Goal: Task Accomplishment & Management: Manage account settings

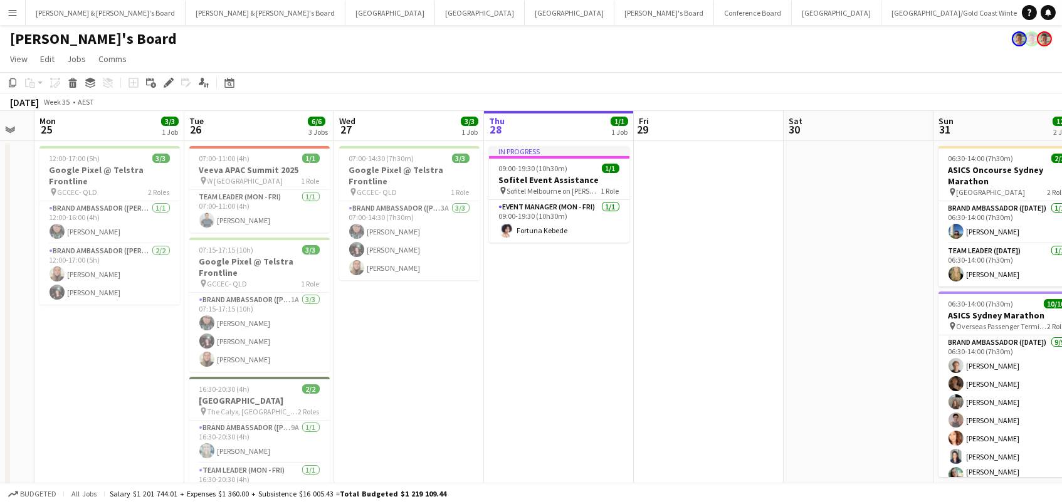
scroll to position [0, 346]
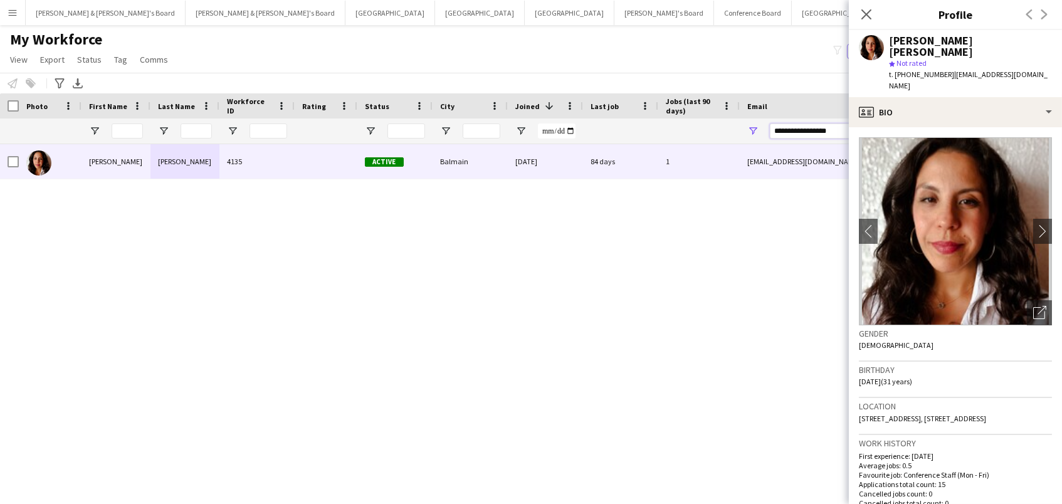
click at [787, 126] on input "**********" at bounding box center [876, 131] width 213 height 15
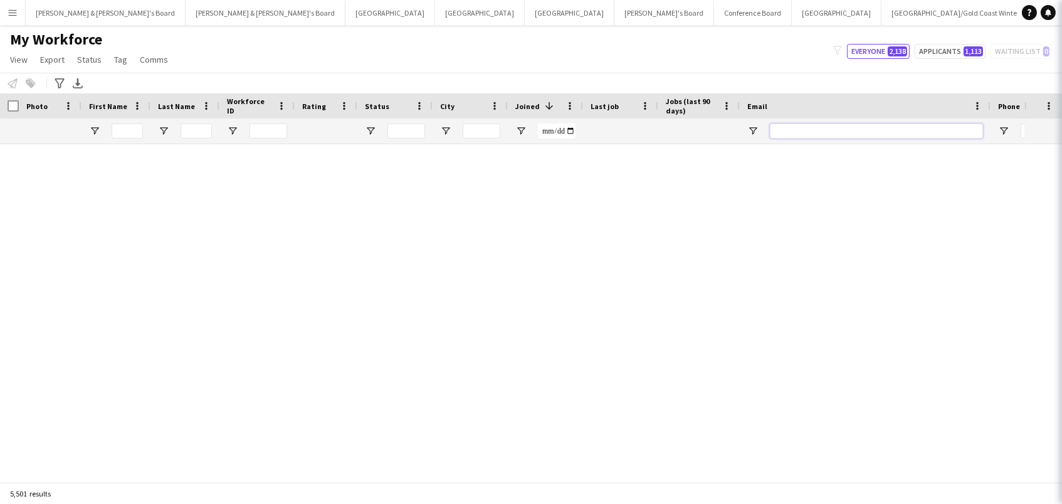
type input "*"
click at [128, 132] on input "First Name Filter Input" at bounding box center [127, 131] width 31 height 15
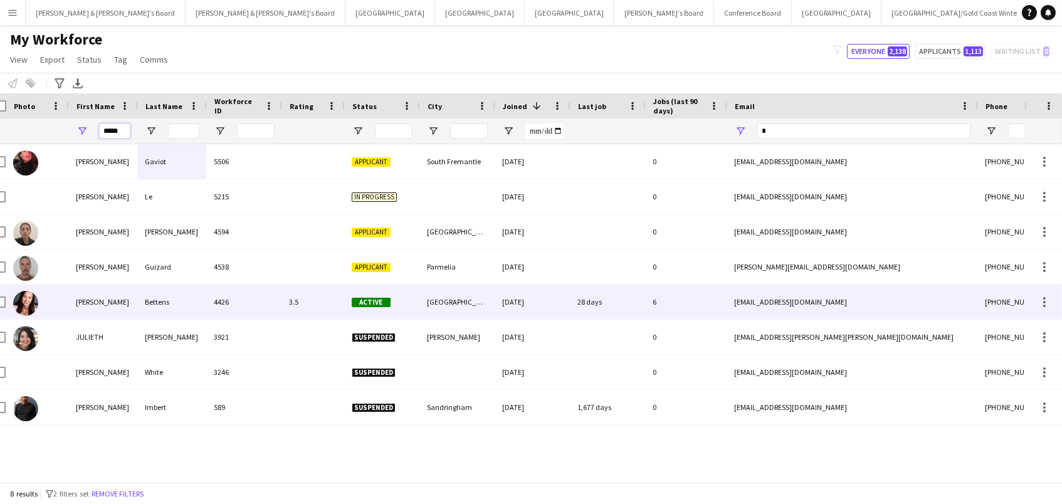
type input "*****"
click at [214, 308] on div "4426" at bounding box center [243, 302] width 75 height 34
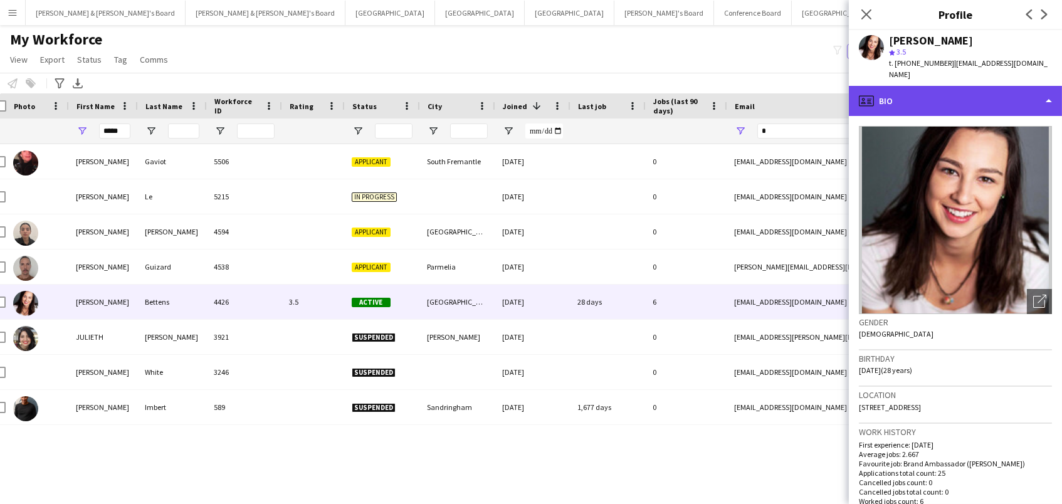
click at [937, 90] on div "profile Bio" at bounding box center [955, 101] width 213 height 30
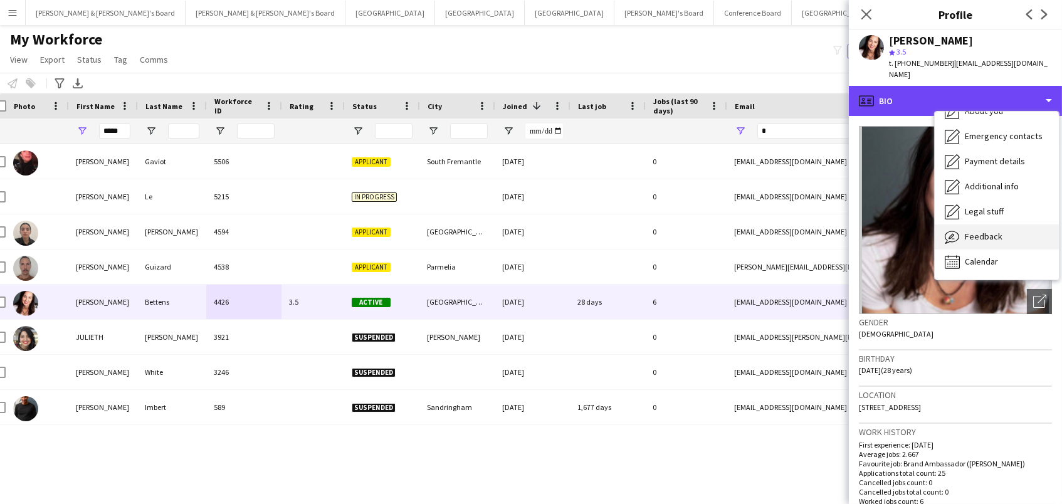
scroll to position [92, 0]
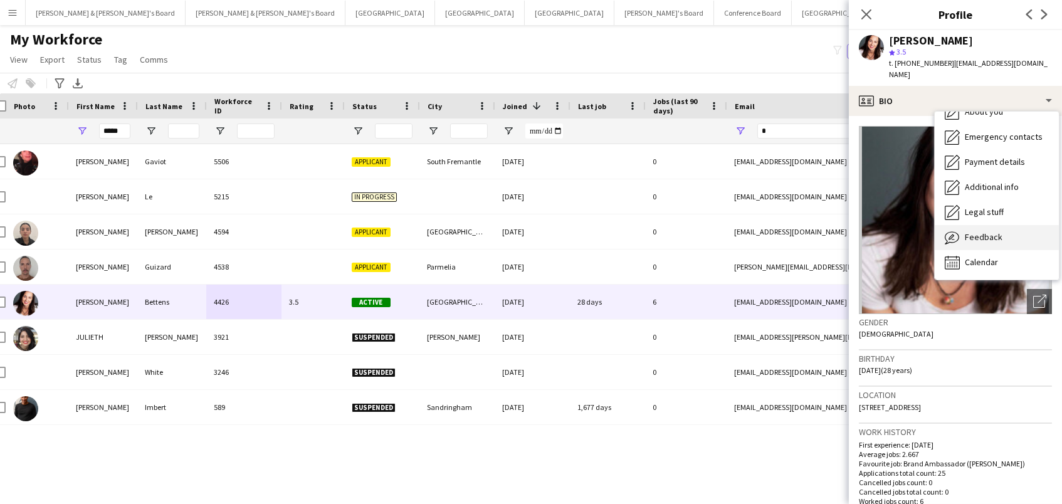
click at [972, 231] on span "Feedback" at bounding box center [984, 236] width 38 height 11
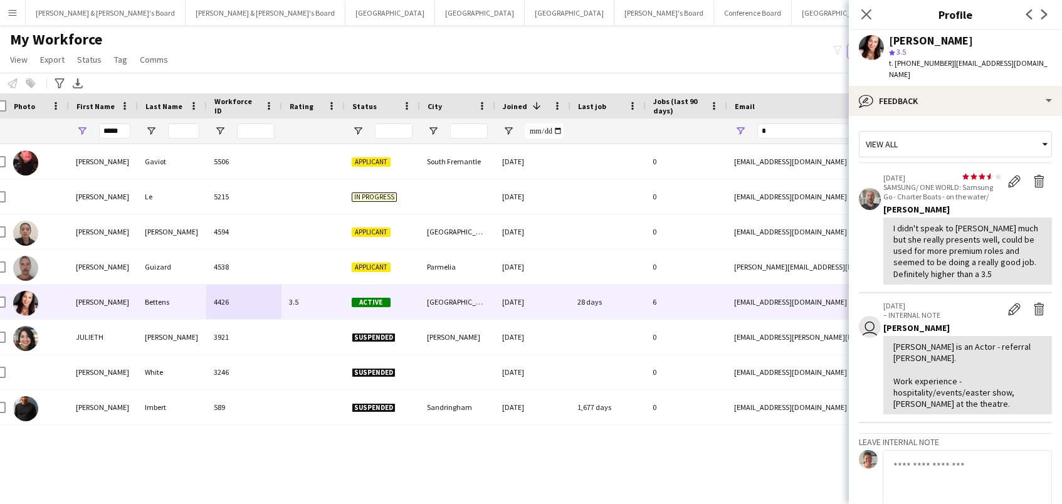
click at [932, 470] on textarea at bounding box center [967, 480] width 169 height 60
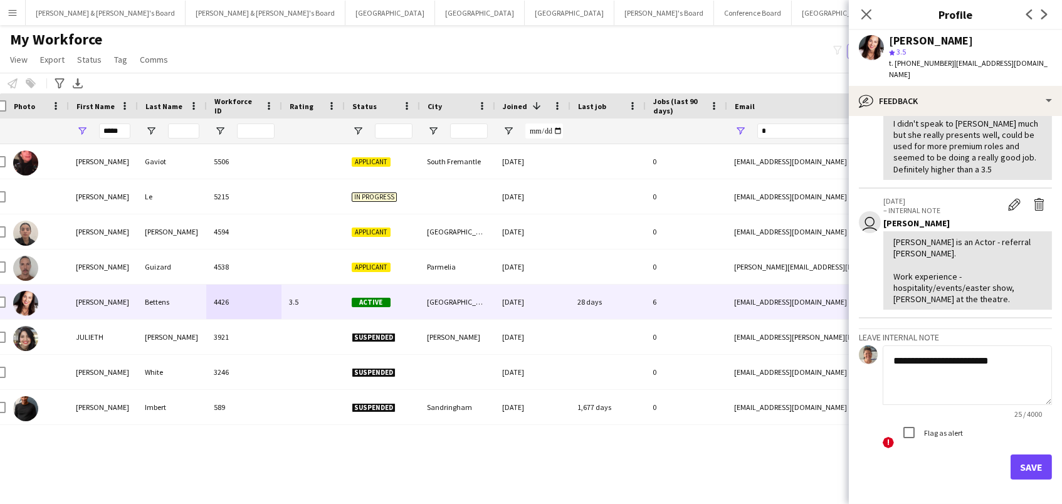
type textarea "**********"
click at [1040, 455] on button "Save" at bounding box center [1031, 467] width 41 height 25
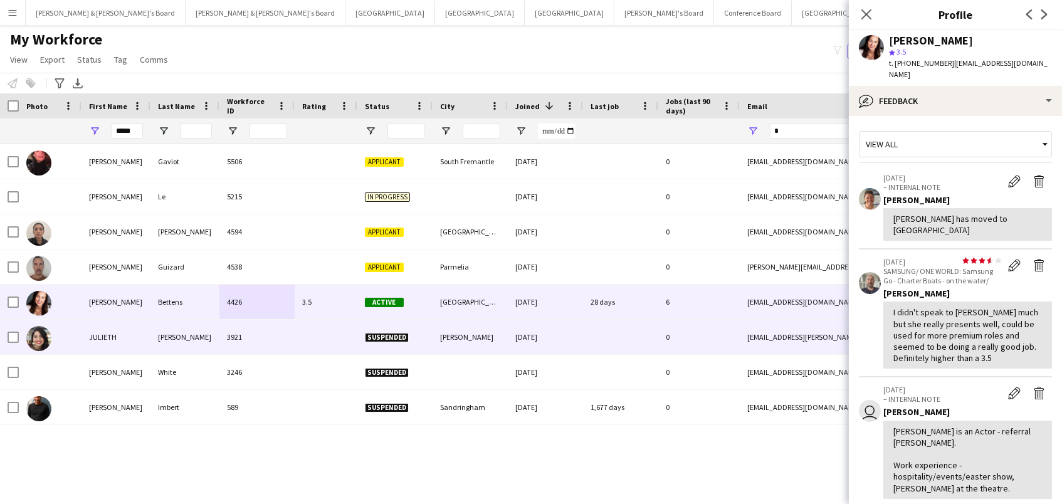
scroll to position [0, 0]
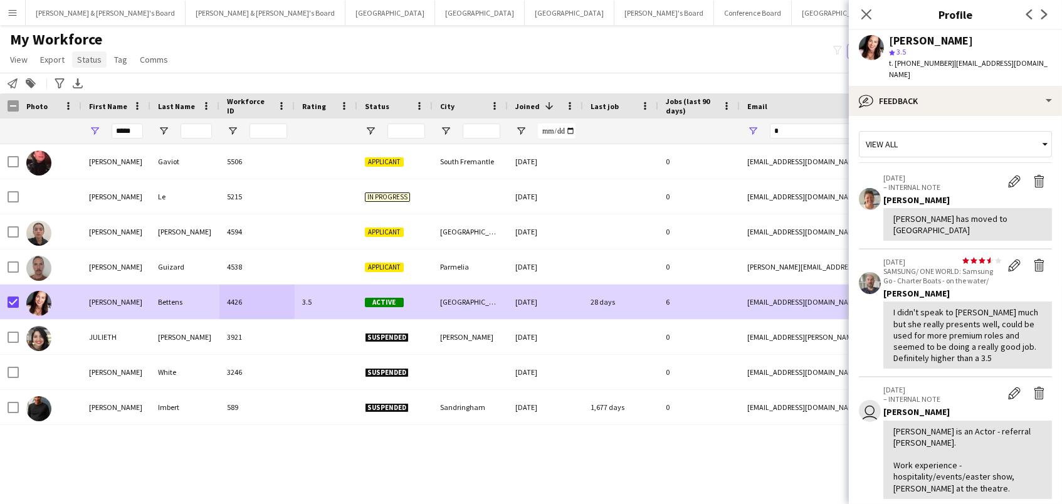
click at [77, 57] on span "Status" at bounding box center [89, 59] width 24 height 11
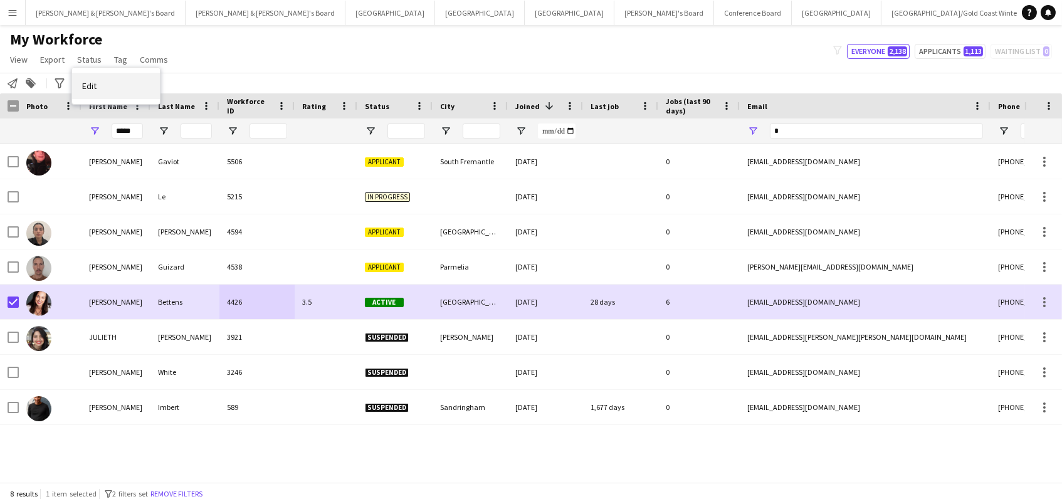
click at [112, 90] on link "Edit" at bounding box center [116, 86] width 88 height 26
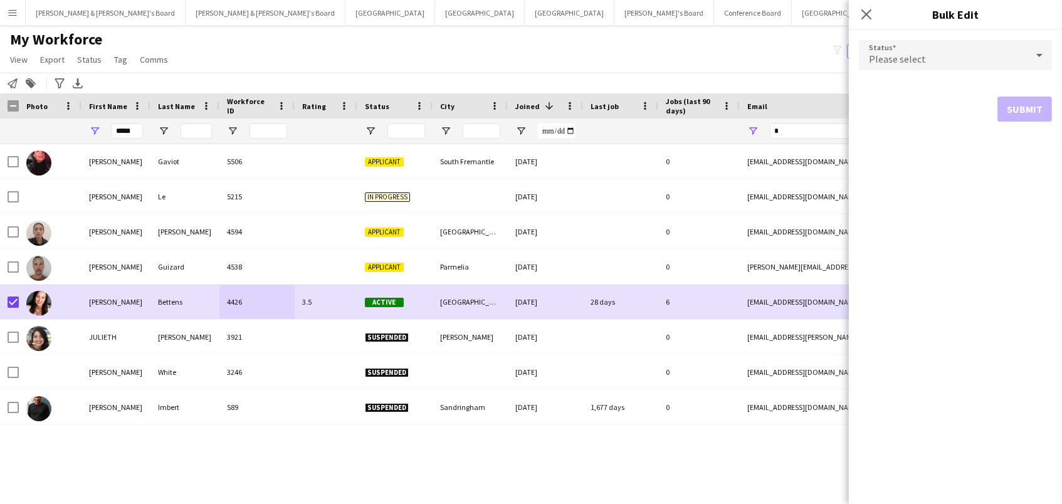
click at [971, 45] on div "Please select" at bounding box center [943, 55] width 168 height 30
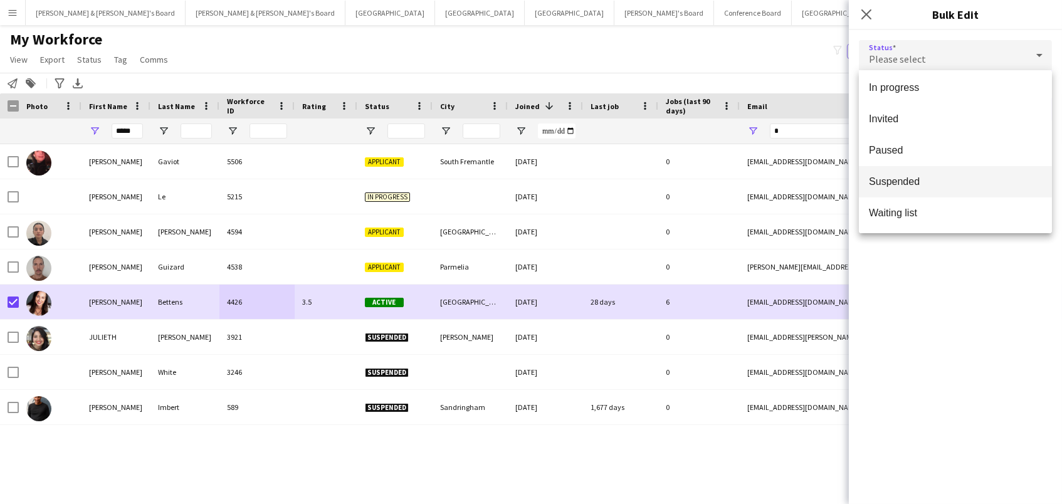
click at [977, 178] on span "Suspended" at bounding box center [955, 182] width 173 height 12
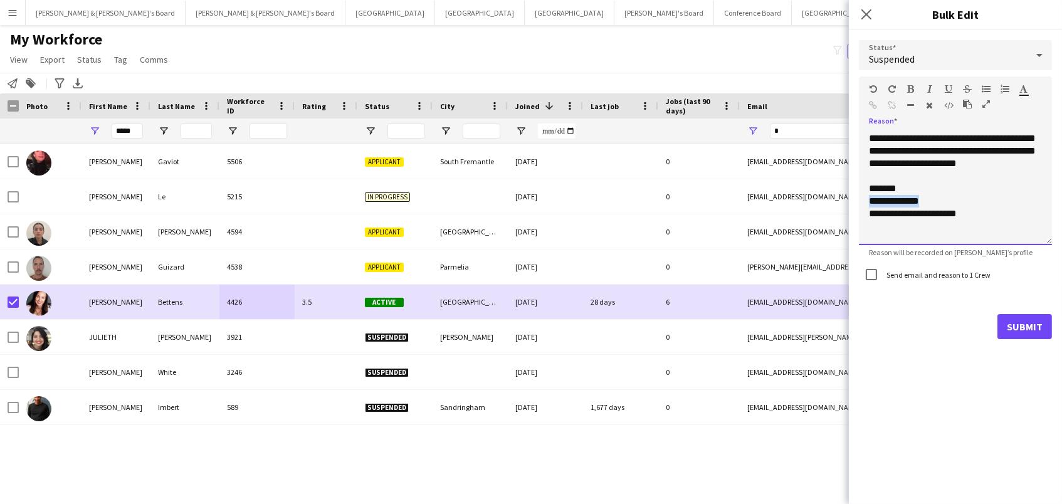
drag, startPoint x: 930, startPoint y: 199, endPoint x: 865, endPoint y: 205, distance: 66.1
click at [865, 205] on div "**********" at bounding box center [955, 188] width 193 height 113
click at [1021, 321] on button "Submit" at bounding box center [1025, 326] width 55 height 25
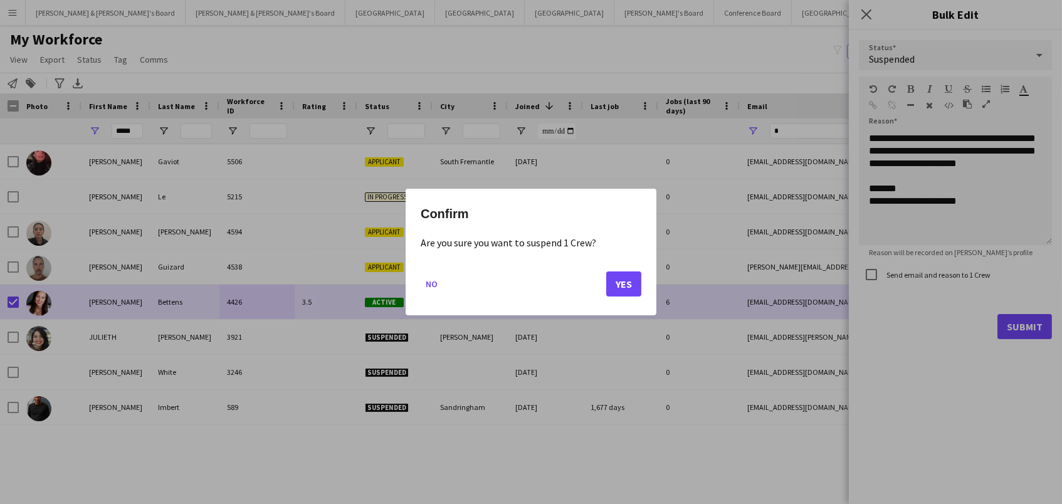
drag, startPoint x: 614, startPoint y: 287, endPoint x: 608, endPoint y: 286, distance: 6.3
click at [613, 287] on button "Yes" at bounding box center [623, 283] width 35 height 25
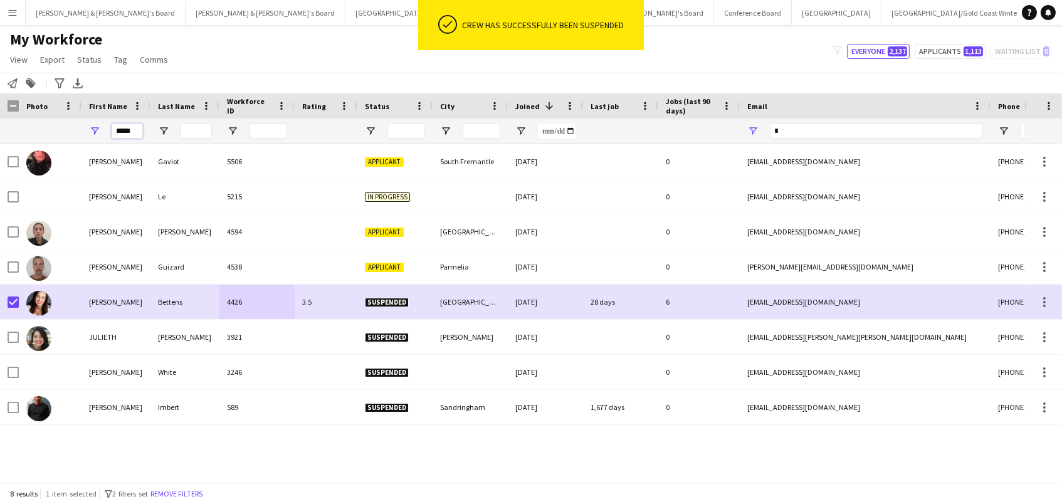
drag, startPoint x: 133, startPoint y: 127, endPoint x: 34, endPoint y: 106, distance: 101.3
click at [34, 106] on div "Workforce Details Photo First Name 1 *" at bounding box center [679, 118] width 1359 height 51
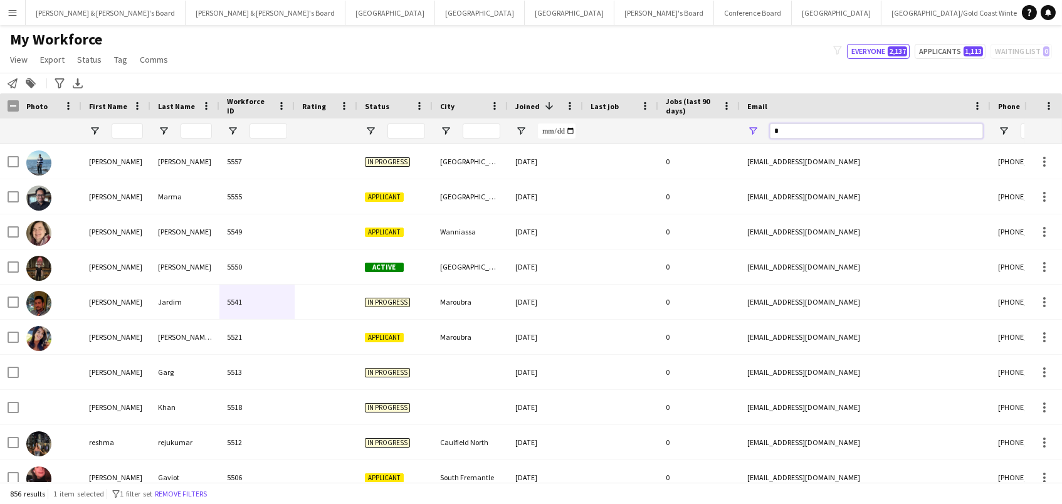
click at [845, 127] on input "*" at bounding box center [876, 131] width 213 height 15
drag, startPoint x: 845, startPoint y: 127, endPoint x: 730, endPoint y: 115, distance: 114.8
click at [730, 115] on div "Workforce Details Photo First Name 1 *" at bounding box center [679, 118] width 1359 height 51
paste input "**********"
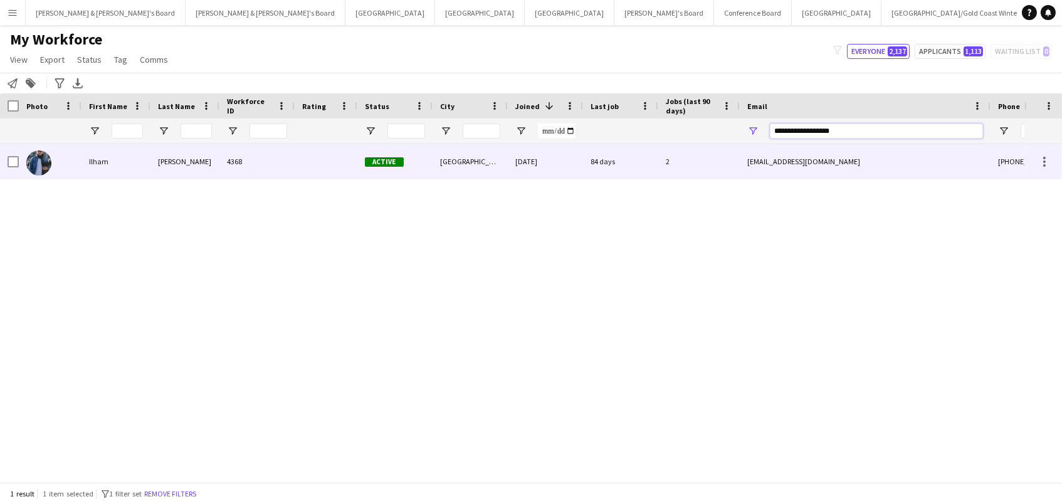
type input "**********"
click at [135, 155] on div "Ilham" at bounding box center [116, 161] width 69 height 34
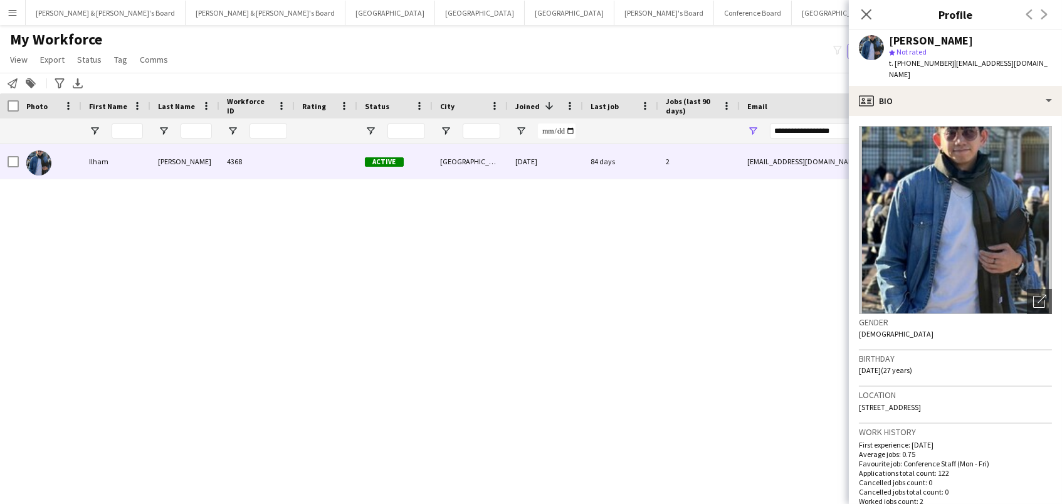
click at [920, 61] on span "t. +61401493221" at bounding box center [921, 62] width 65 height 9
copy span "61401493221"
click at [847, 134] on input "**********" at bounding box center [876, 131] width 213 height 15
drag, startPoint x: 845, startPoint y: 132, endPoint x: 661, endPoint y: 120, distance: 184.1
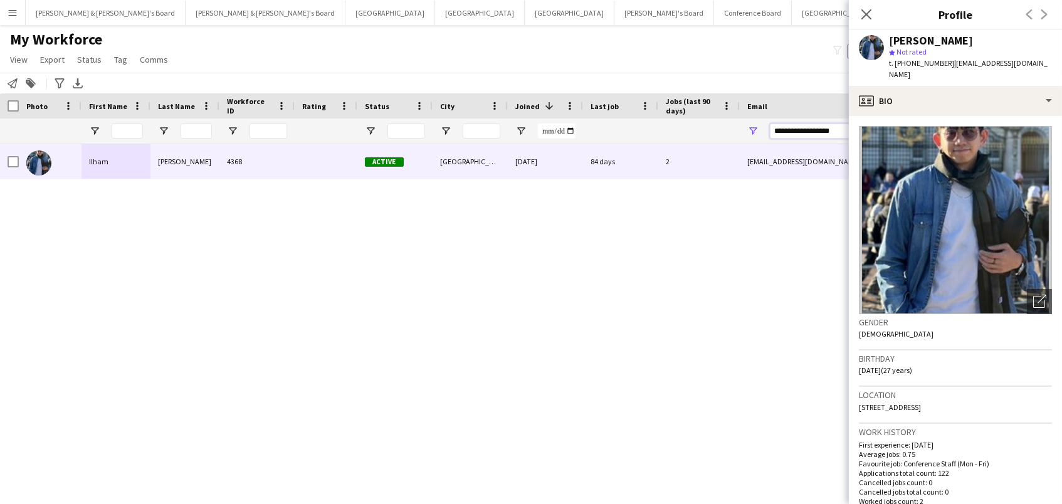
click at [661, 120] on div at bounding box center [679, 130] width 1359 height 25
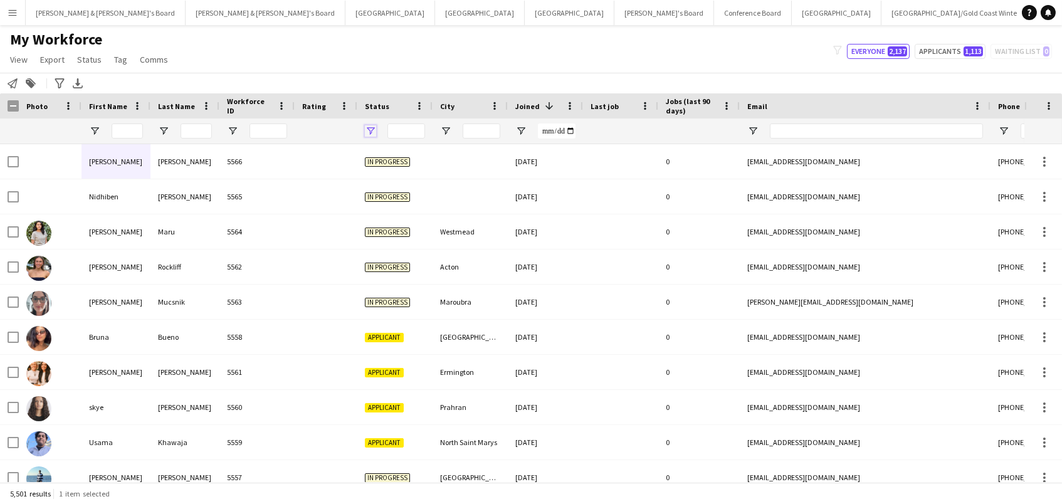
click at [369, 130] on span "Open Filter Menu" at bounding box center [370, 130] width 11 height 11
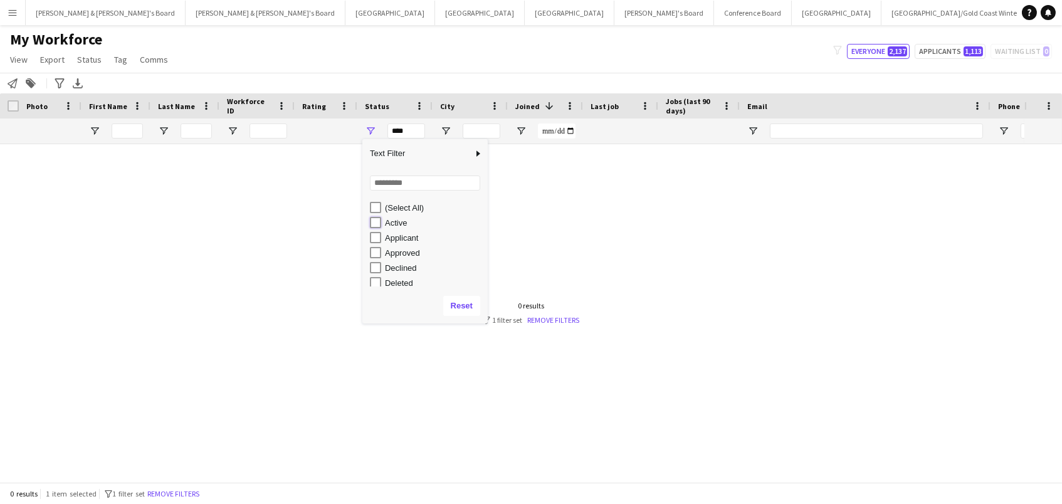
type input "**********"
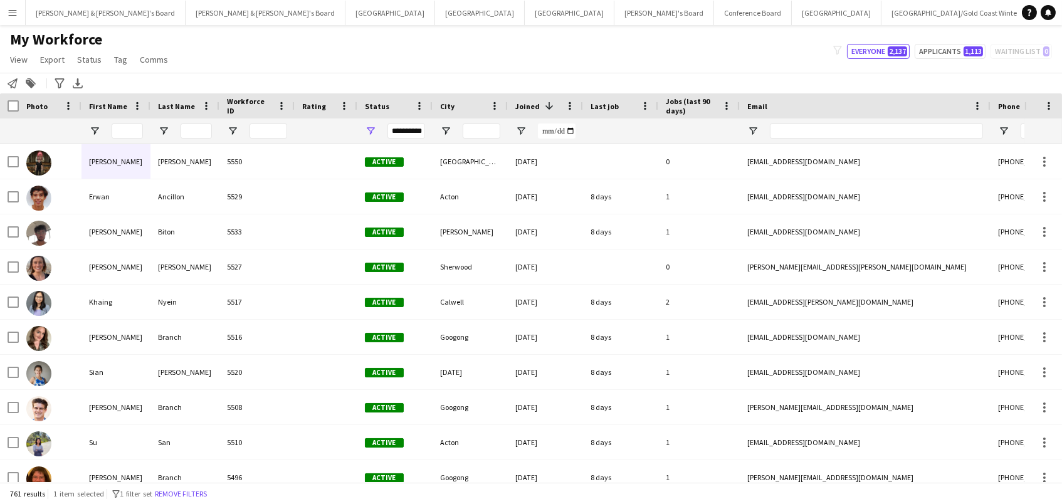
click at [377, 70] on div "My Workforce View Views Default view New view Update view Delete view Edit name…" at bounding box center [531, 51] width 1062 height 43
click at [320, 111] on div "Rating" at bounding box center [318, 106] width 33 height 19
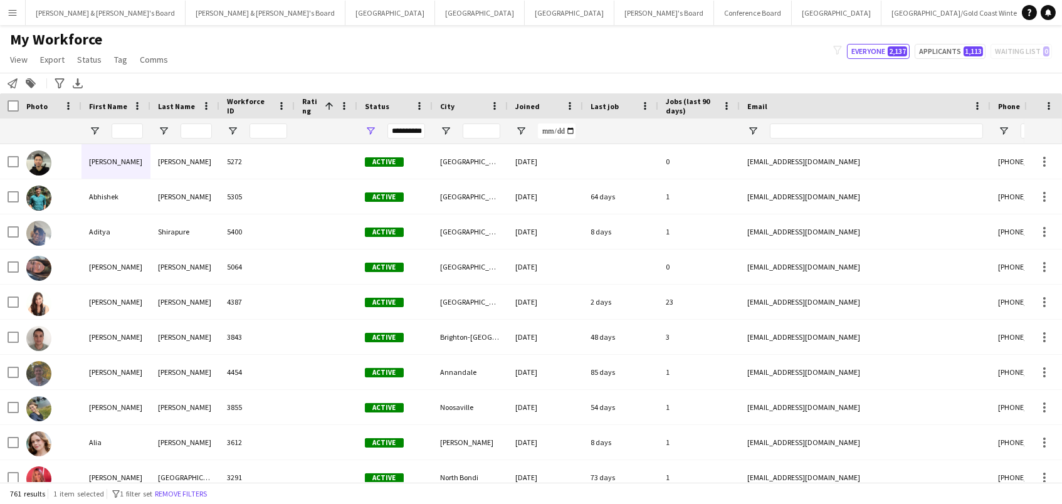
click at [320, 111] on div "Rating 1" at bounding box center [318, 106] width 33 height 19
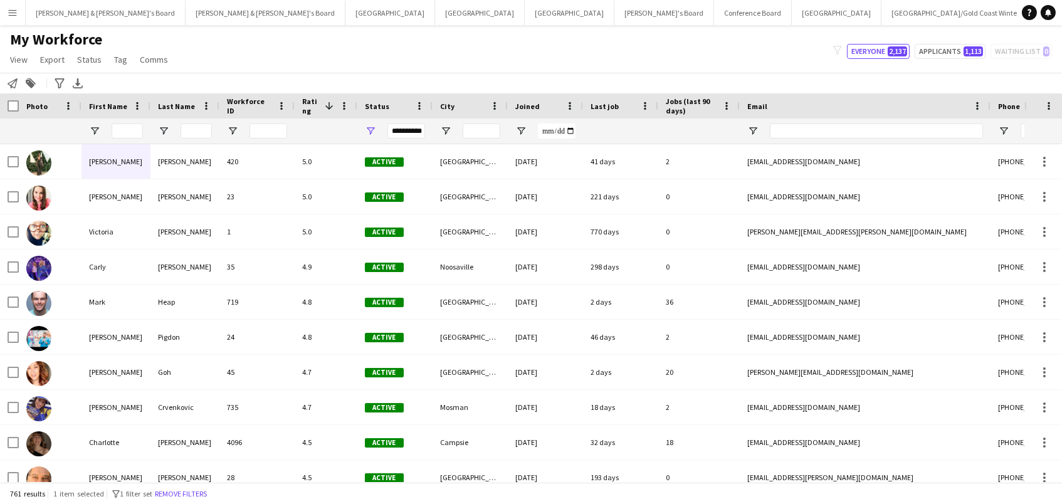
click at [616, 103] on span "Last job" at bounding box center [605, 106] width 28 height 9
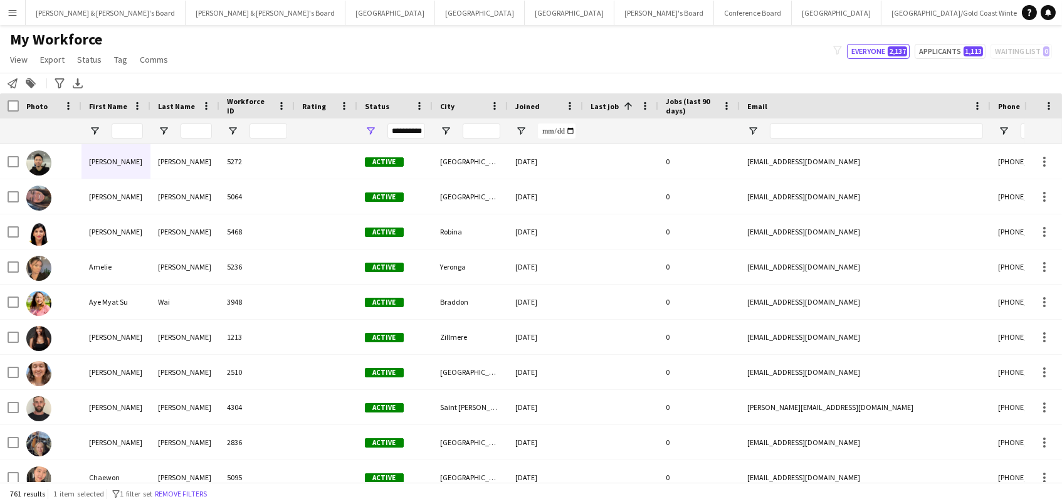
click at [619, 103] on span at bounding box center [626, 105] width 15 height 11
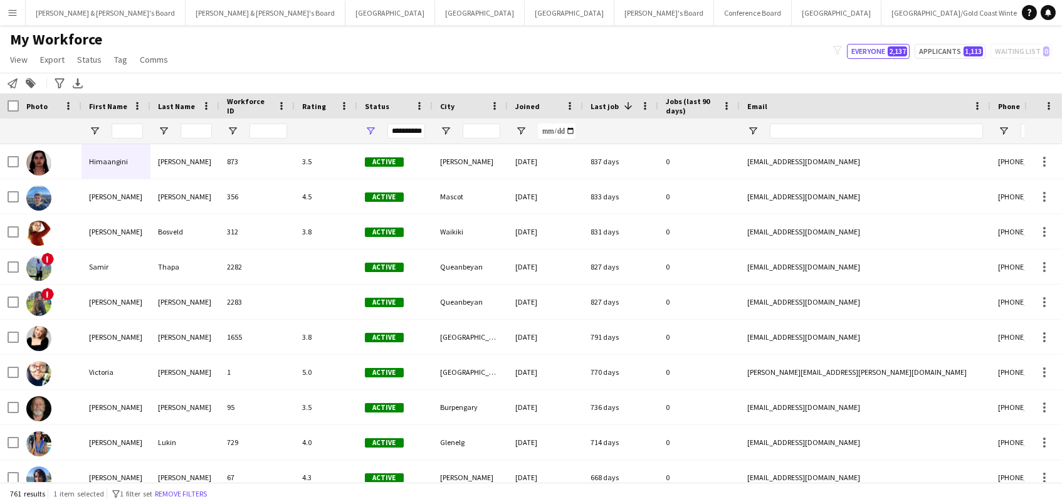
click at [619, 103] on span at bounding box center [626, 105] width 15 height 11
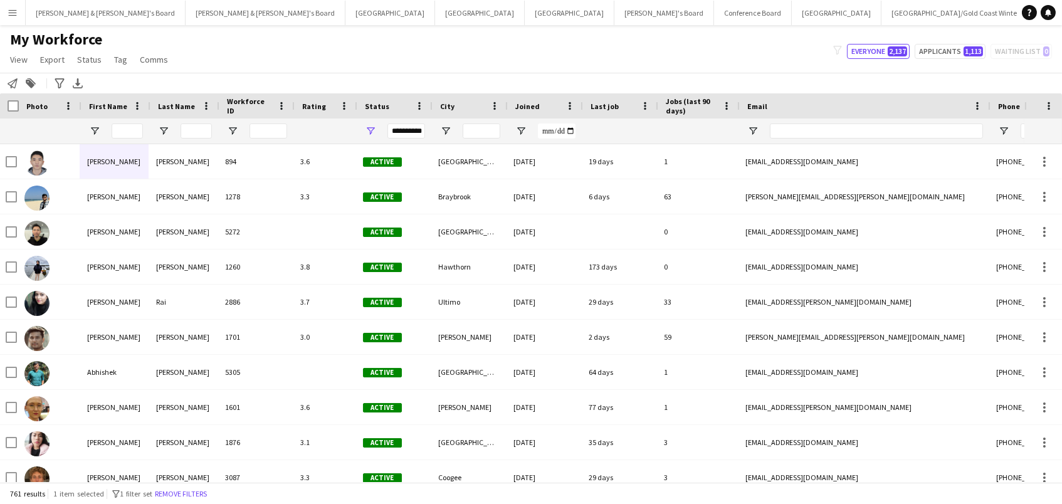
scroll to position [0, -1]
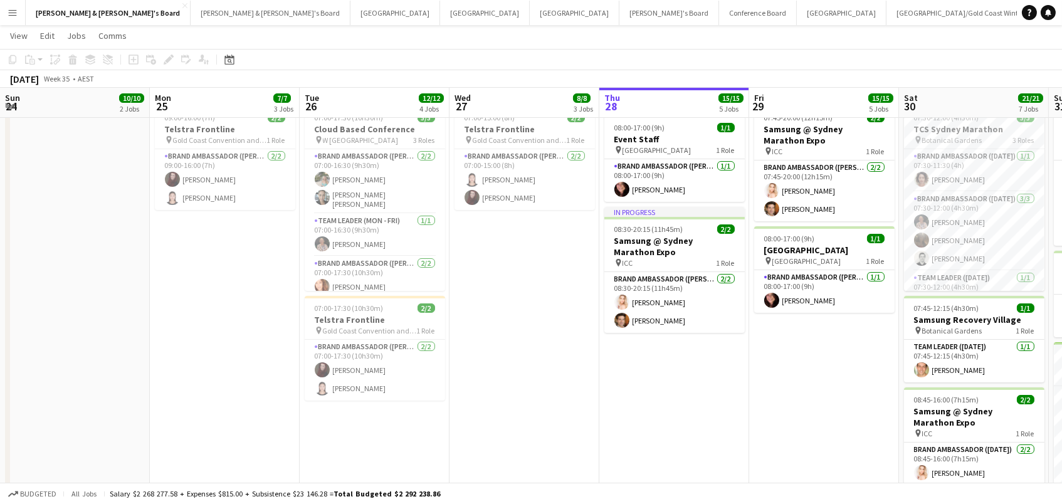
scroll to position [0, 336]
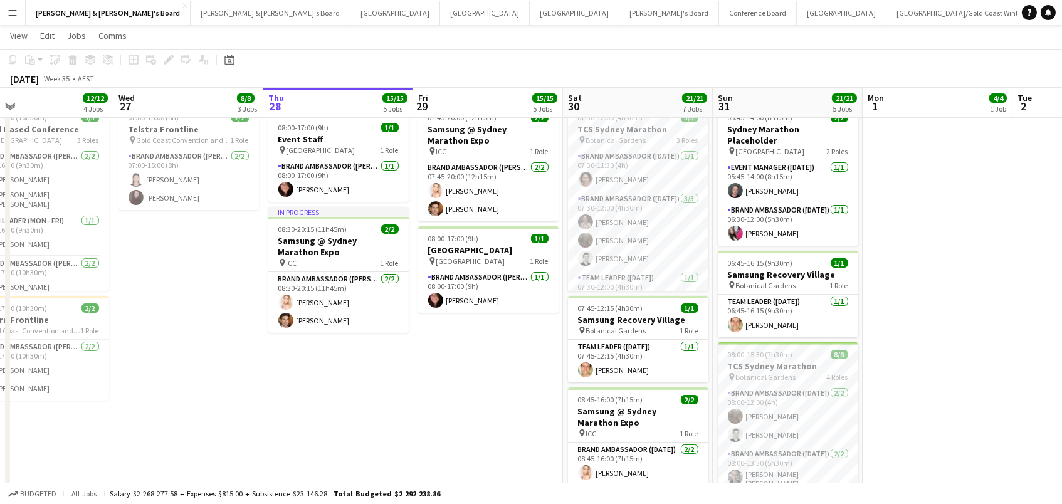
click at [8, 8] on app-icon "Menu" at bounding box center [13, 13] width 10 height 10
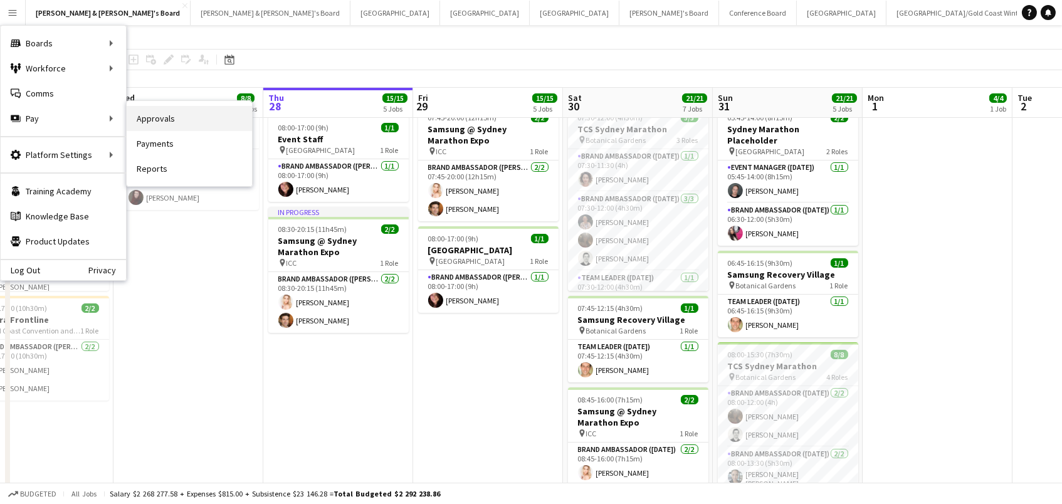
click at [133, 119] on link "Approvals" at bounding box center [189, 118] width 125 height 25
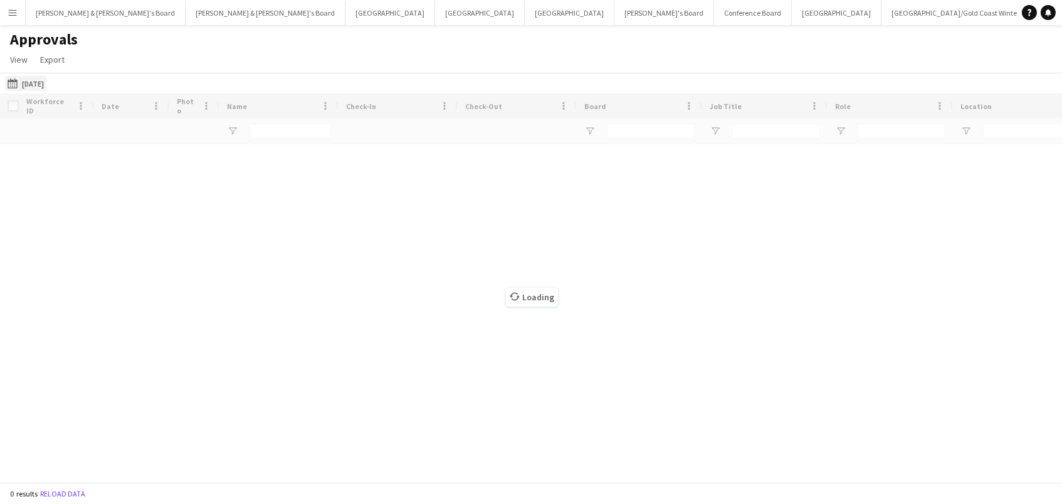
click at [37, 83] on button "19-08-2025 19-08-2025" at bounding box center [25, 83] width 41 height 15
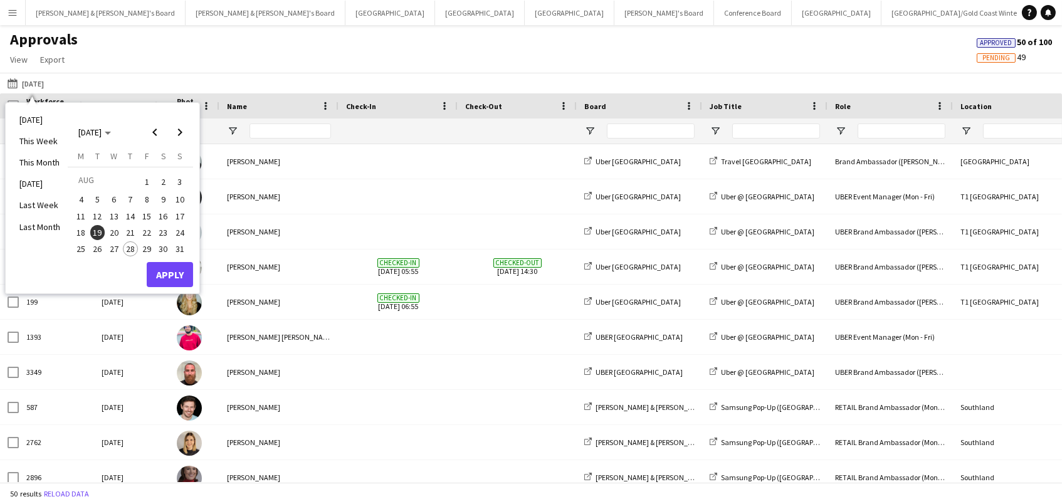
click at [91, 252] on button "26" at bounding box center [97, 249] width 16 height 16
click at [152, 278] on button "Apply" at bounding box center [170, 274] width 46 height 25
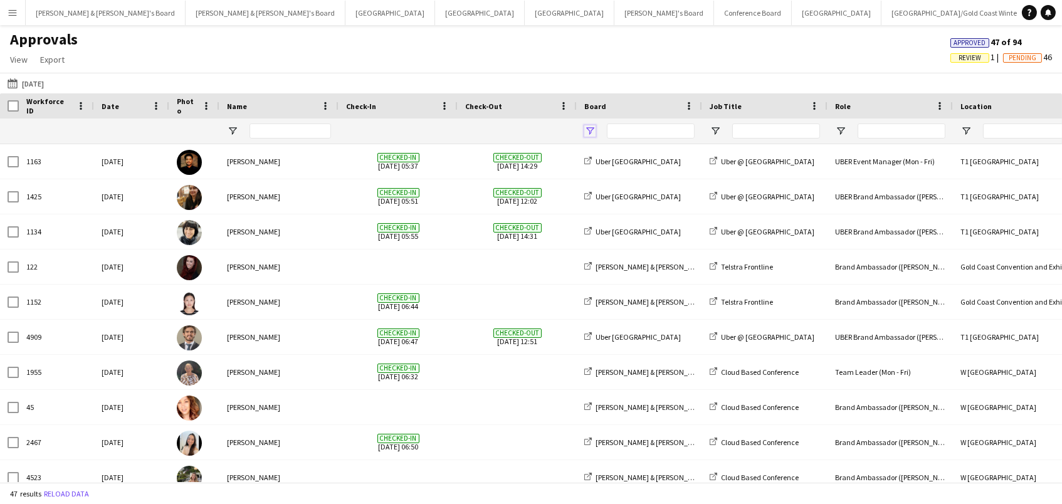
click at [587, 130] on span "Open Filter Menu" at bounding box center [589, 130] width 11 height 11
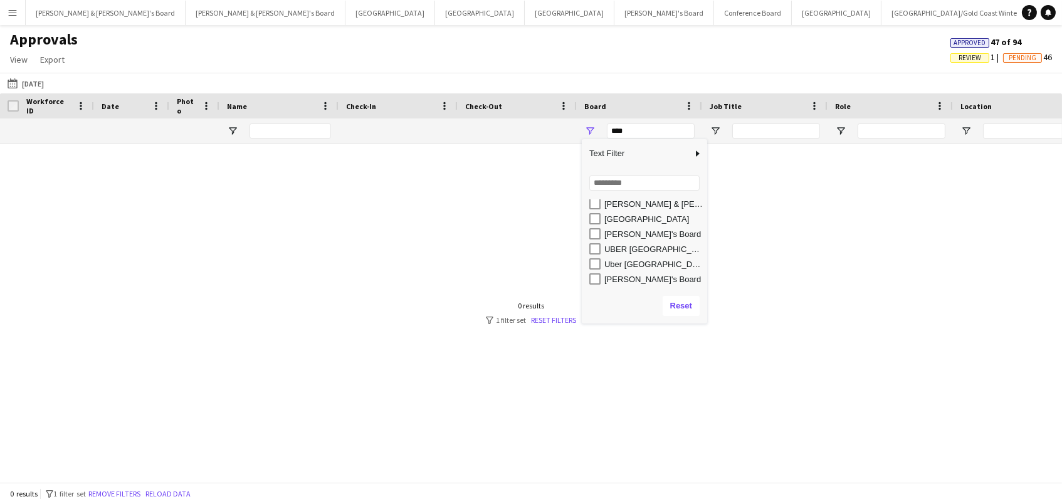
scroll to position [34, 0]
type input "**********"
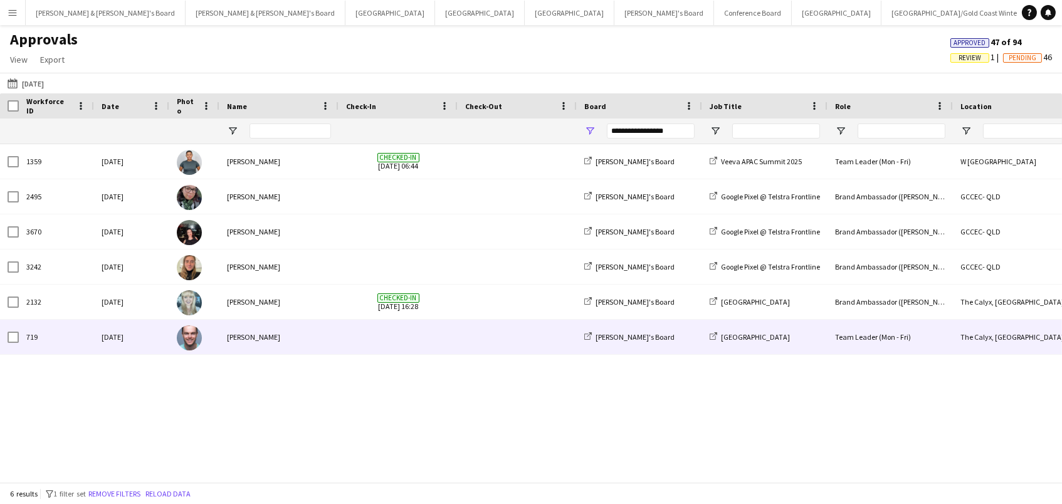
click at [471, 335] on span at bounding box center [517, 337] width 104 height 34
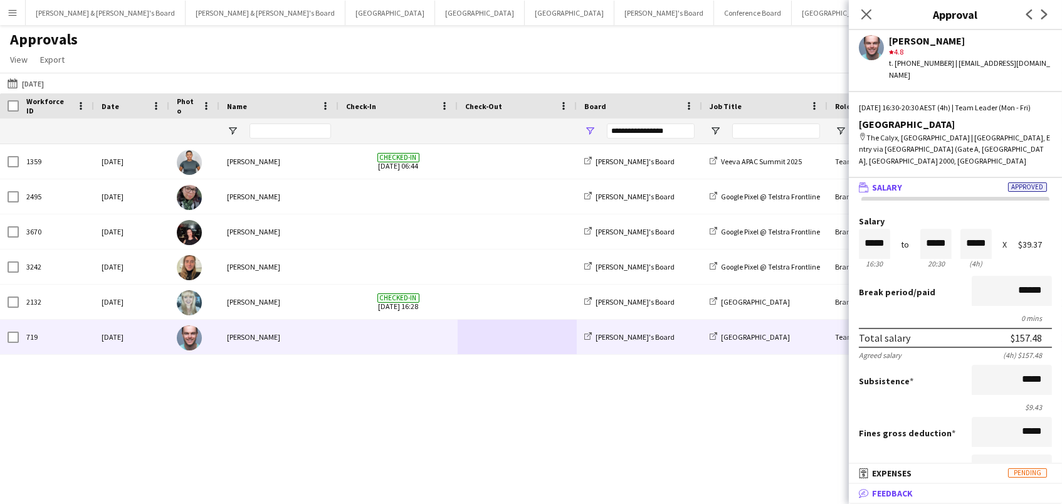
click at [962, 492] on mat-panel-title "bubble-pencil Feedback" at bounding box center [953, 493] width 208 height 11
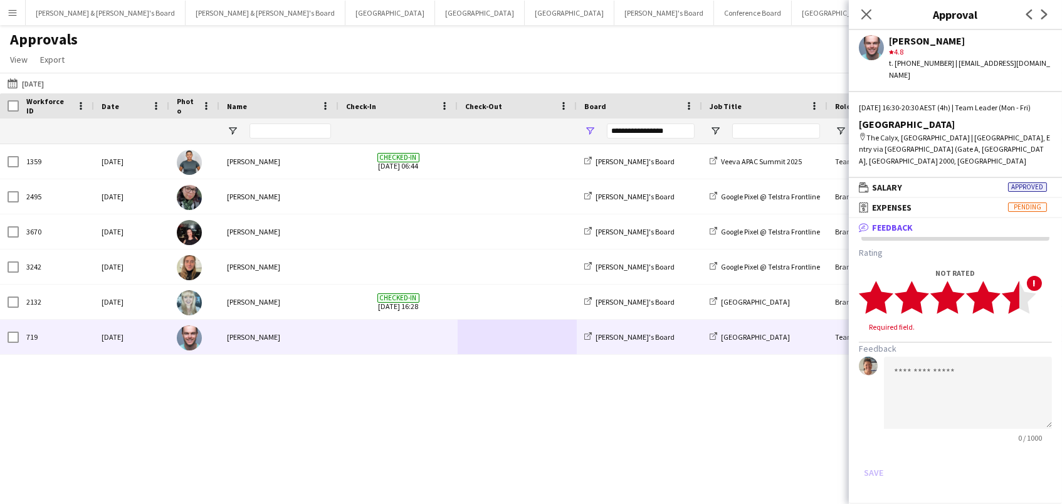
click at [1004, 289] on polygon at bounding box center [1019, 297] width 34 height 33
click at [929, 403] on textarea at bounding box center [968, 381] width 168 height 72
paste textarea "**********"
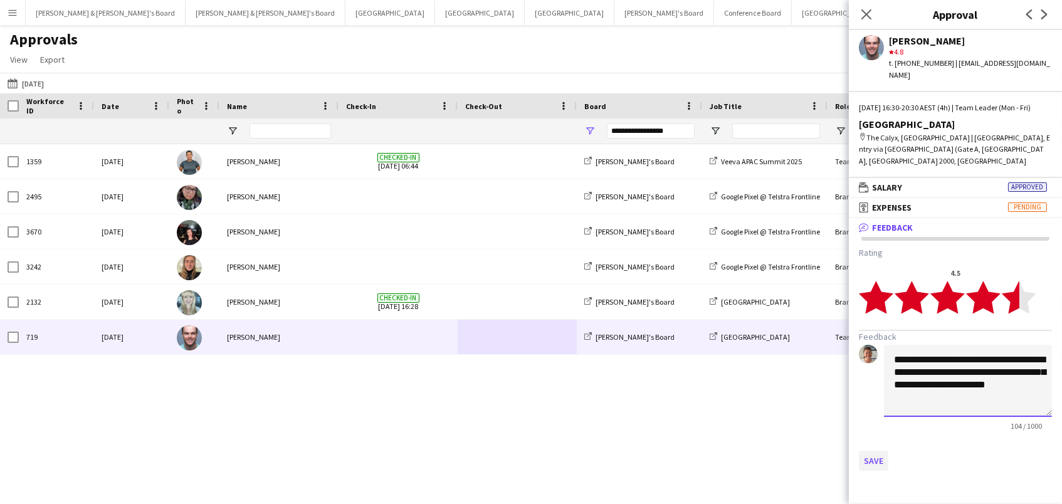
type textarea "**********"
click at [877, 454] on button "Save" at bounding box center [873, 461] width 29 height 20
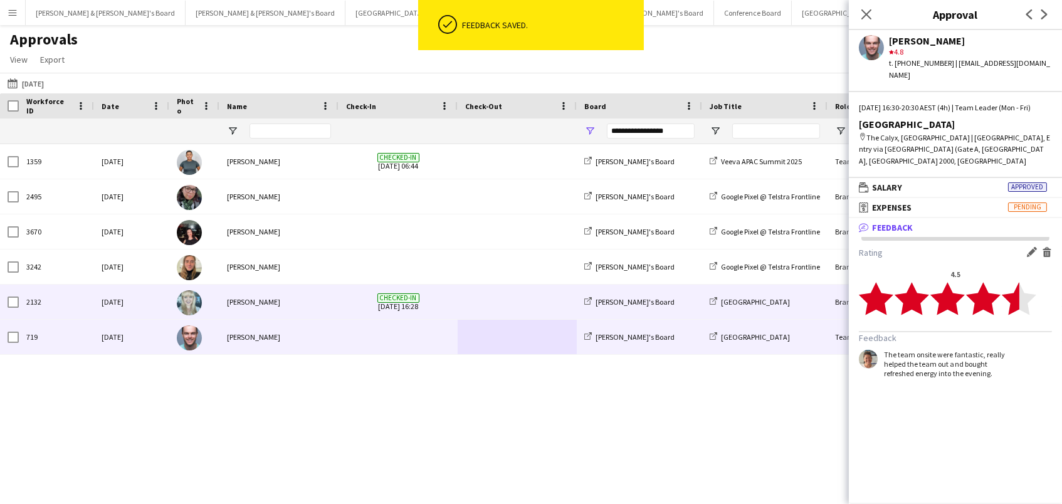
click at [828, 298] on div "Brand Ambassador ([PERSON_NAME])" at bounding box center [890, 302] width 125 height 34
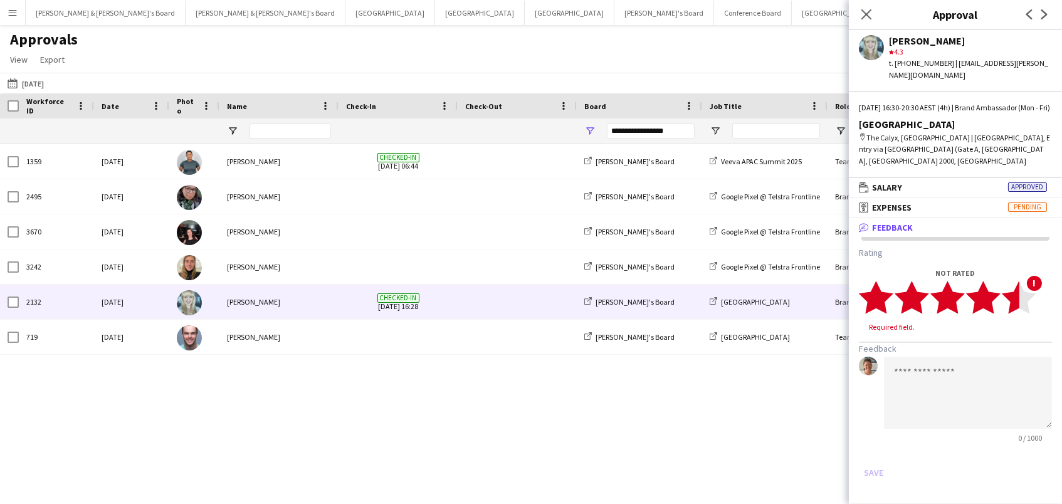
click at [1013, 293] on polygon at bounding box center [1019, 297] width 34 height 33
click at [949, 359] on textarea at bounding box center [968, 381] width 168 height 72
paste textarea "**********"
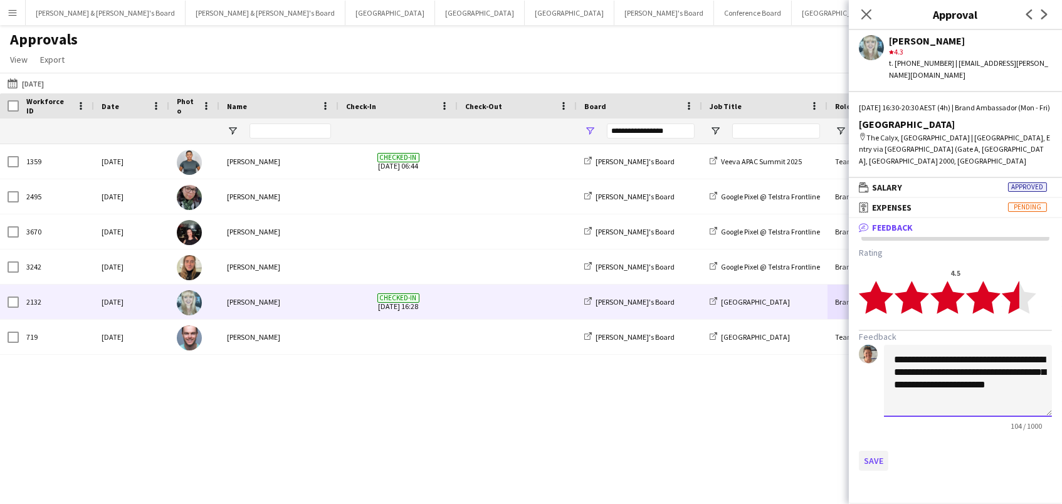
type textarea "**********"
click at [872, 460] on button "Save" at bounding box center [873, 461] width 29 height 20
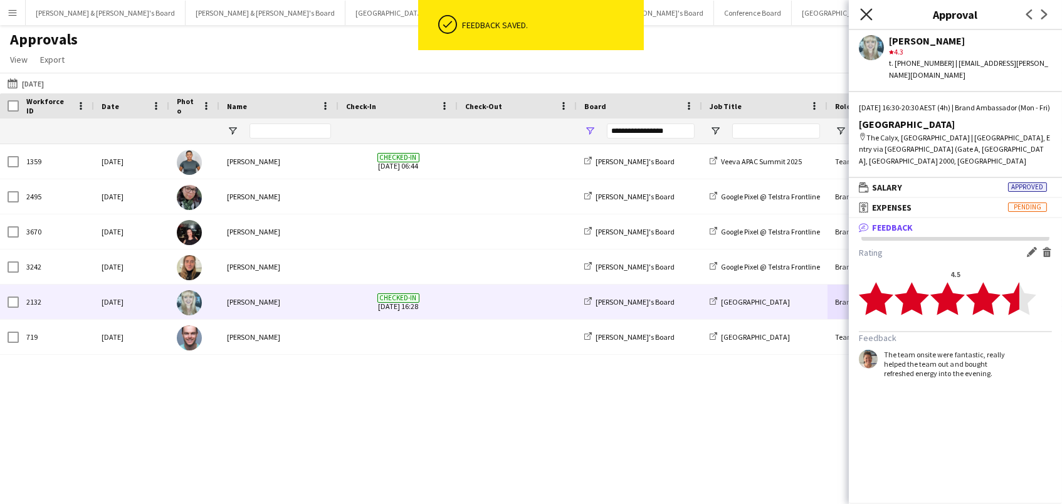
click at [865, 14] on icon at bounding box center [866, 14] width 12 height 12
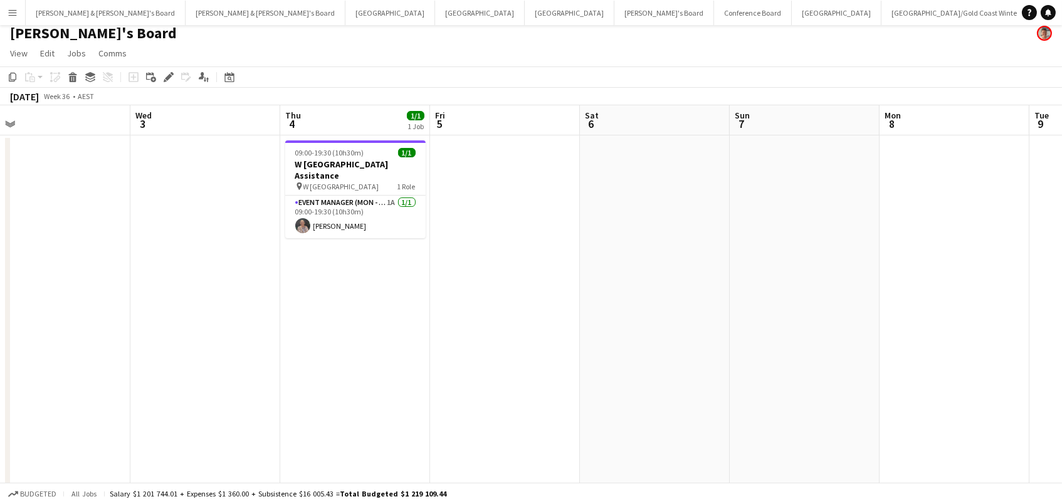
scroll to position [0, 454]
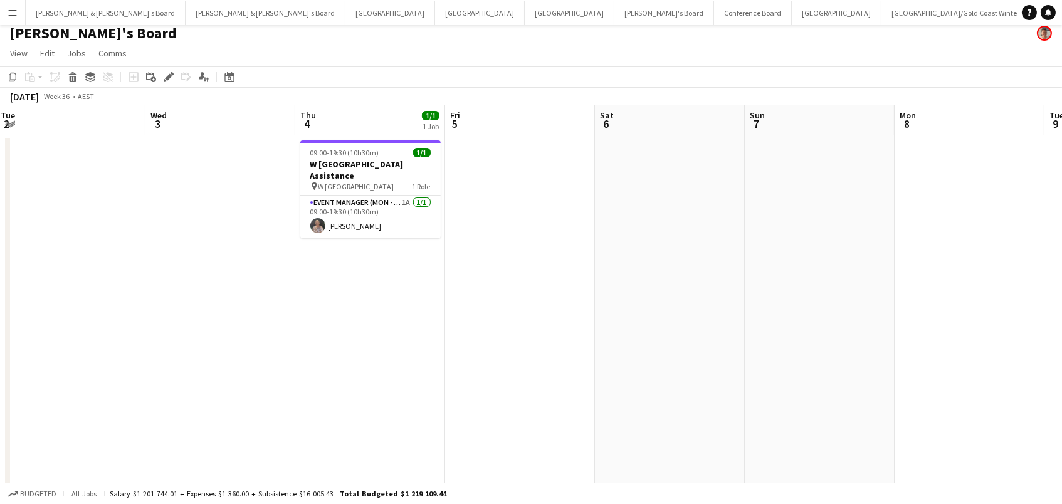
click at [20, 17] on button "Menu" at bounding box center [12, 12] width 25 height 25
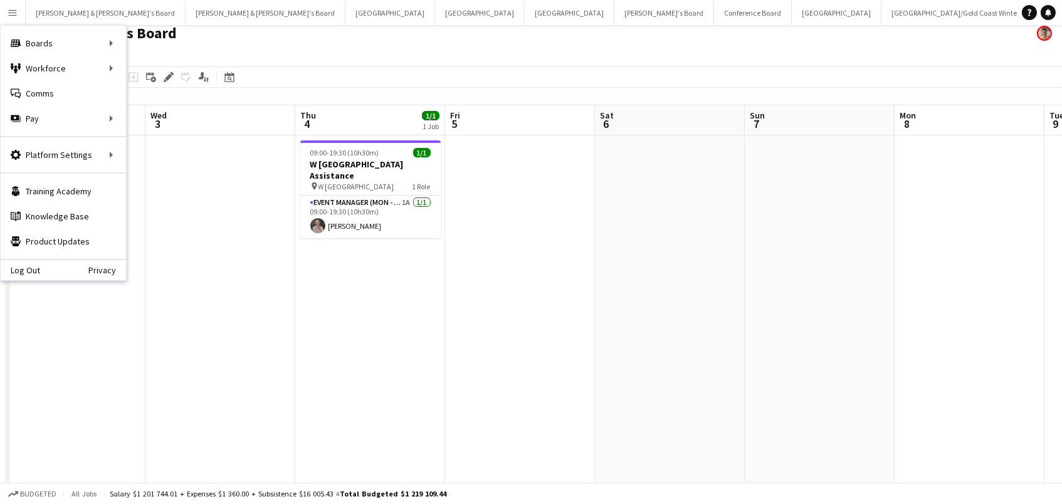
click at [157, 34] on div "[PERSON_NAME]'s Board" at bounding box center [531, 31] width 1062 height 24
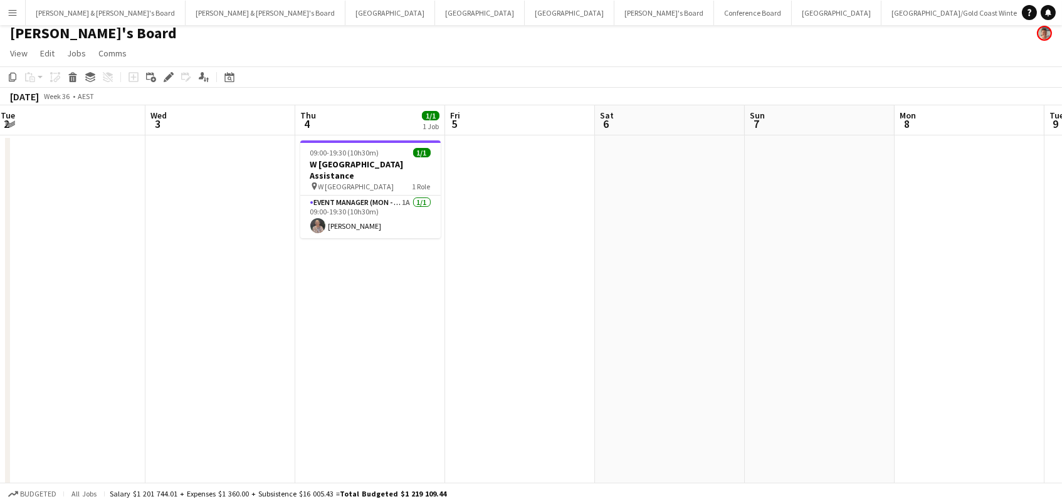
click at [11, 10] on app-icon "Menu" at bounding box center [13, 13] width 10 height 10
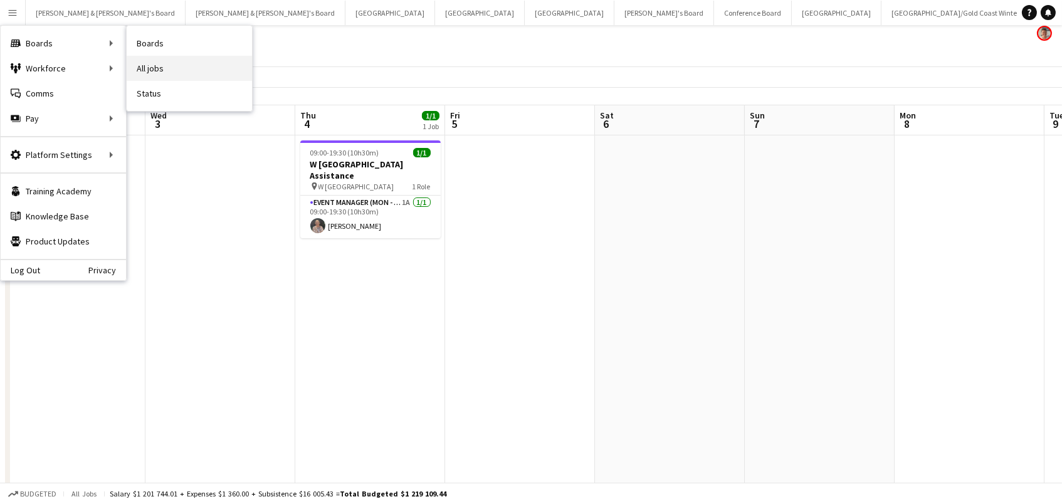
click at [147, 65] on link "All jobs" at bounding box center [189, 68] width 125 height 25
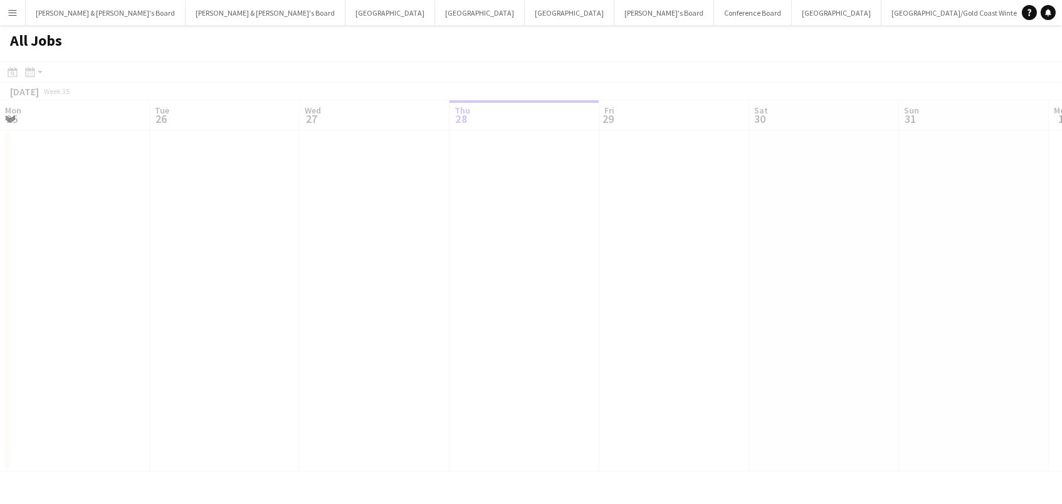
scroll to position [0, 299]
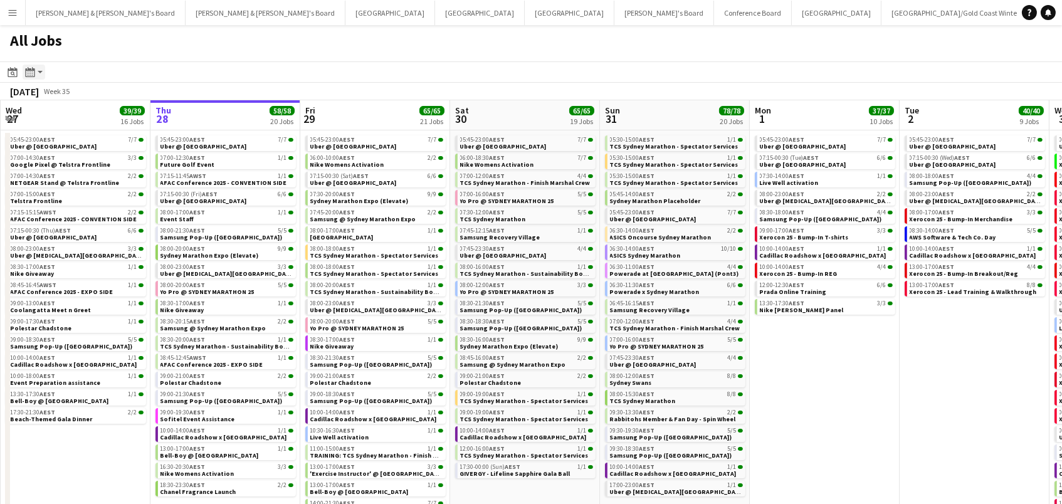
click at [32, 73] on icon at bounding box center [31, 73] width 1 height 1
click at [236, 52] on div "All Jobs" at bounding box center [531, 43] width 1062 height 36
click at [39, 67] on app-action-btn "Month view / Day view" at bounding box center [34, 72] width 23 height 15
click at [65, 135] on link "Month view" at bounding box center [67, 139] width 69 height 11
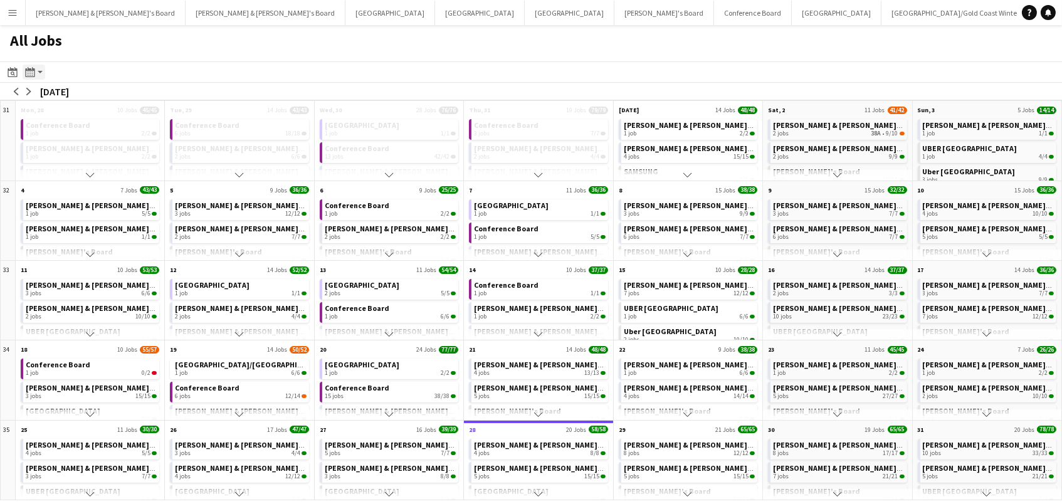
click at [34, 70] on icon "Month view / Day view" at bounding box center [30, 72] width 10 height 10
click at [56, 100] on link "Day view by Board" at bounding box center [67, 95] width 69 height 11
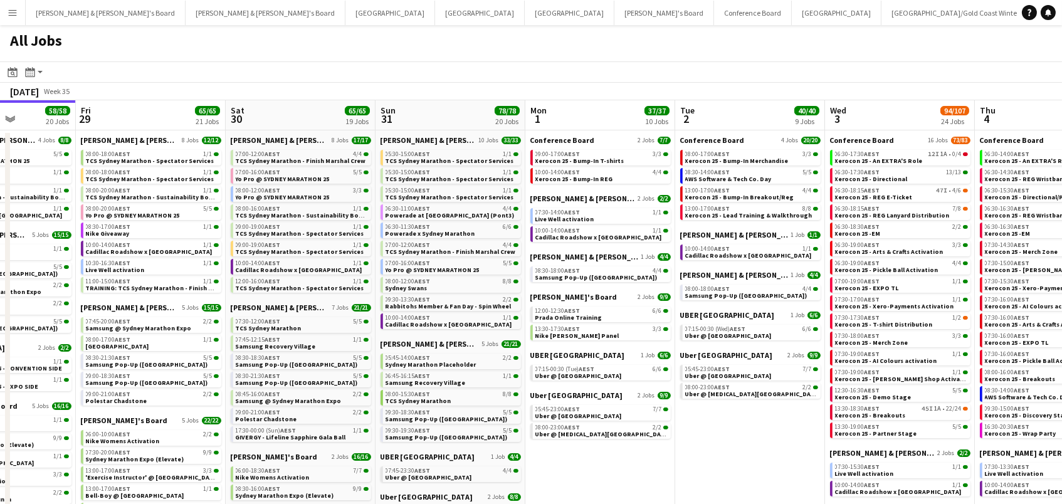
click at [1030, 14] on button "Vicky's Board Close" at bounding box center [1080, 13] width 100 height 24
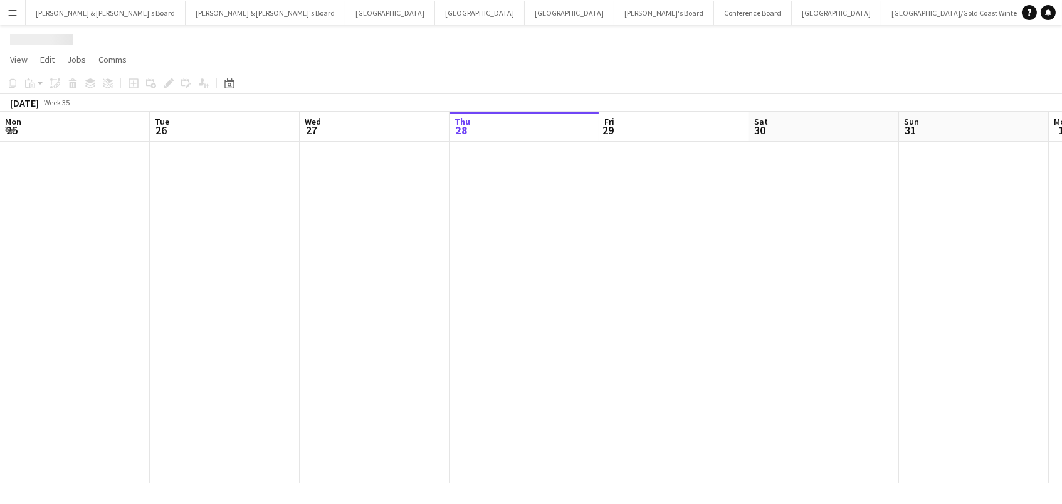
scroll to position [0, 299]
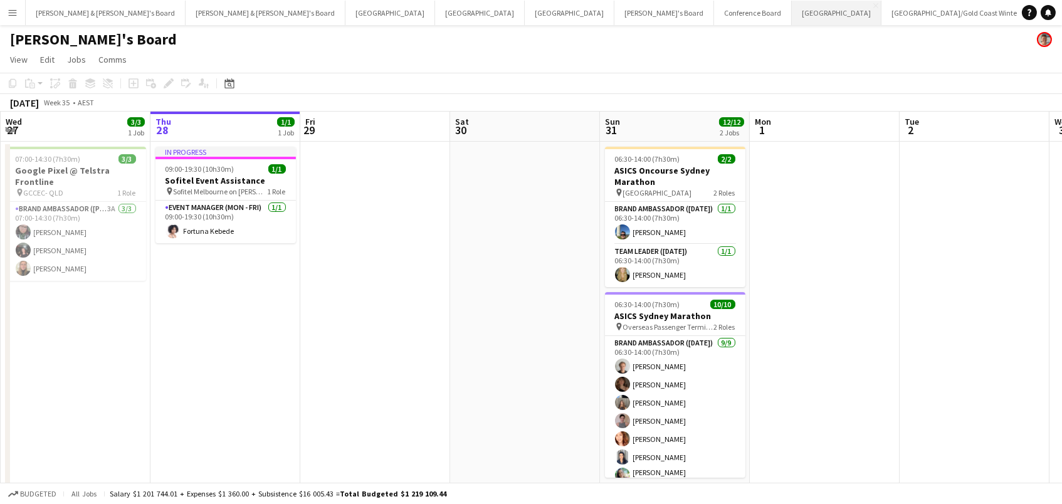
click at [792, 20] on button "Sydney Close" at bounding box center [837, 13] width 90 height 24
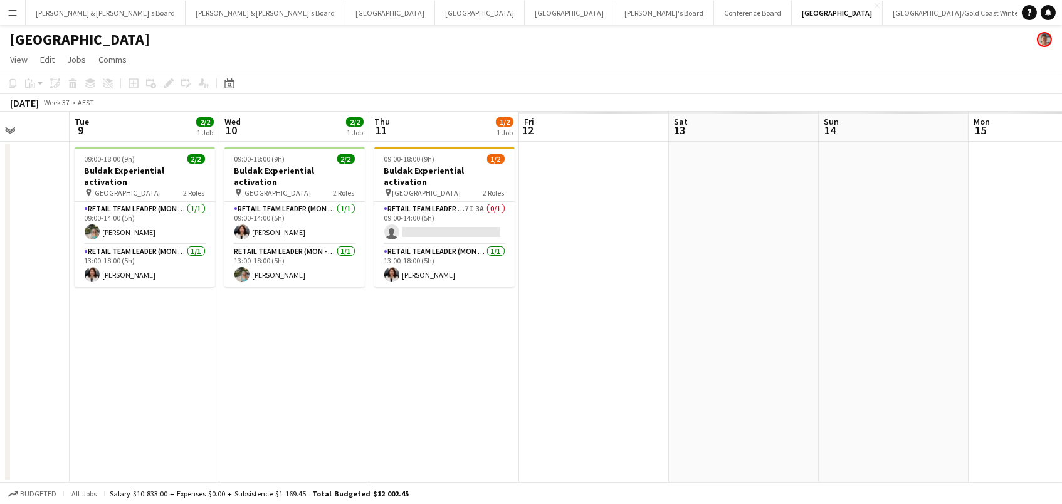
scroll to position [0, 626]
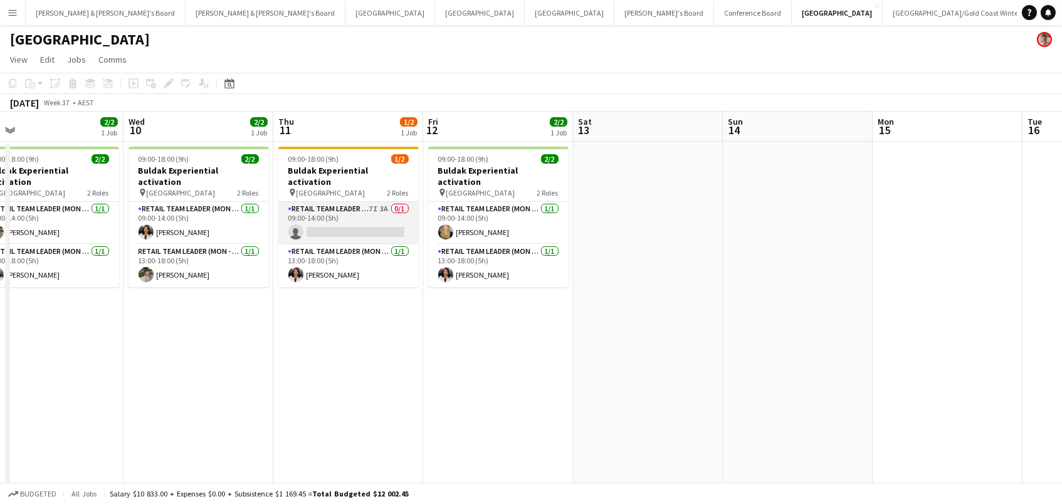
click at [367, 204] on app-card-role "RETAIL Team Leader (Mon - Fri) 7I 3A 0/1 09:00-14:00 (5h) single-neutral-actions" at bounding box center [348, 223] width 140 height 43
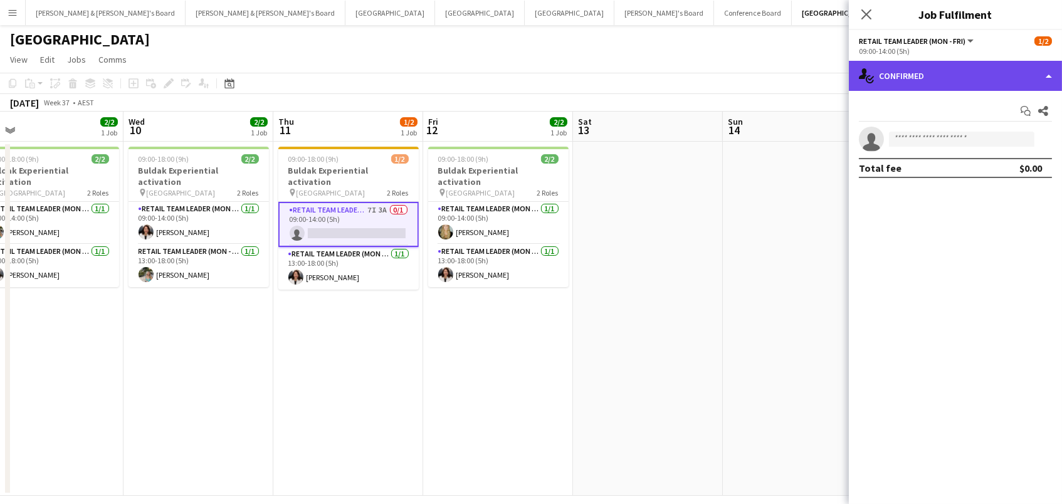
click at [972, 82] on div "single-neutral-actions-check-2 Confirmed" at bounding box center [955, 76] width 213 height 30
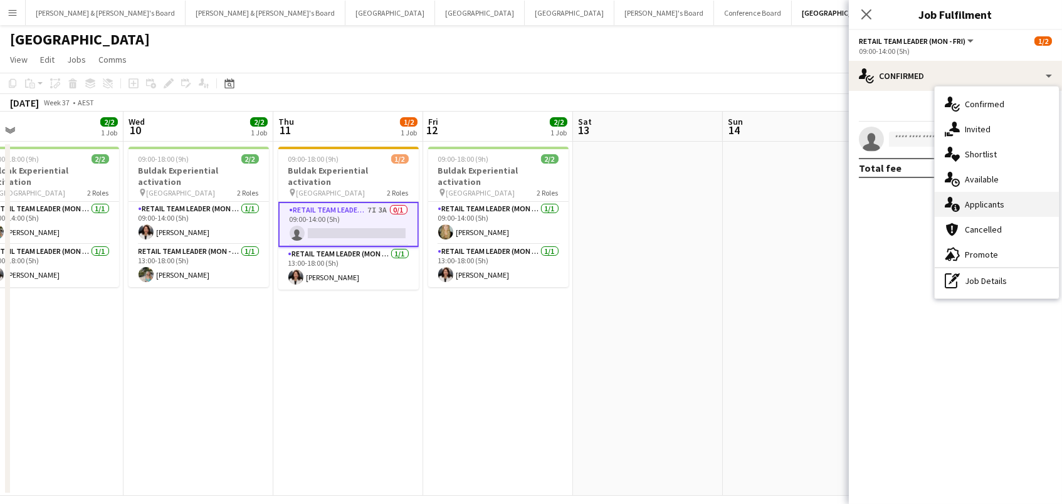
click at [982, 198] on div "single-neutral-actions-information Applicants" at bounding box center [997, 204] width 124 height 25
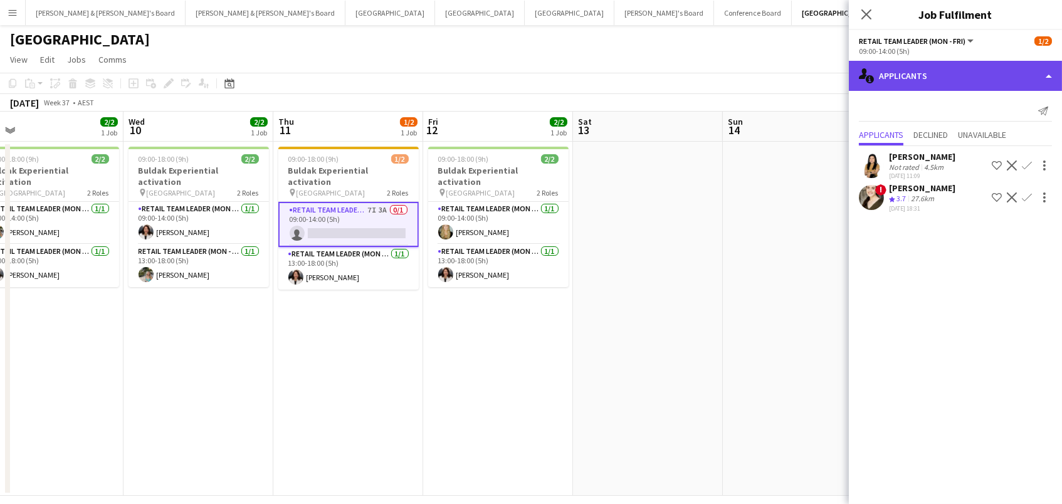
click at [961, 87] on div "single-neutral-actions-information Applicants" at bounding box center [955, 76] width 213 height 30
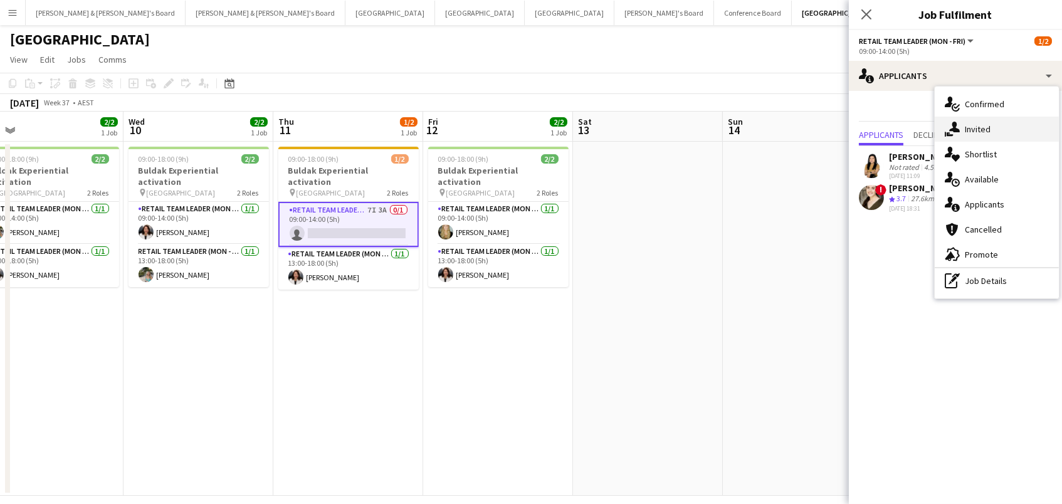
click at [971, 140] on div "single-neutral-actions-share-1 Invited" at bounding box center [997, 129] width 124 height 25
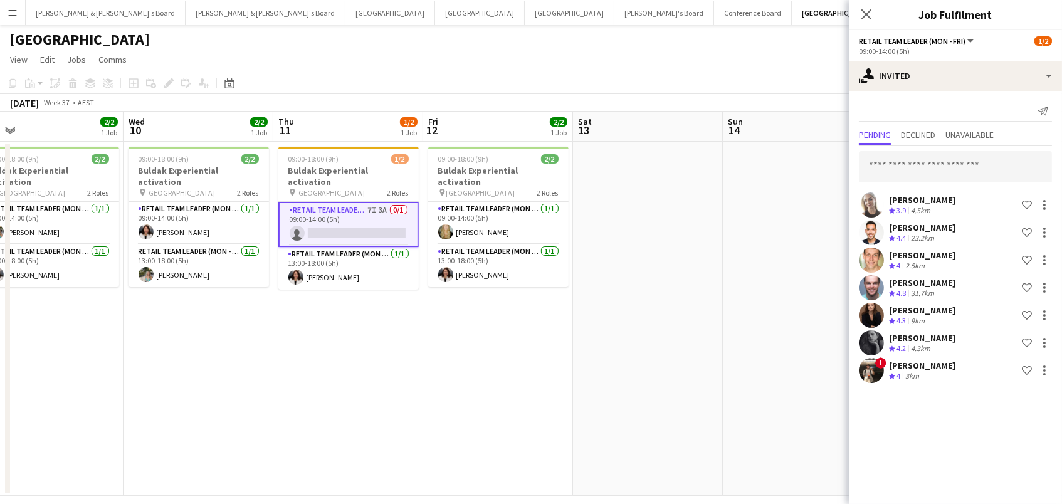
click at [939, 146] on div "Grace Lewis Crew rating 3.9 4.5km Shortlist crew James Gum Crew rating 4.4 23.2…" at bounding box center [955, 266] width 213 height 240
click at [939, 168] on input "text" at bounding box center [955, 166] width 193 height 31
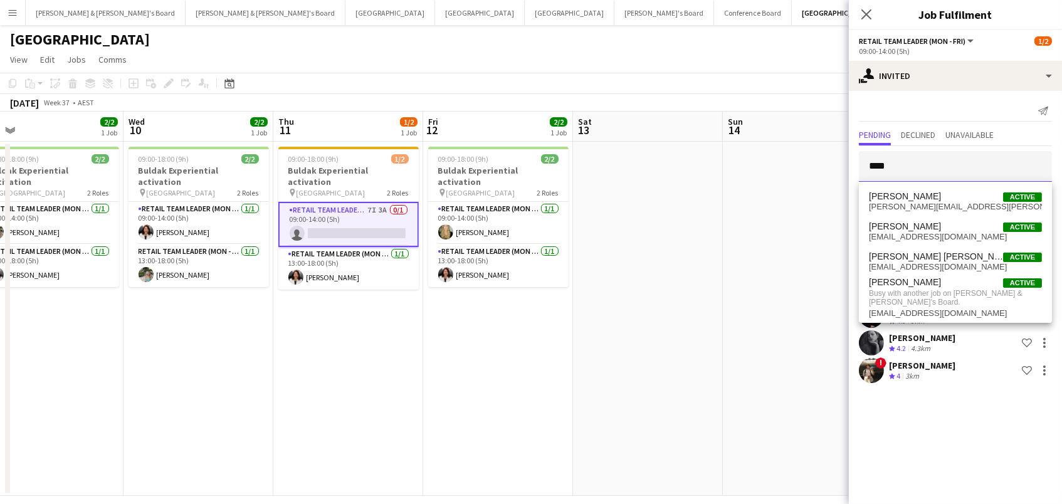
type input "****"
drag, startPoint x: 939, startPoint y: 168, endPoint x: 678, endPoint y: 152, distance: 261.3
click at [679, 155] on app-date-cell at bounding box center [648, 319] width 150 height 354
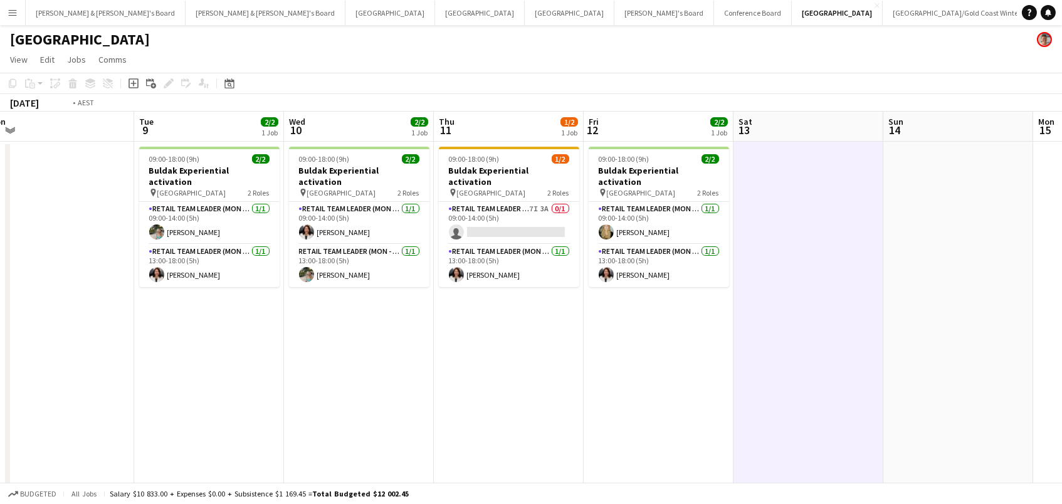
scroll to position [0, 258]
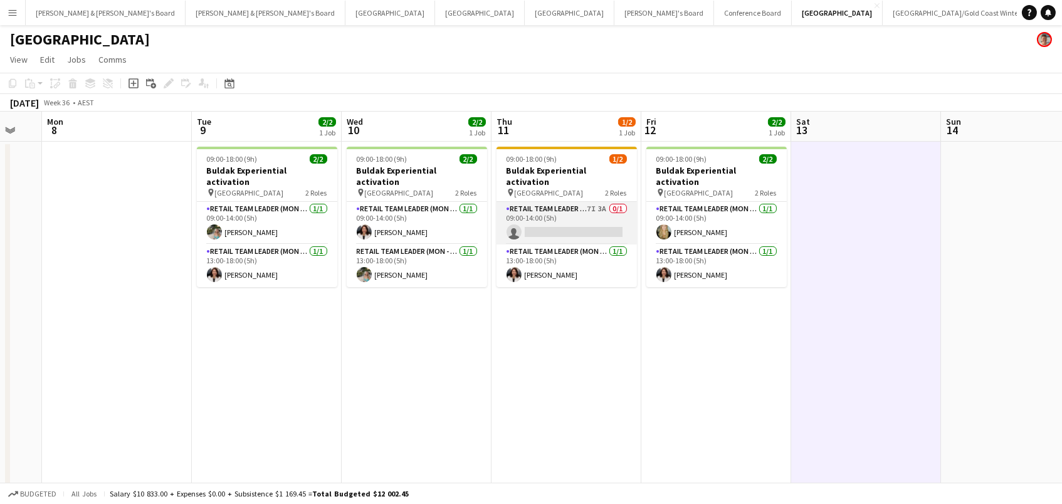
click at [550, 231] on app-card-role "RETAIL Team Leader (Mon - Fri) 7I 3A 0/1 09:00-14:00 (5h) single-neutral-actions" at bounding box center [567, 223] width 140 height 43
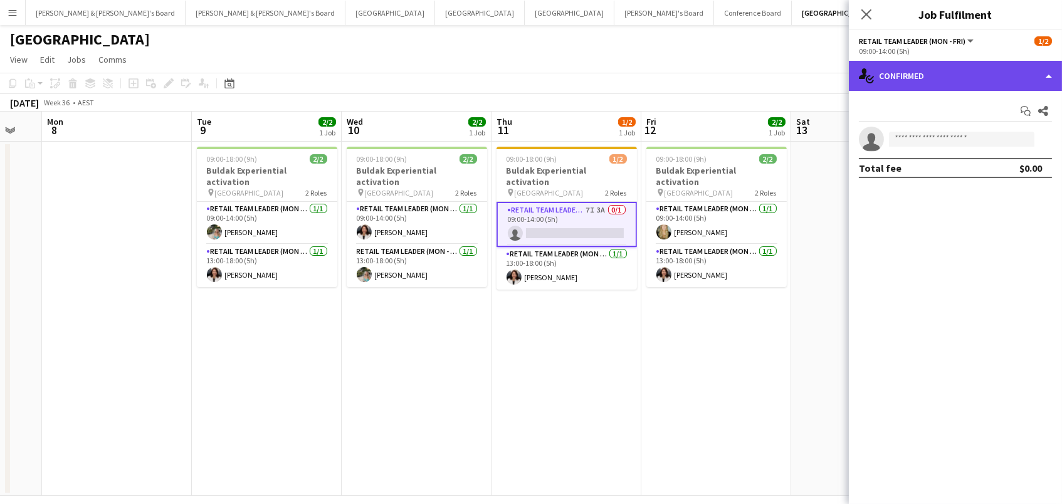
click at [883, 81] on div "single-neutral-actions-check-2 Confirmed" at bounding box center [955, 76] width 213 height 30
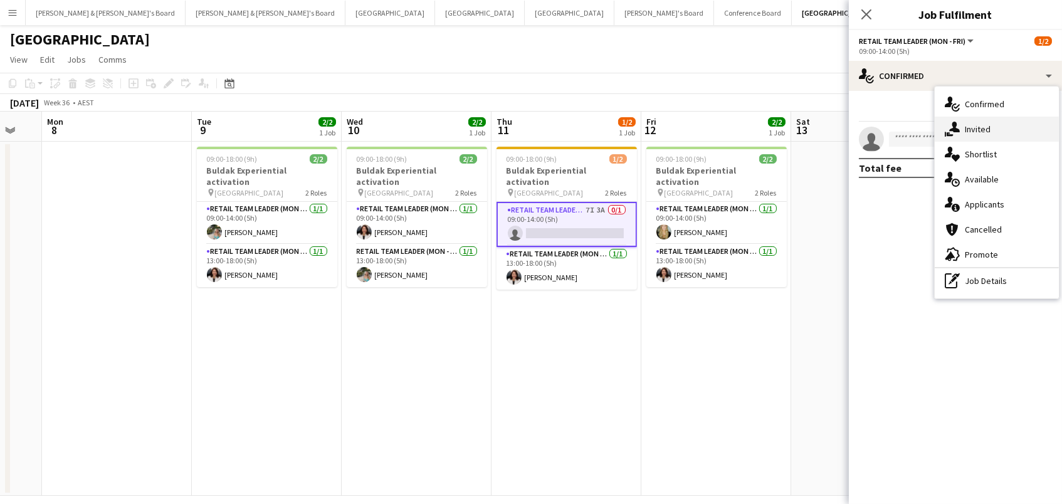
click at [949, 132] on icon at bounding box center [950, 134] width 7 height 4
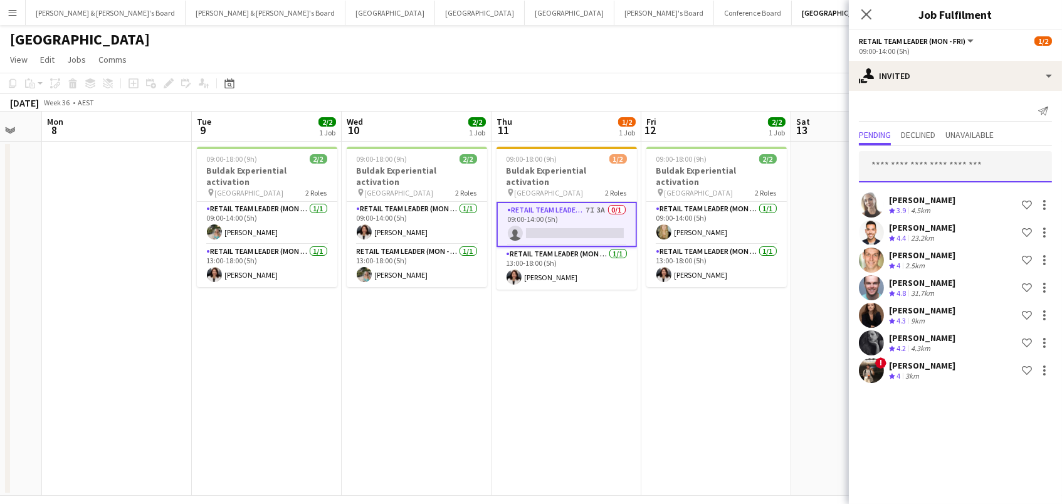
click at [927, 171] on input "text" at bounding box center [955, 166] width 193 height 31
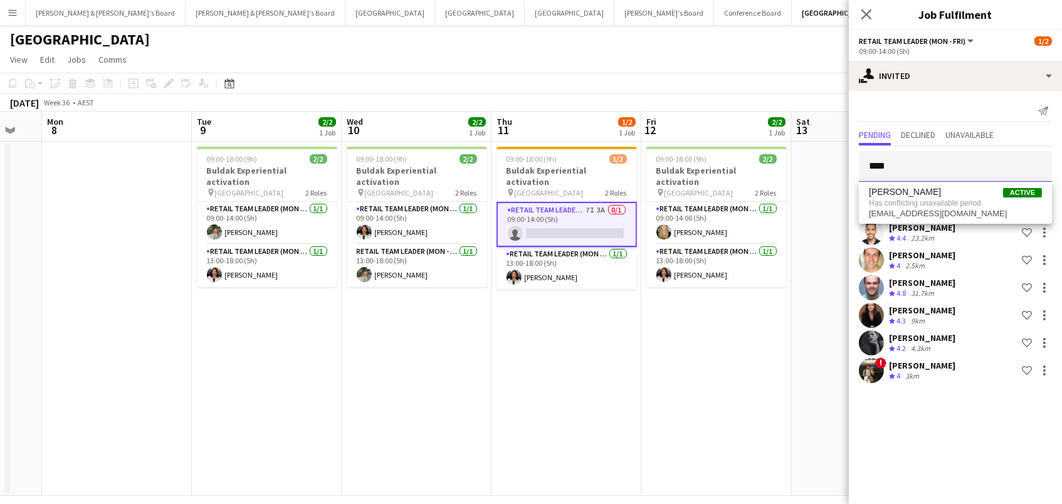
type input "****"
drag, startPoint x: 927, startPoint y: 171, endPoint x: 774, endPoint y: 67, distance: 184.2
click at [774, 67] on app-page-menu "View Day view expanded Day view collapsed Month view Date picker Jump to today …" at bounding box center [531, 61] width 1062 height 24
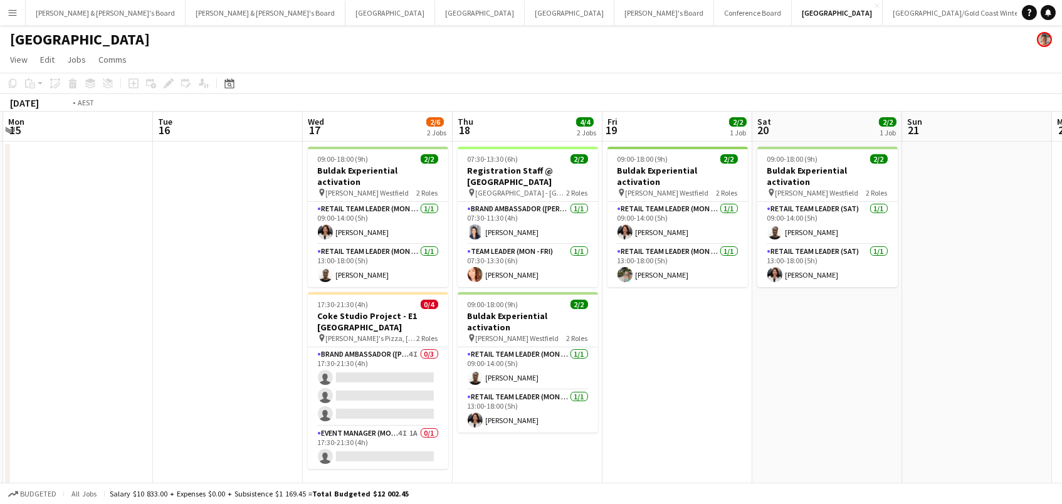
scroll to position [0, 561]
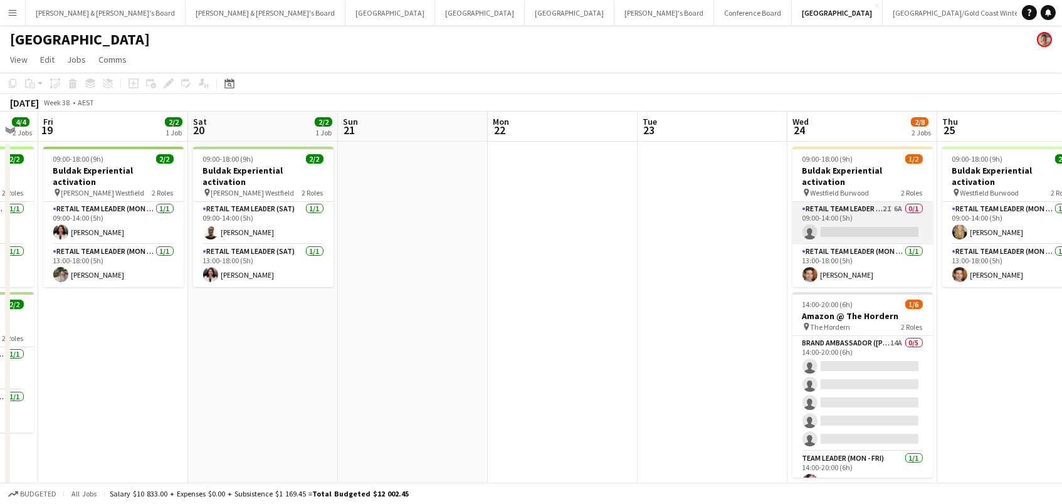
click at [841, 202] on app-card-role "RETAIL Team Leader (Mon - Fri) 2I 6A 0/1 09:00-14:00 (5h) single-neutral-actions" at bounding box center [862, 223] width 140 height 43
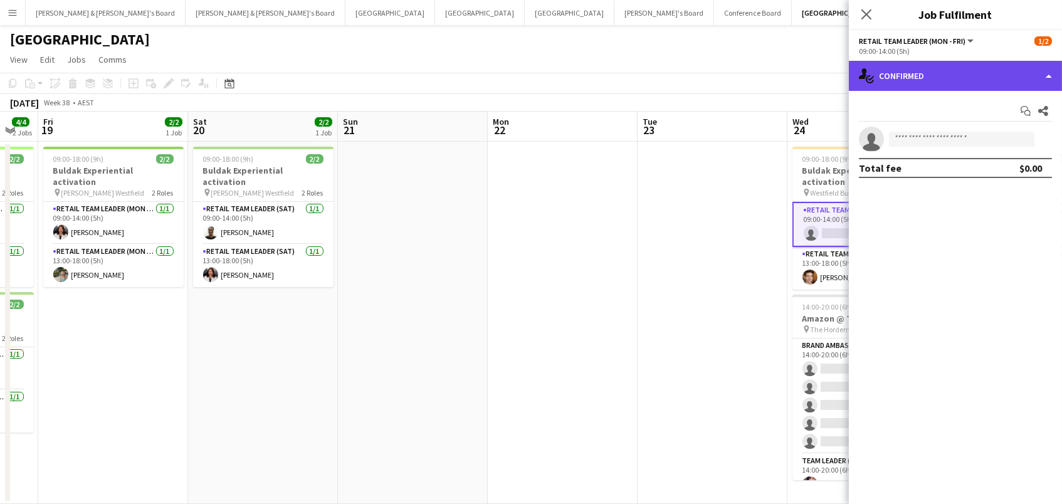
click at [977, 72] on div "single-neutral-actions-check-2 Confirmed" at bounding box center [955, 76] width 213 height 30
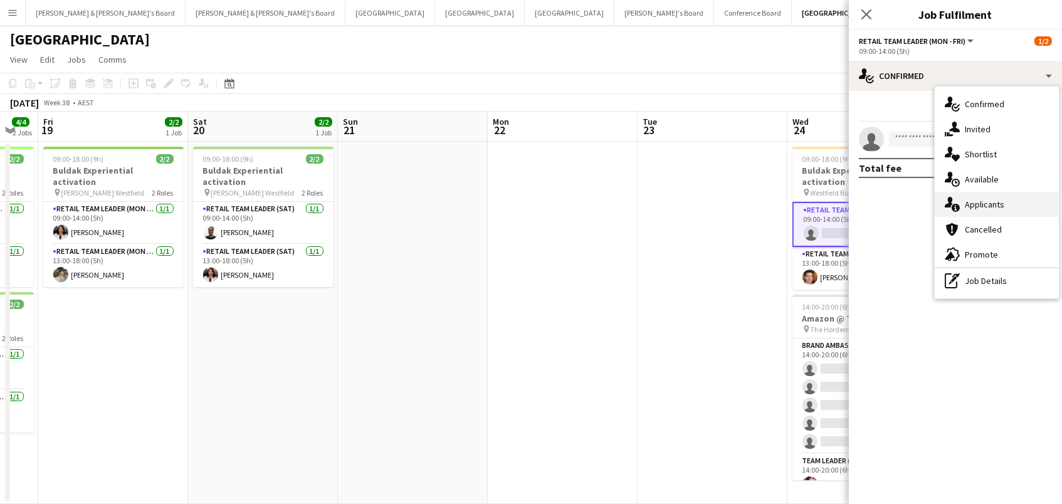
click at [988, 202] on div "single-neutral-actions-information Applicants" at bounding box center [997, 204] width 124 height 25
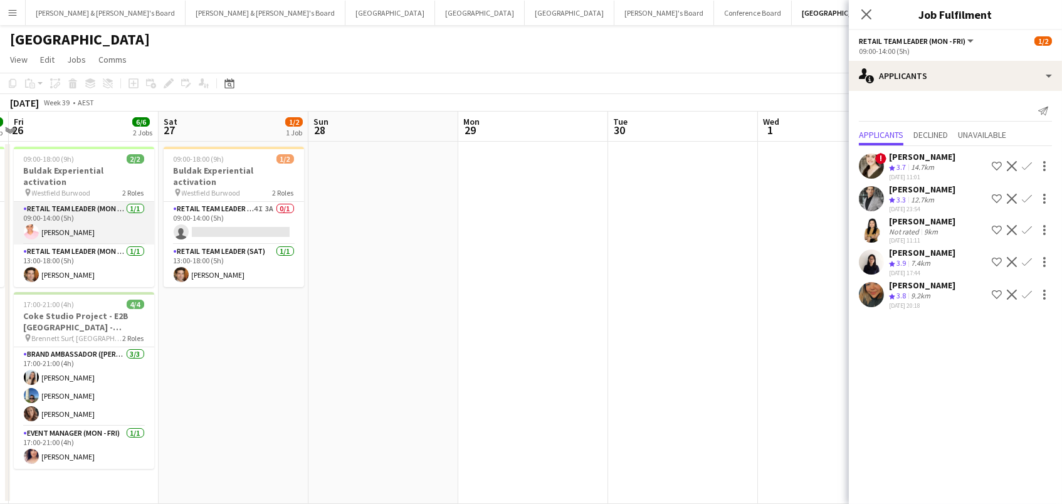
scroll to position [0, 464]
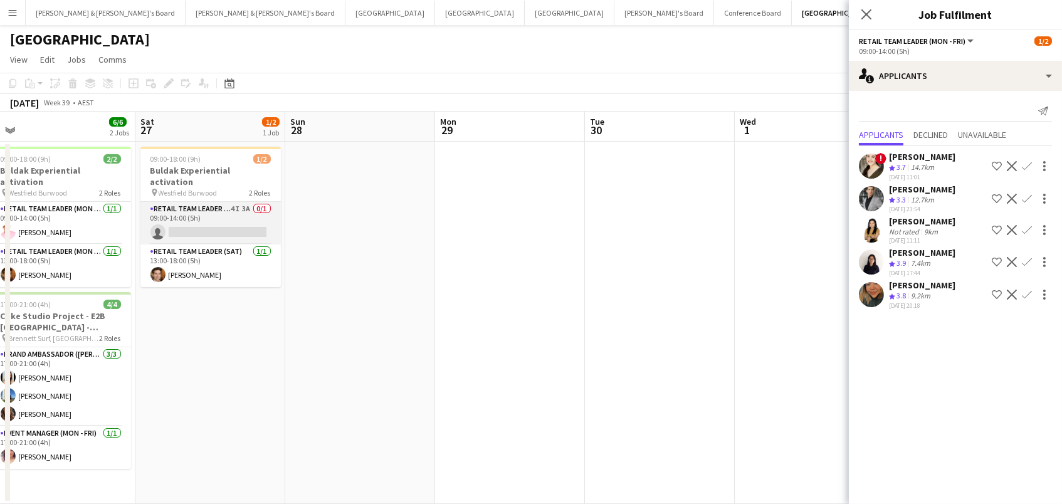
click at [184, 216] on app-card-role "RETAIL Team Leader (Sat) 4I 3A 0/1 09:00-14:00 (5h) single-neutral-actions" at bounding box center [210, 223] width 140 height 43
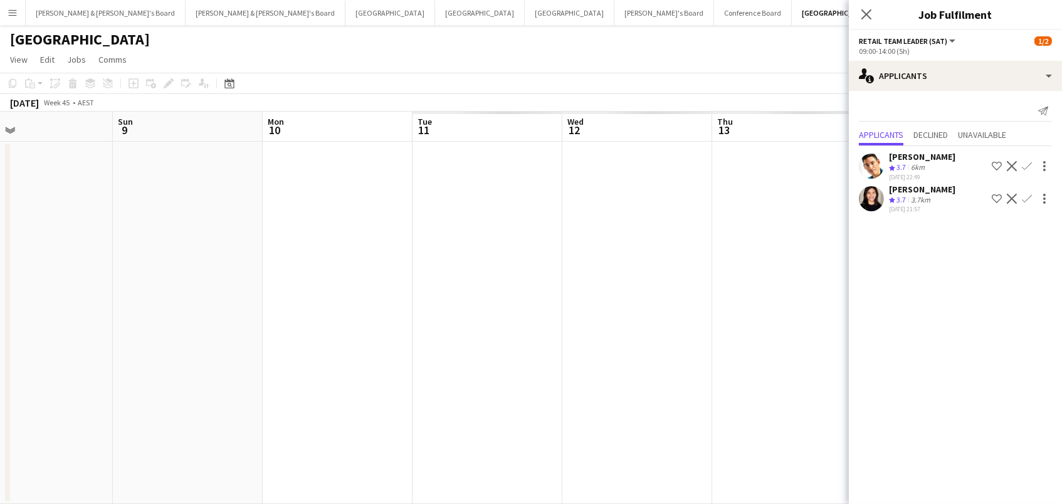
scroll to position [0, 404]
click at [435, 23] on button "Perth Close" at bounding box center [480, 13] width 90 height 24
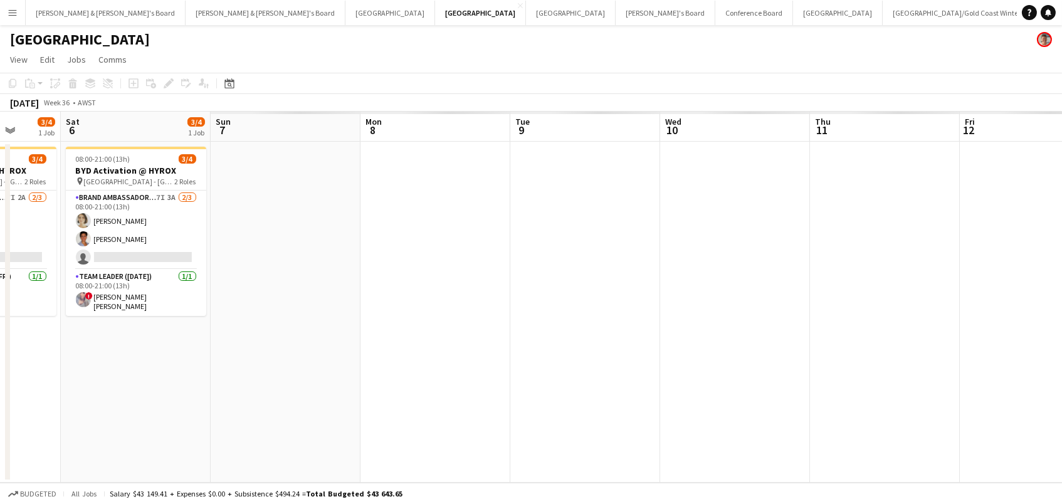
scroll to position [0, 587]
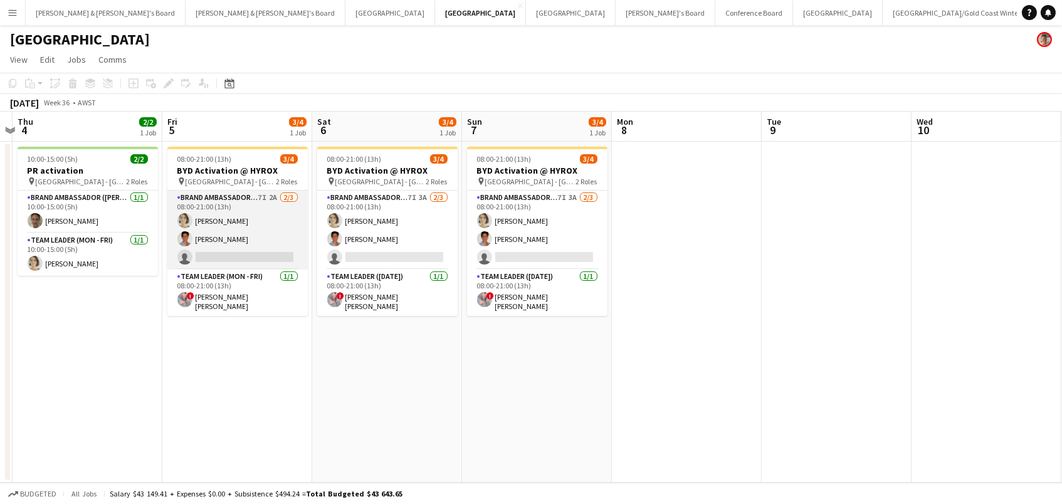
click at [253, 239] on app-card-role "Brand Ambassador (Mon - Fri) 7I 2A 2/3 08:00-21:00 (13h) Liris Weinhardt yahell…" at bounding box center [237, 230] width 140 height 79
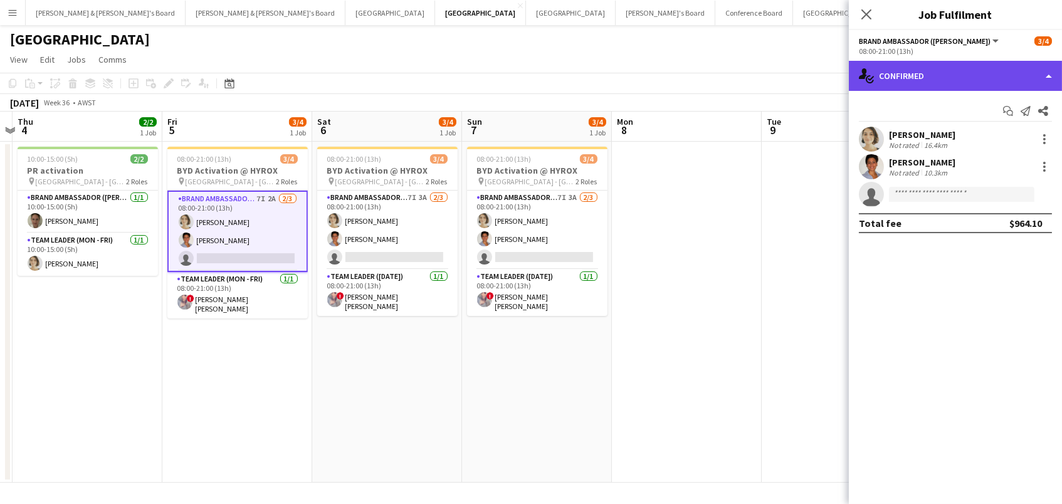
click at [904, 85] on div "single-neutral-actions-check-2 Confirmed" at bounding box center [955, 76] width 213 height 30
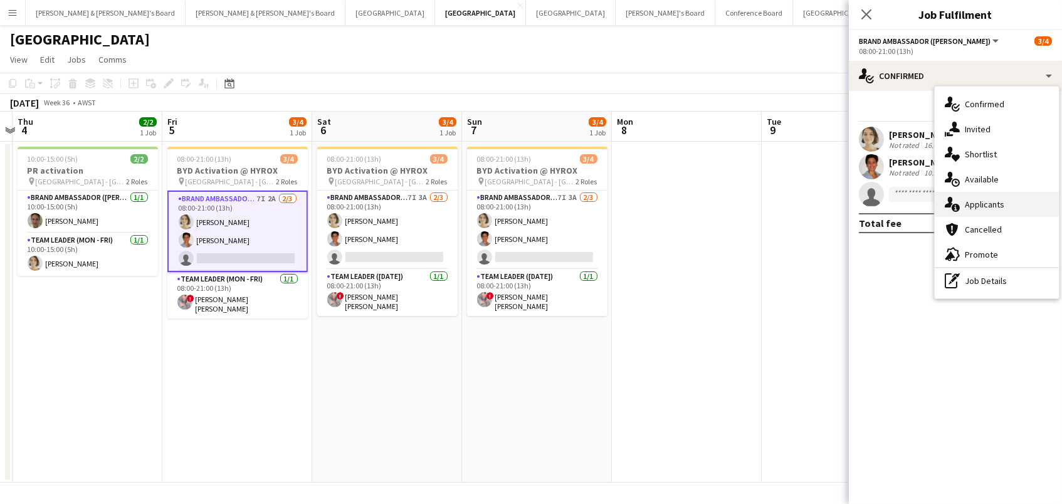
click at [998, 203] on div "single-neutral-actions-information Applicants" at bounding box center [997, 204] width 124 height 25
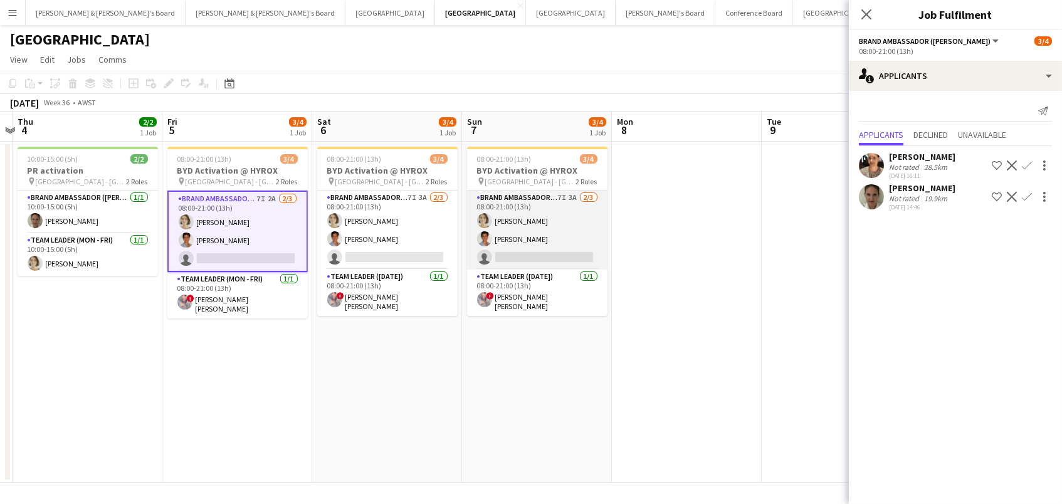
click at [532, 247] on app-card-role "Brand Ambassador (Sunday) 7I 3A 2/3 08:00-21:00 (13h) Liris Weinhardt yahelle b…" at bounding box center [537, 230] width 140 height 79
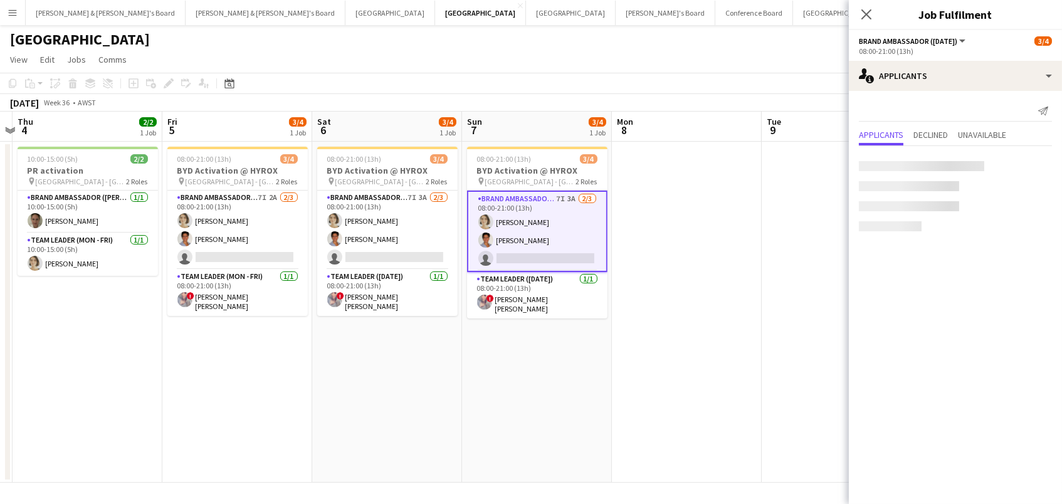
scroll to position [0, 586]
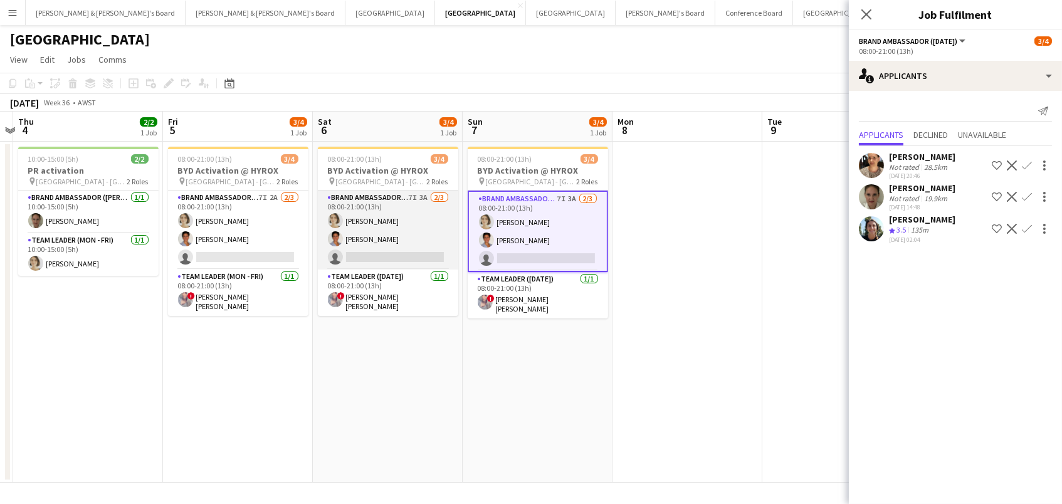
click at [400, 218] on app-card-role "Brand Ambassador (Saturday) 7I 3A 2/3 08:00-21:00 (13h) Liris Weinhardt yahelle…" at bounding box center [388, 230] width 140 height 79
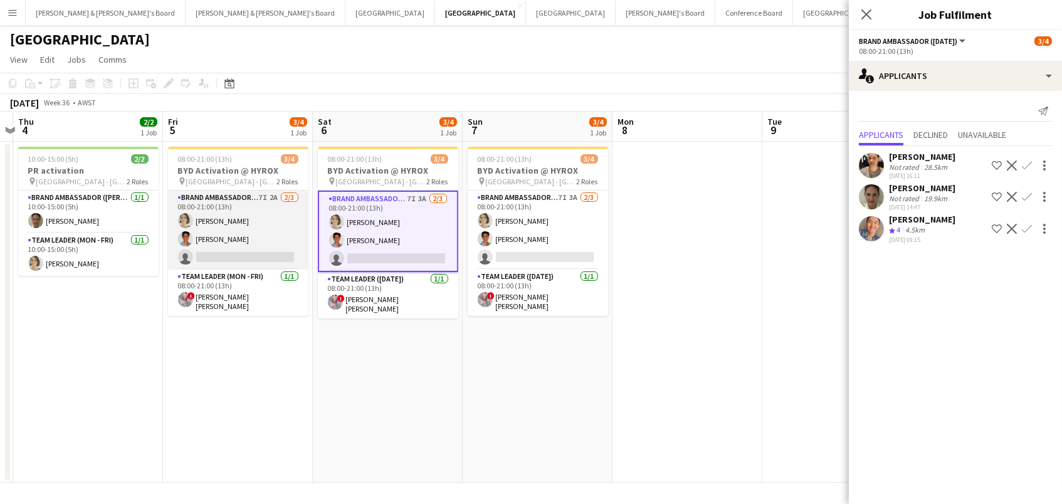
click at [243, 228] on app-card-role "Brand Ambassador (Mon - Fri) 7I 2A 2/3 08:00-21:00 (13h) Liris Weinhardt yahell…" at bounding box center [238, 230] width 140 height 79
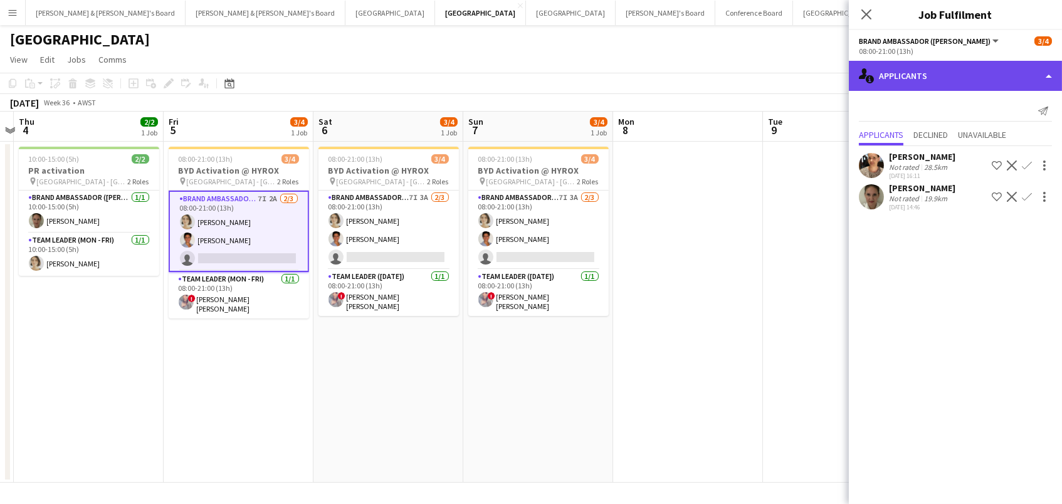
click at [889, 78] on div "single-neutral-actions-information Applicants" at bounding box center [955, 76] width 213 height 30
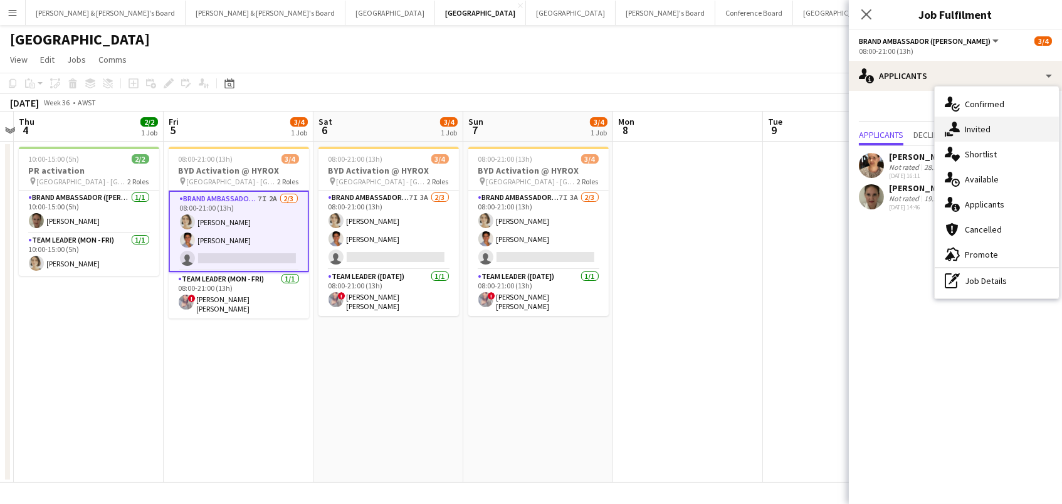
click at [950, 130] on icon "single-neutral-actions-share-1" at bounding box center [952, 129] width 15 height 15
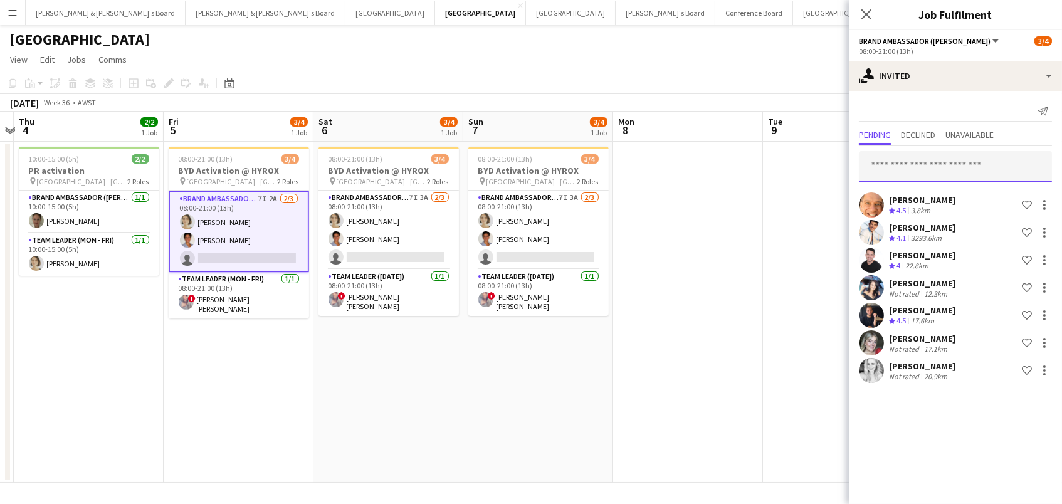
click at [937, 155] on input "text" at bounding box center [955, 166] width 193 height 31
type input "****"
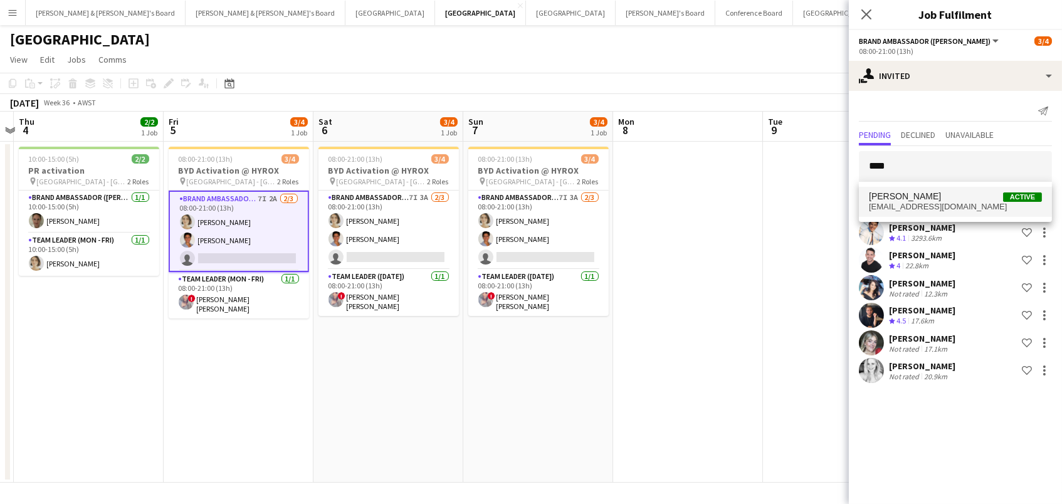
drag, startPoint x: 937, startPoint y: 155, endPoint x: 940, endPoint y: 194, distance: 39.0
click at [940, 194] on span "Ivan Hui Active" at bounding box center [955, 196] width 173 height 11
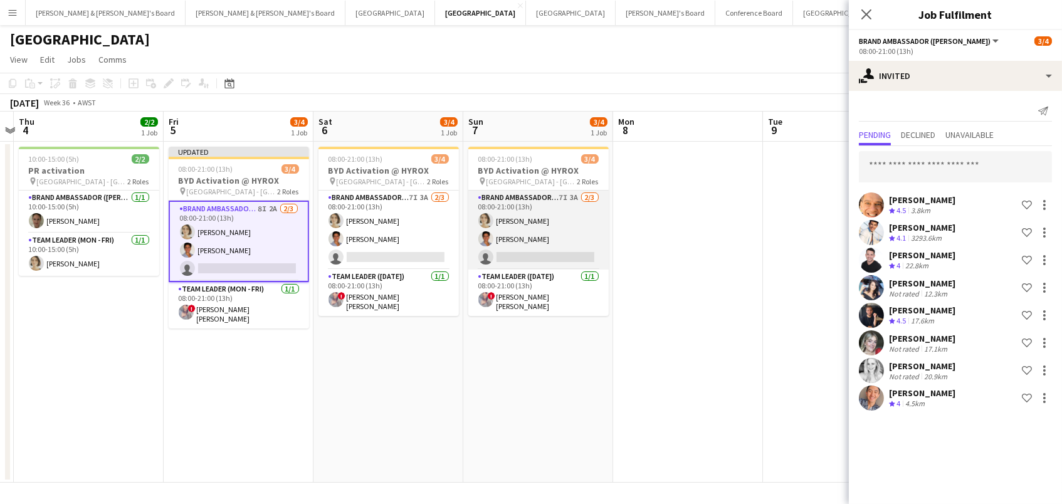
click at [511, 223] on app-card-role "Brand Ambassador (Sunday) 7I 3A 2/3 08:00-21:00 (13h) Liris Weinhardt yahelle b…" at bounding box center [538, 230] width 140 height 79
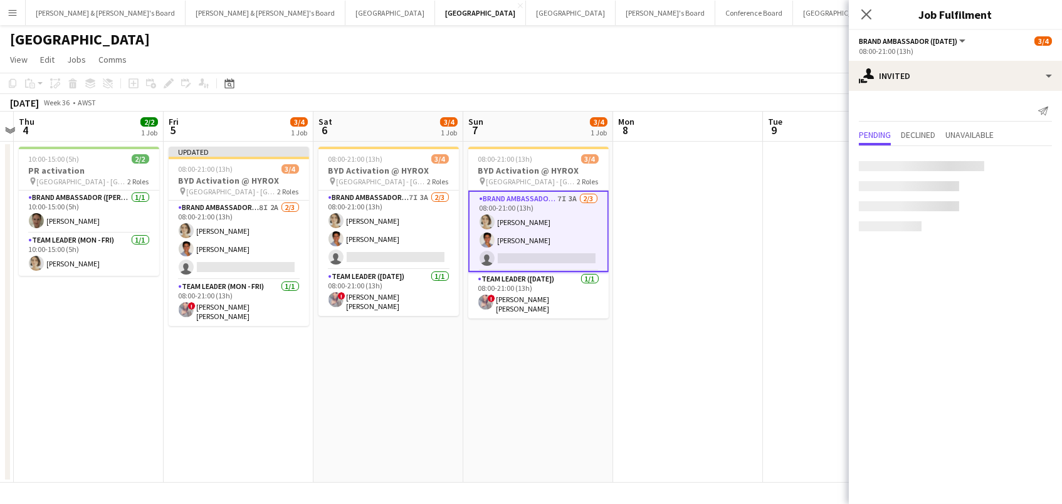
scroll to position [0, 584]
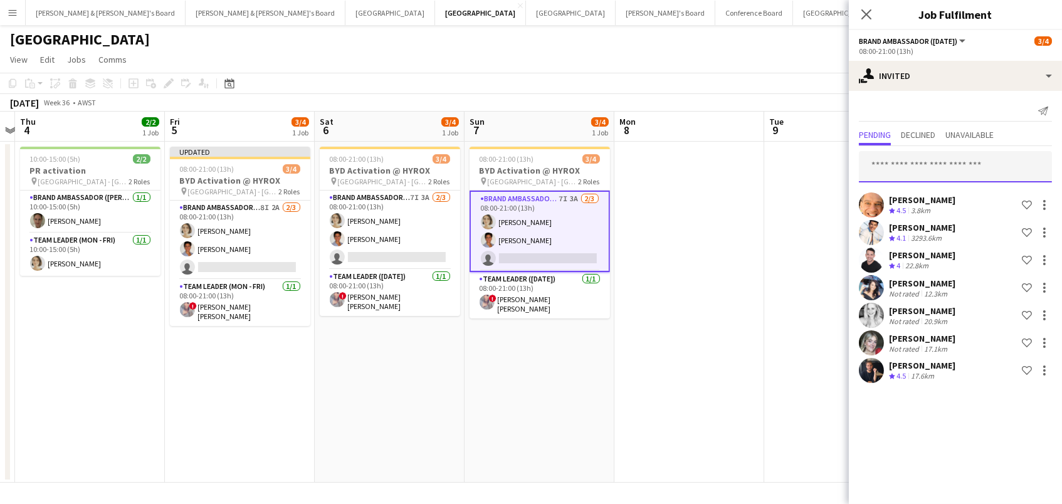
click at [910, 169] on input "text" at bounding box center [955, 166] width 193 height 31
type input "****"
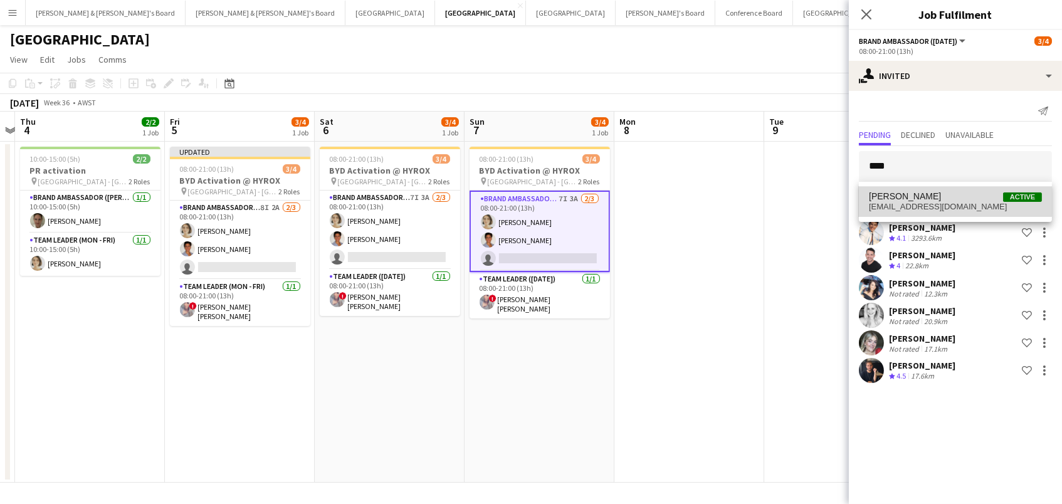
drag, startPoint x: 910, startPoint y: 169, endPoint x: 931, endPoint y: 199, distance: 36.0
click at [931, 199] on span "Ivan Hui Active" at bounding box center [955, 196] width 173 height 11
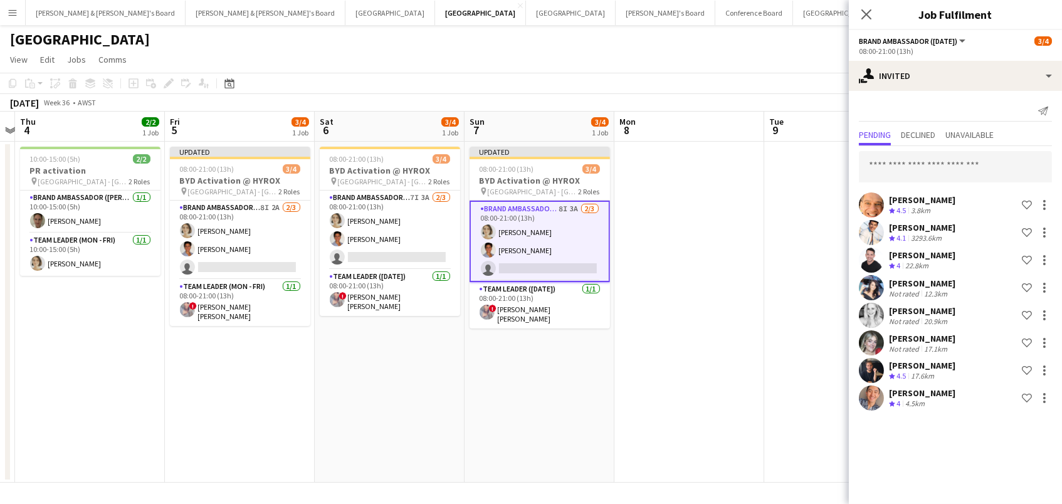
click at [762, 230] on app-date-cell at bounding box center [689, 312] width 150 height 341
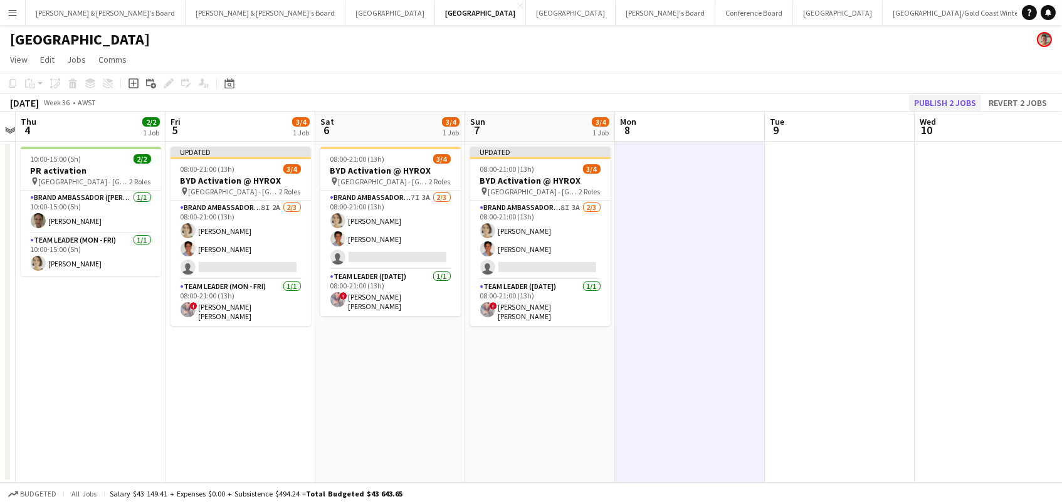
click at [950, 102] on button "Publish 2 jobs" at bounding box center [945, 103] width 72 height 16
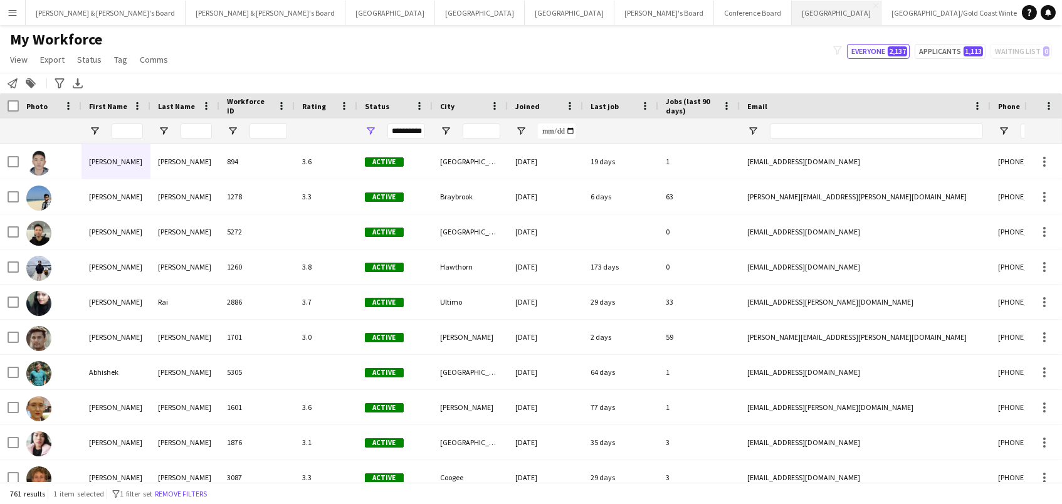
click at [792, 18] on button "Sydney Close" at bounding box center [837, 13] width 90 height 24
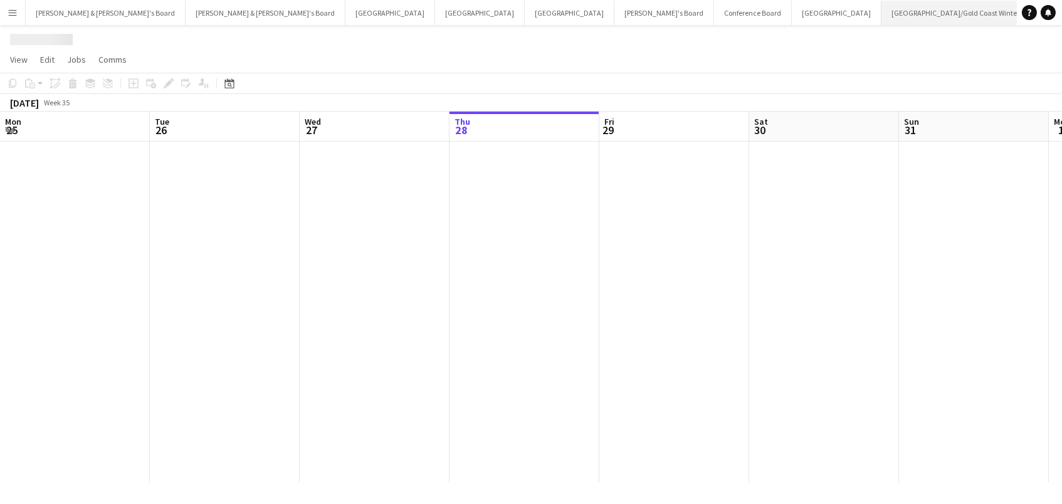
scroll to position [0, 299]
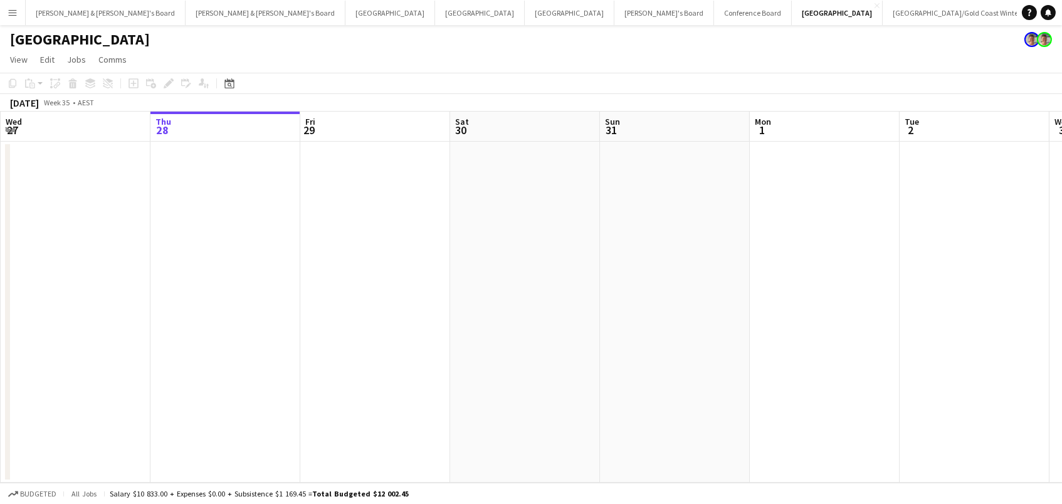
click at [11, 15] on app-icon "Menu" at bounding box center [13, 13] width 10 height 10
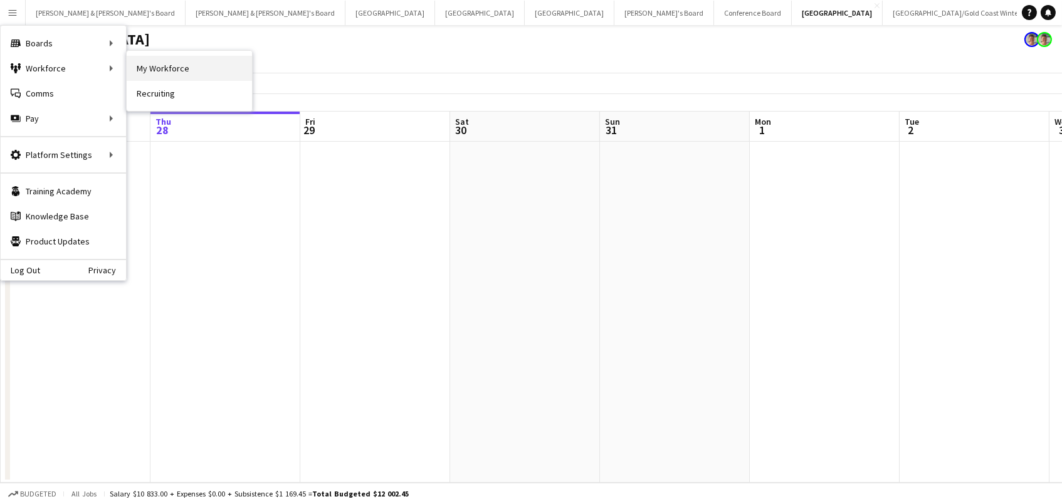
click at [174, 68] on link "My Workforce" at bounding box center [189, 68] width 125 height 25
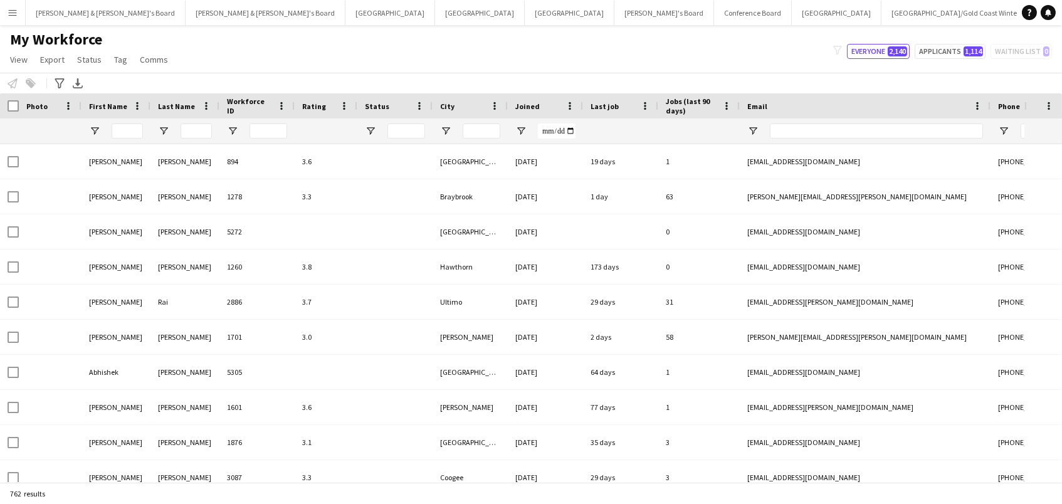
type input "**********"
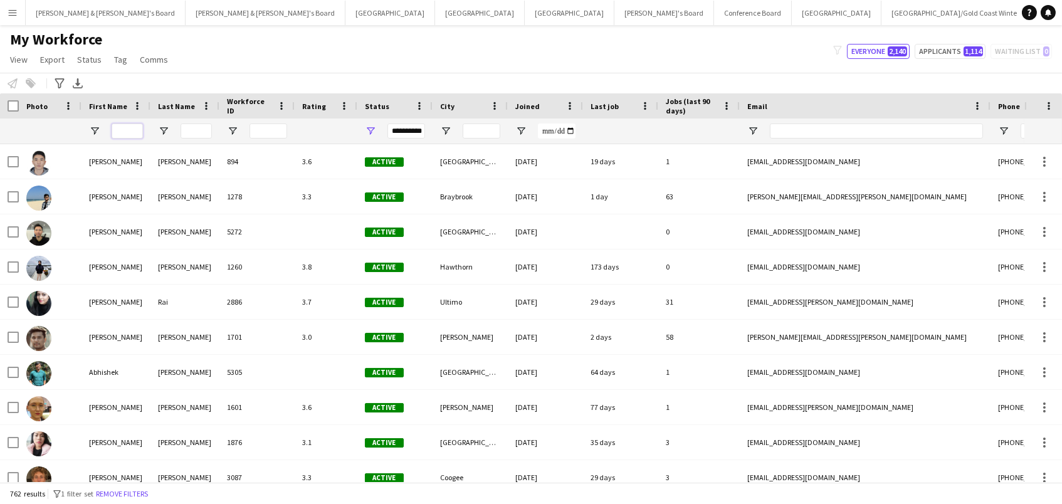
click at [141, 128] on input "First Name Filter Input" at bounding box center [127, 131] width 31 height 15
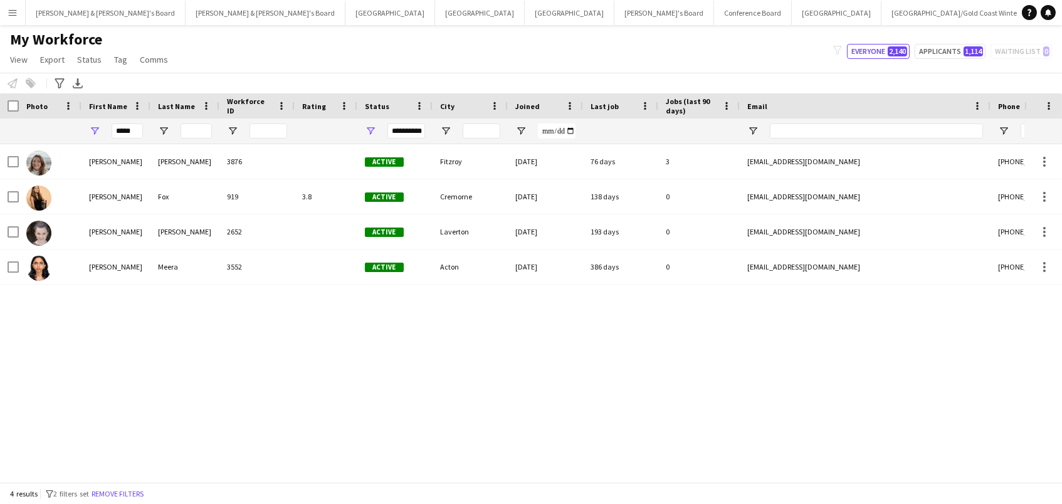
drag, startPoint x: 141, startPoint y: 128, endPoint x: 186, endPoint y: 201, distance: 86.1
click at [186, 201] on div "Fox" at bounding box center [184, 196] width 69 height 34
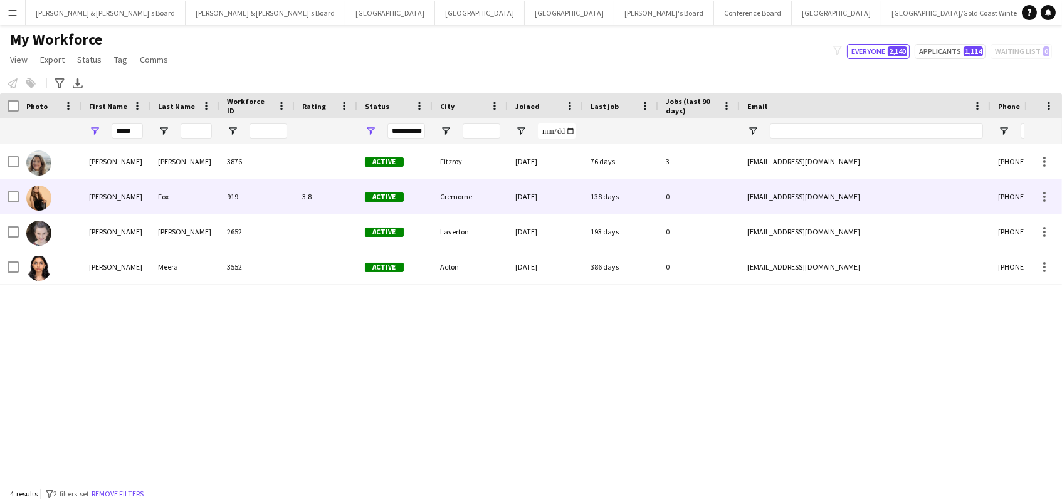
click at [801, 197] on div "[EMAIL_ADDRESS][DOMAIN_NAME]" at bounding box center [865, 196] width 251 height 34
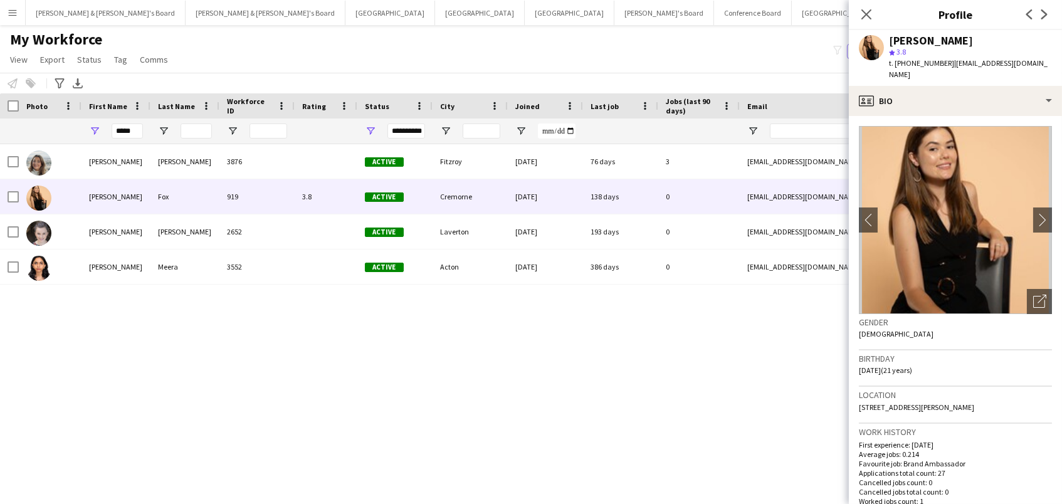
click at [938, 62] on span "t. [PHONE_NUMBER]" at bounding box center [921, 62] width 65 height 9
copy span "610449581264"
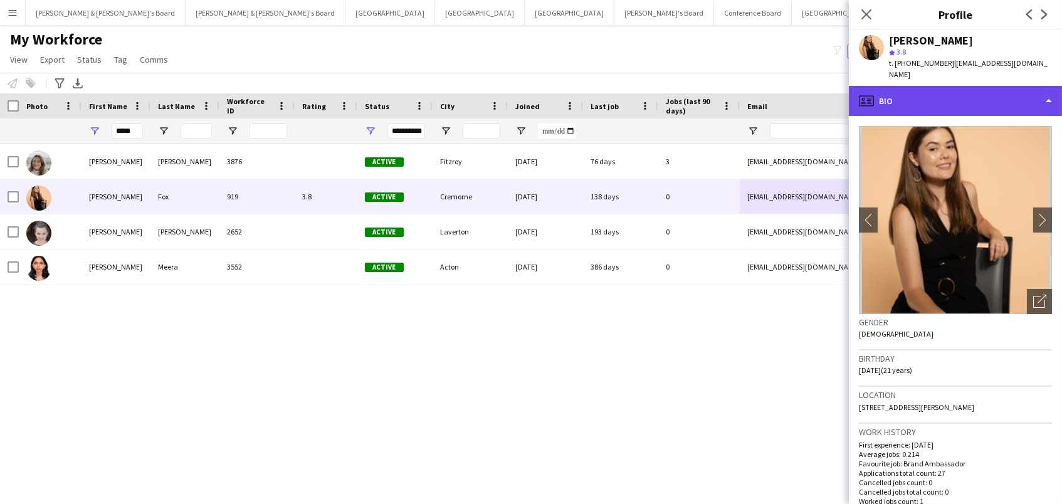
click at [982, 90] on div "profile Bio" at bounding box center [955, 101] width 213 height 30
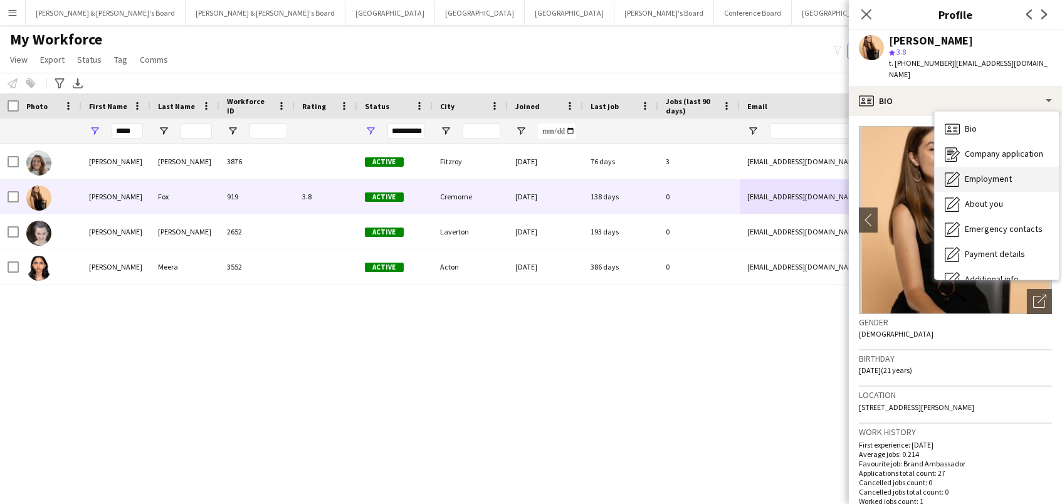
click at [998, 173] on span "Employment" at bounding box center [988, 178] width 47 height 11
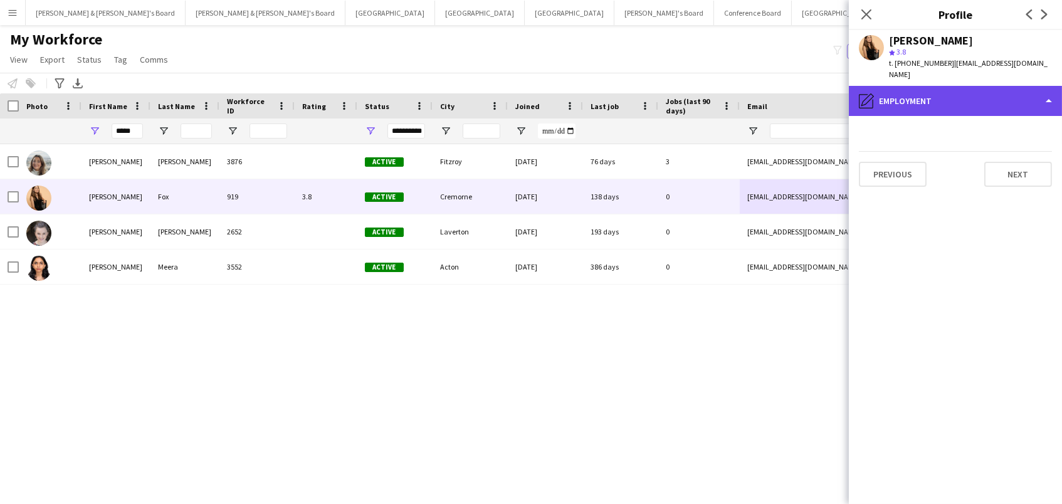
click at [962, 86] on div "pencil4 Employment" at bounding box center [955, 101] width 213 height 30
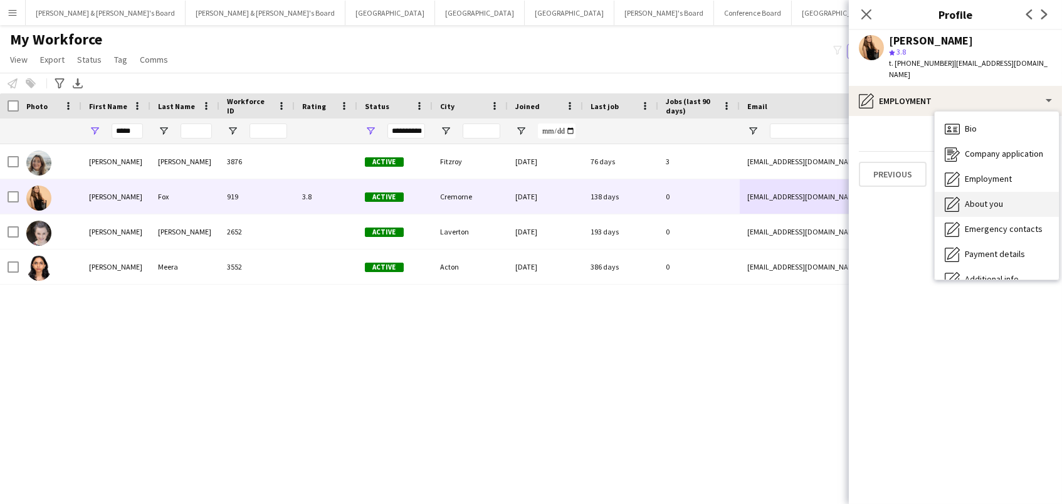
click at [986, 198] on span "About you" at bounding box center [984, 203] width 38 height 11
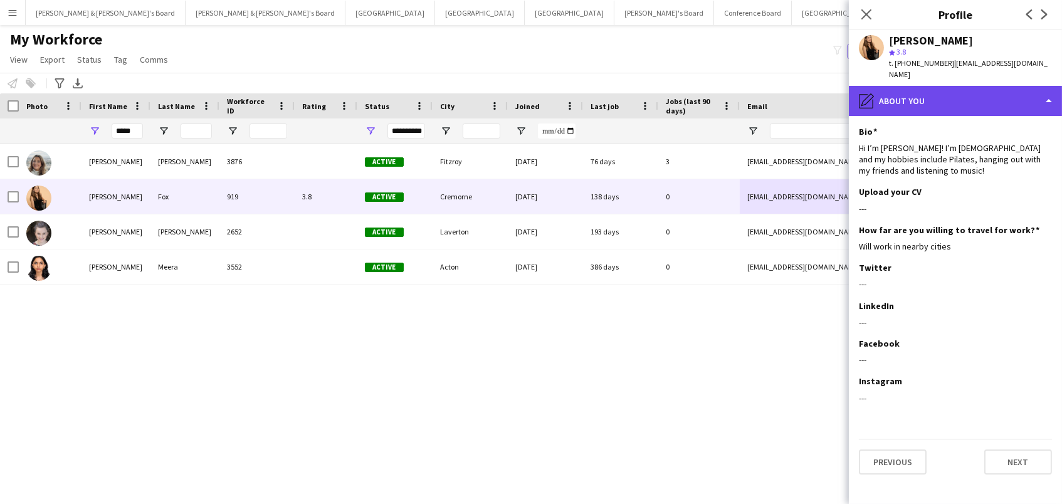
click at [989, 93] on div "pencil4 About you" at bounding box center [955, 101] width 213 height 30
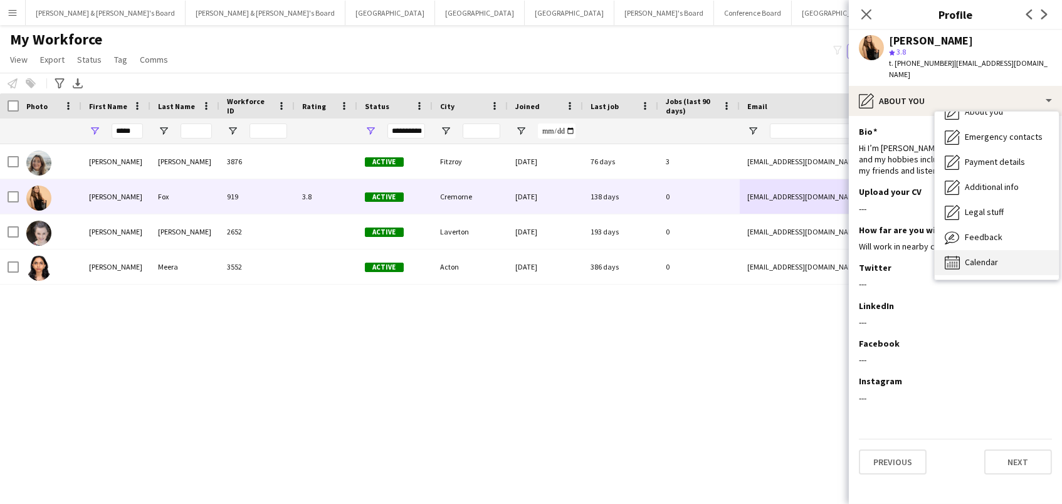
scroll to position [92, 0]
click at [1001, 250] on div "Calendar Calendar" at bounding box center [997, 262] width 124 height 25
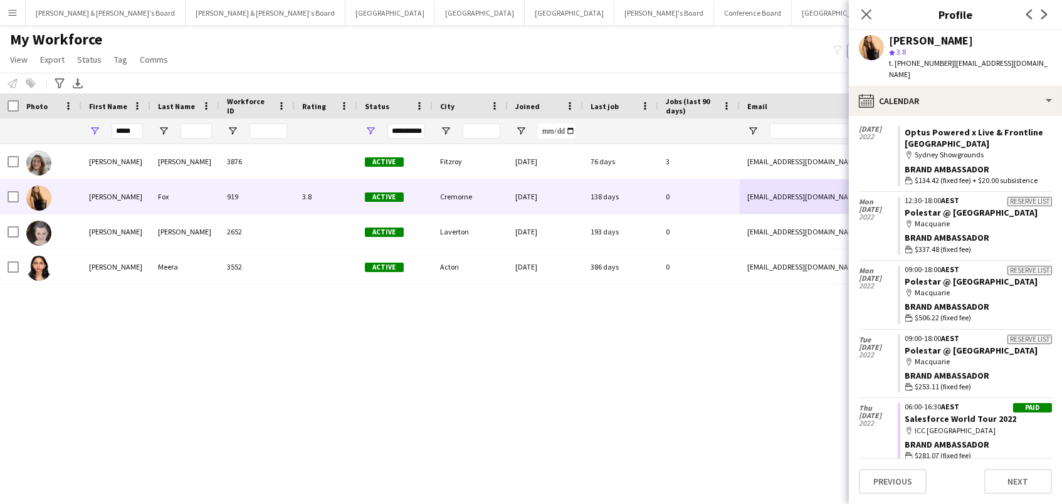
scroll to position [1591, 0]
click at [863, 9] on icon "Close pop-in" at bounding box center [866, 14] width 12 height 12
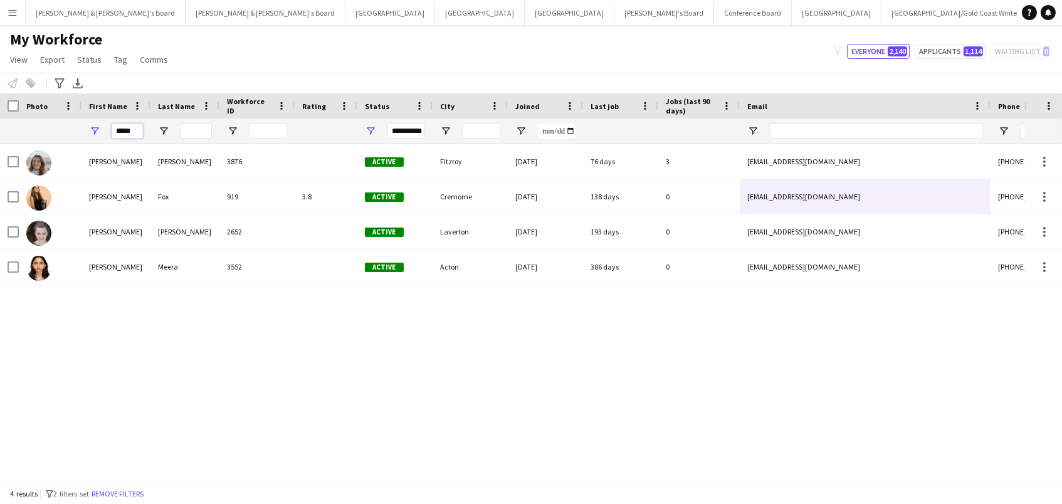
click at [135, 130] on input "*****" at bounding box center [127, 131] width 31 height 15
drag, startPoint x: 135, startPoint y: 130, endPoint x: -371, endPoint y: 27, distance: 516.3
click at [0, 27] on html "Menu Boards Boards Boards All jobs Status Workforce Workforce My Workforce Recr…" at bounding box center [531, 252] width 1062 height 504
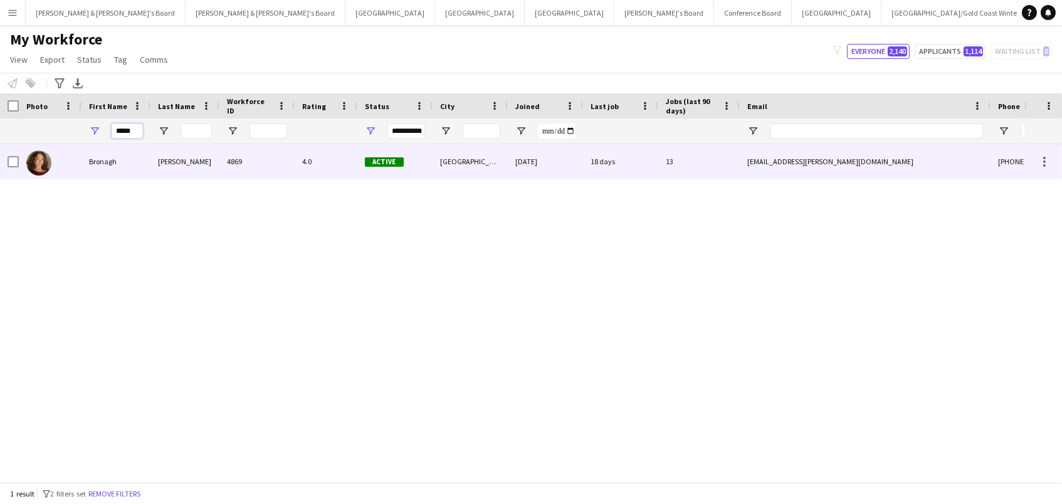
type input "*****"
click at [406, 164] on div "Active" at bounding box center [394, 161] width 75 height 34
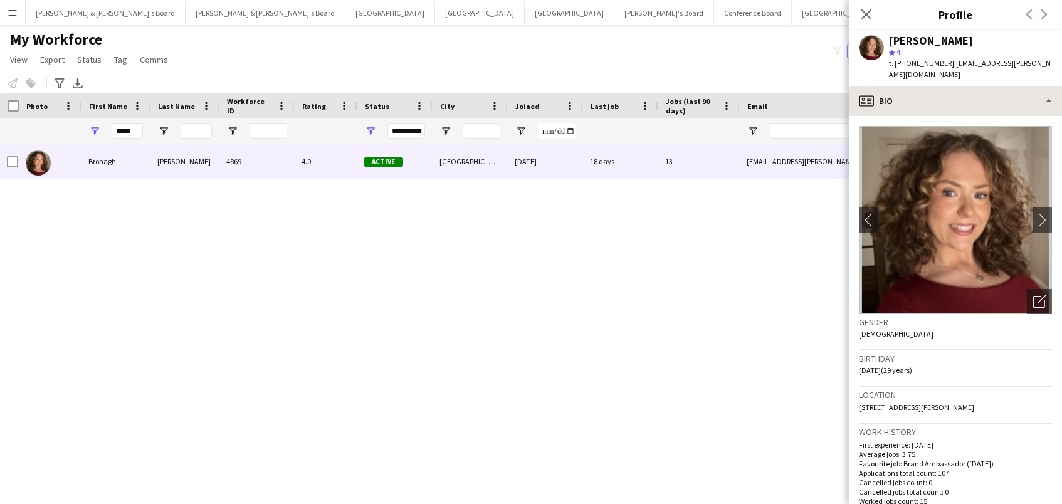
scroll to position [-1, 0]
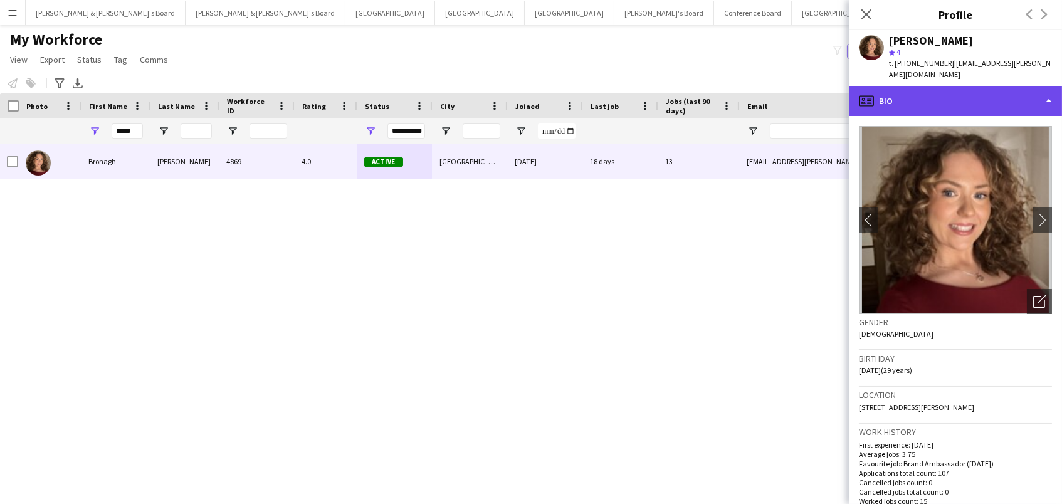
click at [963, 98] on div "profile Bio" at bounding box center [955, 101] width 213 height 30
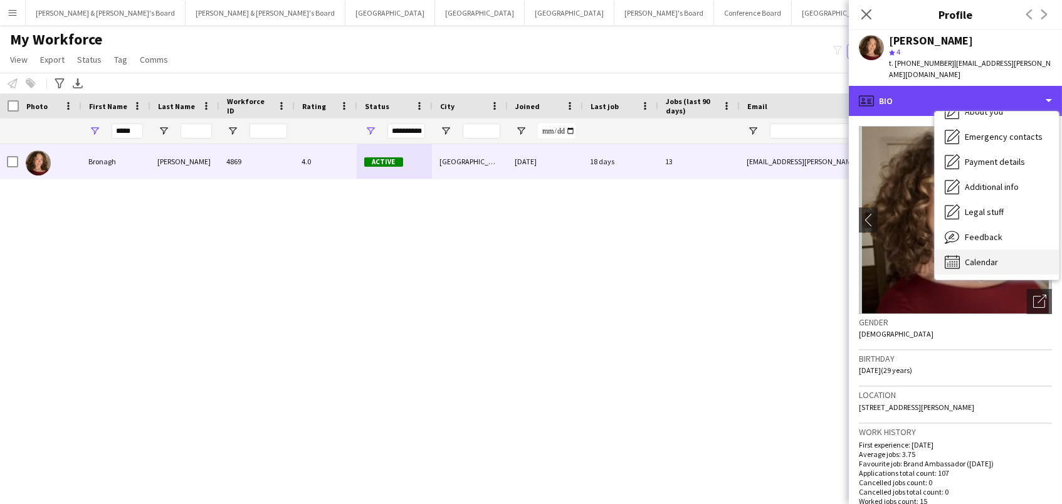
scroll to position [92, 0]
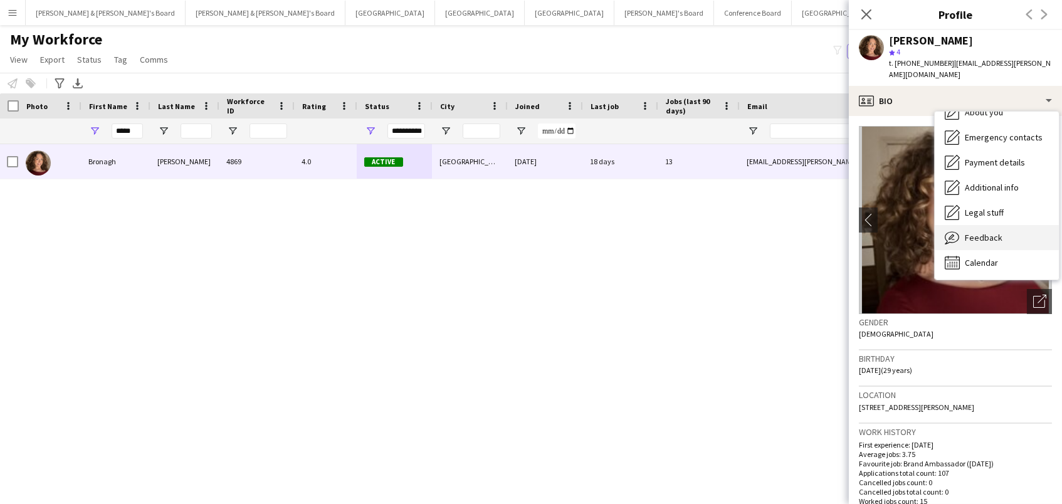
click at [991, 238] on span "Feedback" at bounding box center [984, 237] width 38 height 11
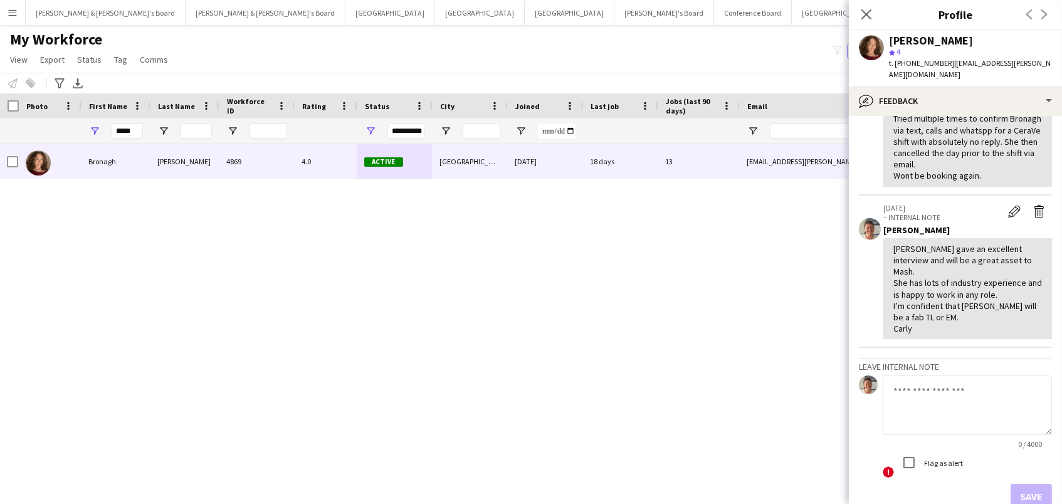
scroll to position [276, 0]
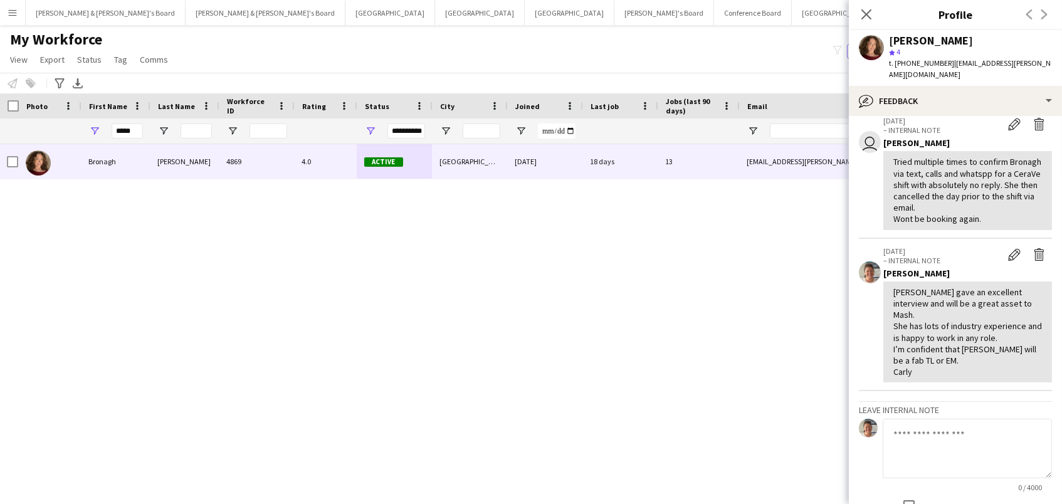
click at [918, 434] on textarea at bounding box center [967, 449] width 169 height 60
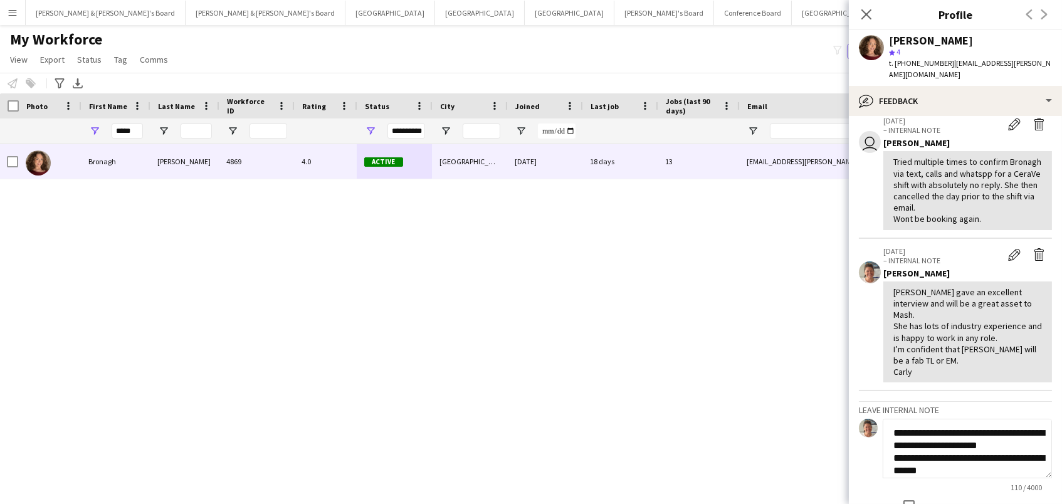
click at [1023, 426] on textarea "**********" at bounding box center [967, 449] width 169 height 60
type textarea "**********"
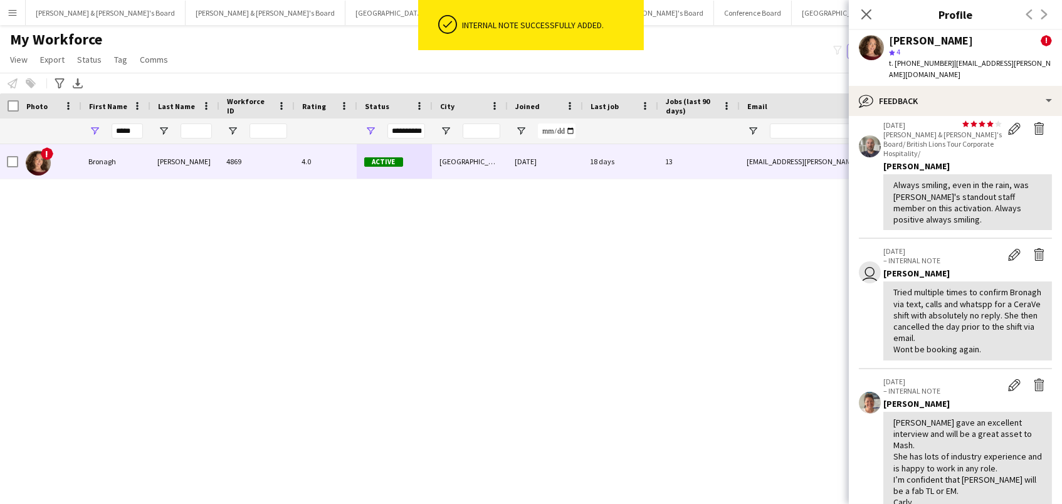
scroll to position [0, 0]
click at [866, 10] on icon "Close pop-in" at bounding box center [866, 14] width 12 height 12
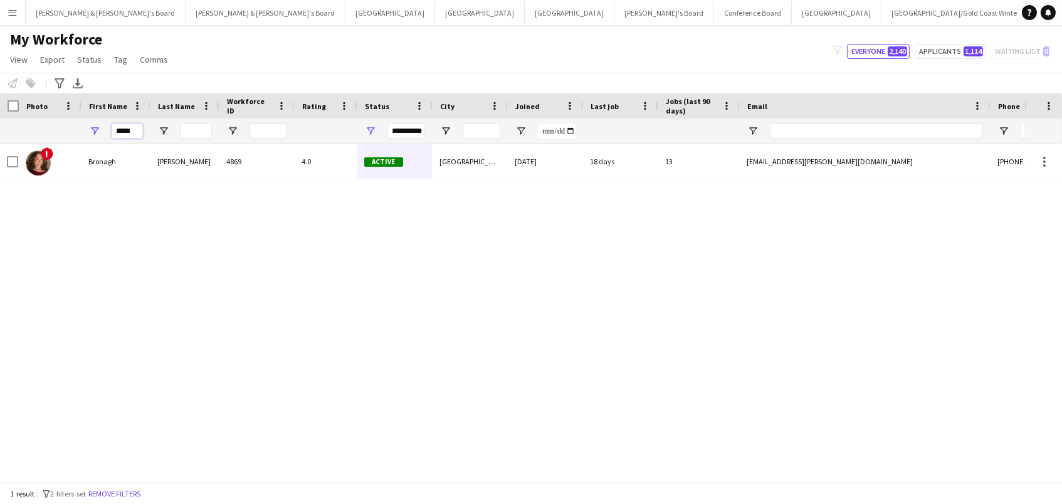
click at [119, 124] on input "*****" at bounding box center [127, 131] width 31 height 15
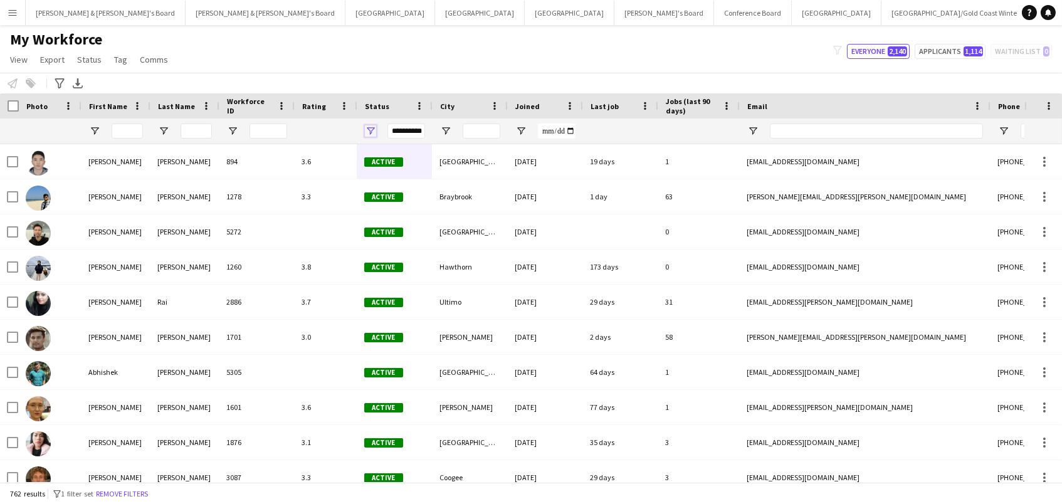
click at [369, 126] on span "Open Filter Menu" at bounding box center [370, 130] width 11 height 11
click at [378, 46] on div "My Workforce View Views Default view New view Update view Delete view Edit name…" at bounding box center [531, 51] width 1062 height 43
click at [366, 128] on span "Open Filter Menu" at bounding box center [370, 130] width 11 height 11
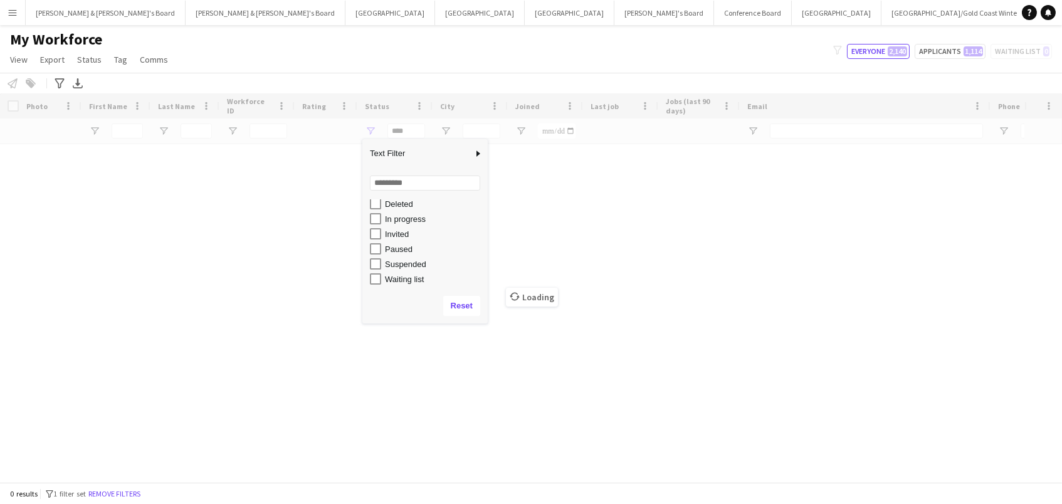
scroll to position [78, 0]
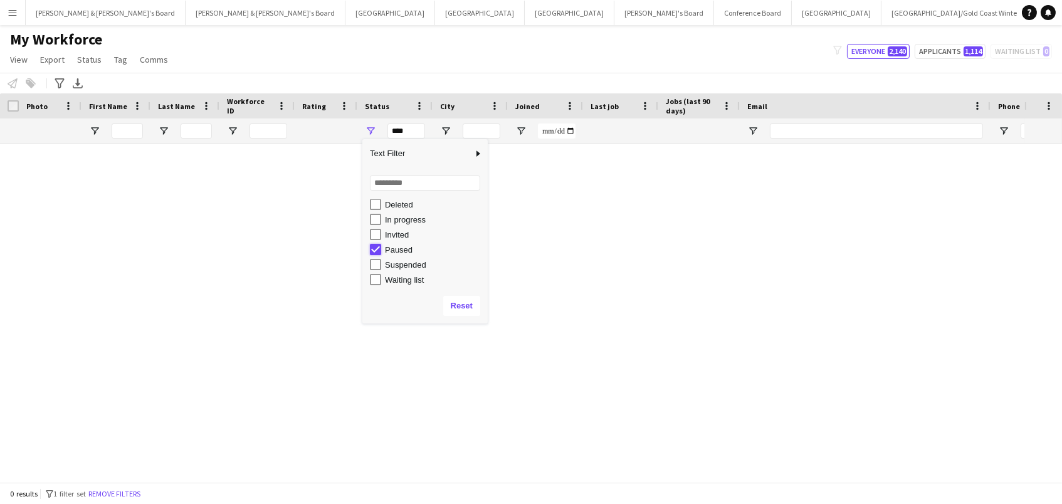
type input "**********"
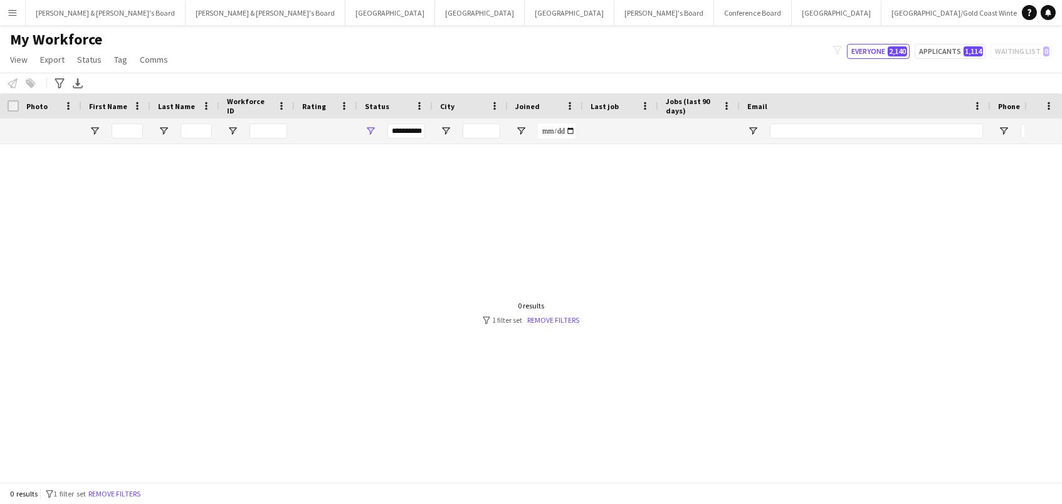
drag, startPoint x: 450, startPoint y: 73, endPoint x: 33, endPoint y: 70, distance: 417.6
click at [450, 73] on div "Notify workforce Add to tag Select at least one crew to tag him or her. Advance…" at bounding box center [531, 83] width 1062 height 21
click at [52, 85] on div "Advanced filters" at bounding box center [59, 83] width 15 height 15
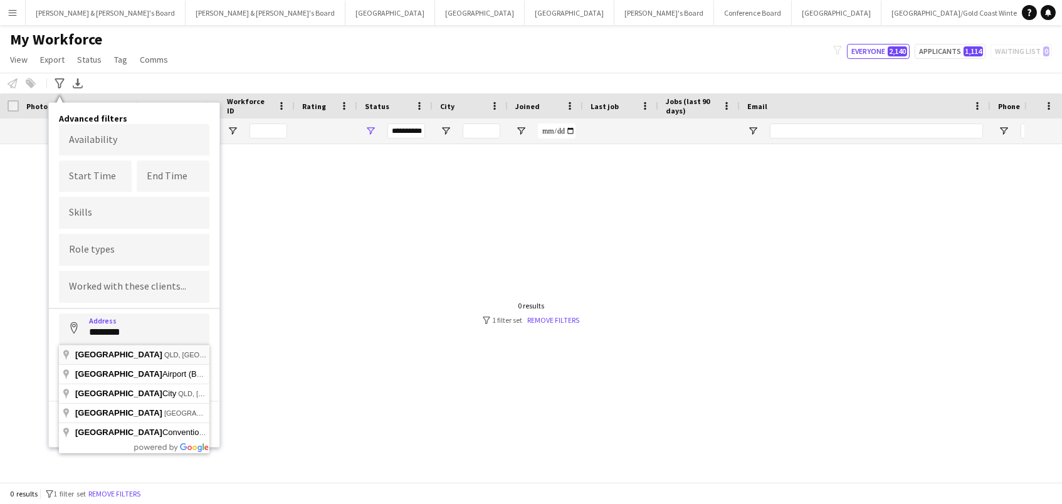
type input "**********"
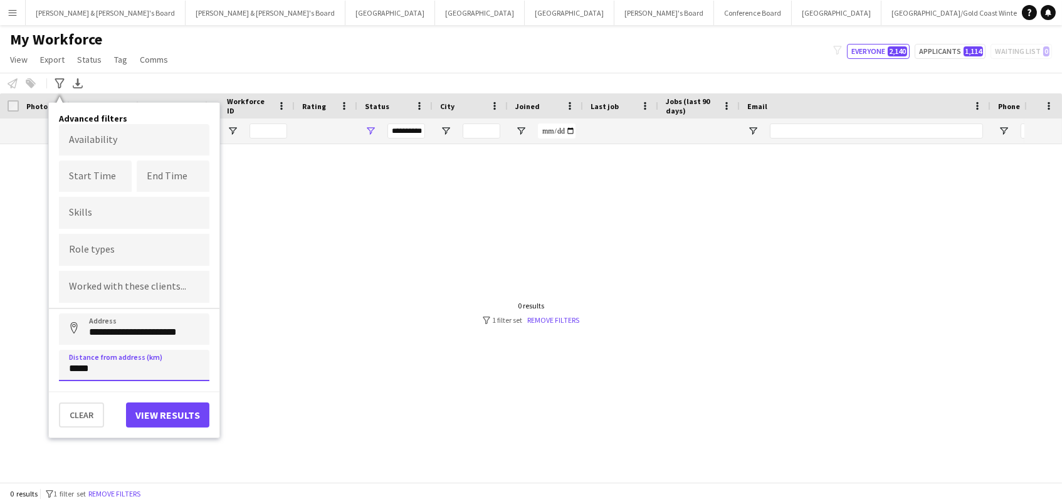
type input "******"
click at [74, 328] on button "Address" at bounding box center [74, 328] width 30 height 30
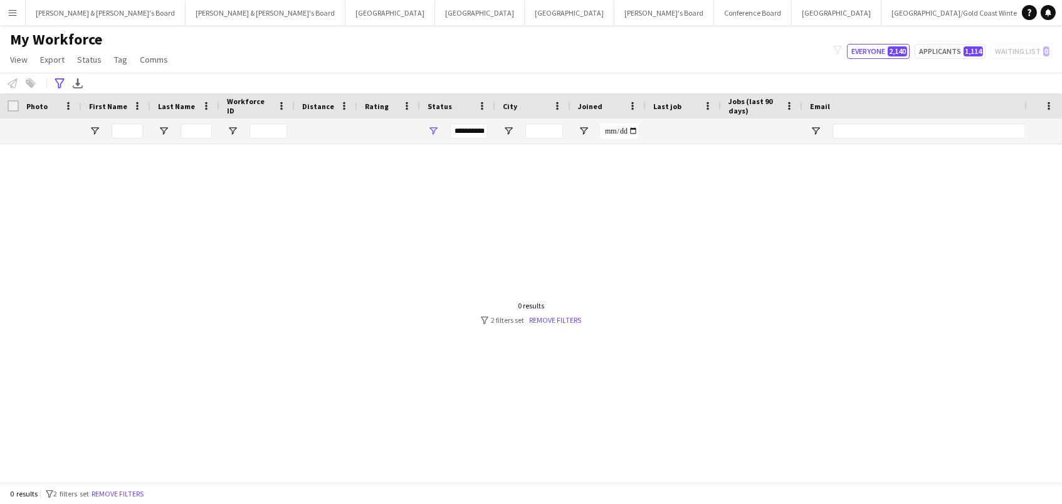
click at [438, 128] on div "**********" at bounding box center [457, 130] width 75 height 25
click at [431, 130] on span "Open Filter Menu" at bounding box center [433, 130] width 11 height 11
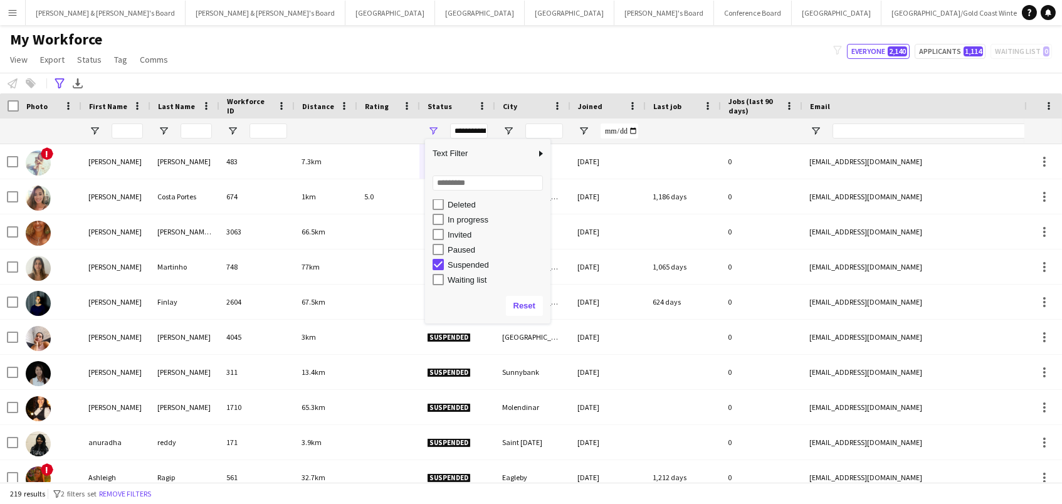
click at [385, 61] on div "My Workforce View Views Default view New view Update view Delete view Edit name…" at bounding box center [531, 51] width 1062 height 43
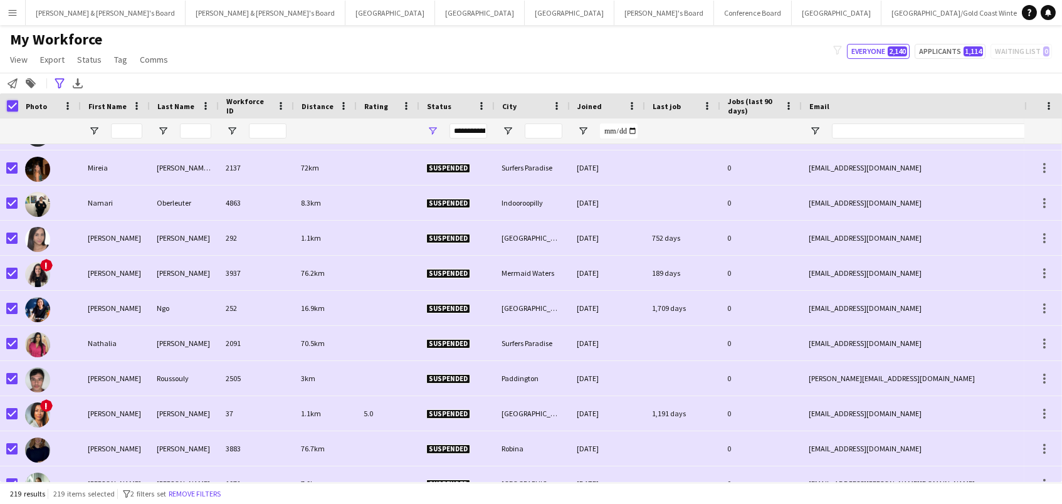
scroll to position [0, 0]
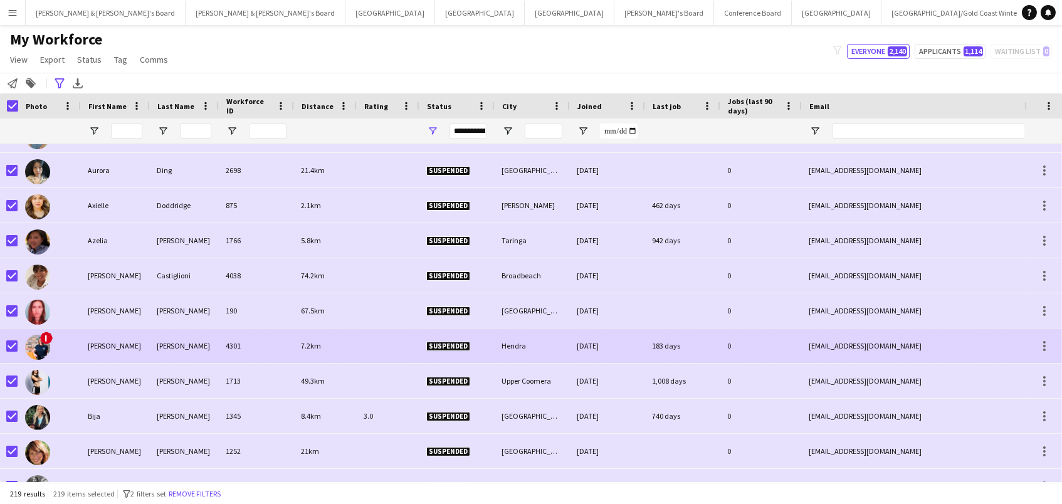
click at [137, 350] on div "Beck" at bounding box center [114, 346] width 69 height 34
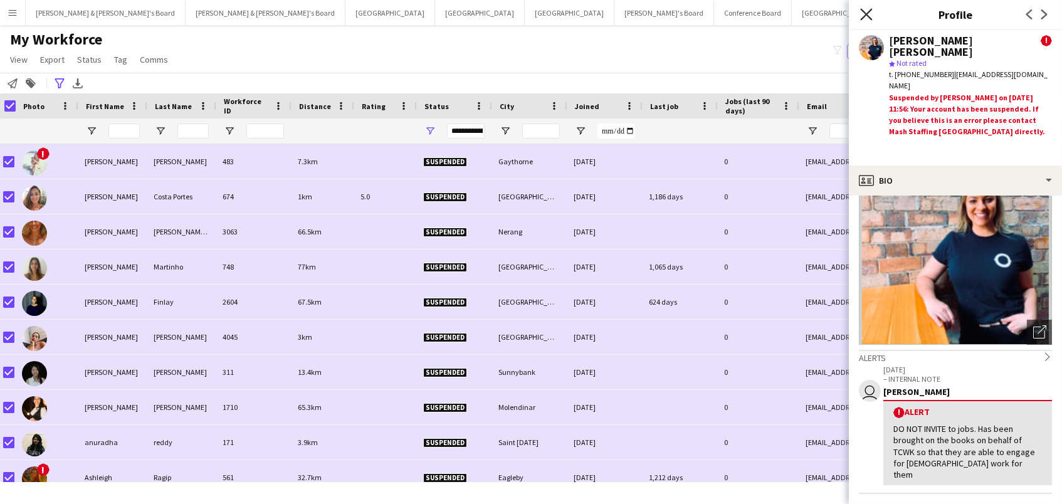
click at [871, 11] on icon "Close pop-in" at bounding box center [866, 14] width 12 height 12
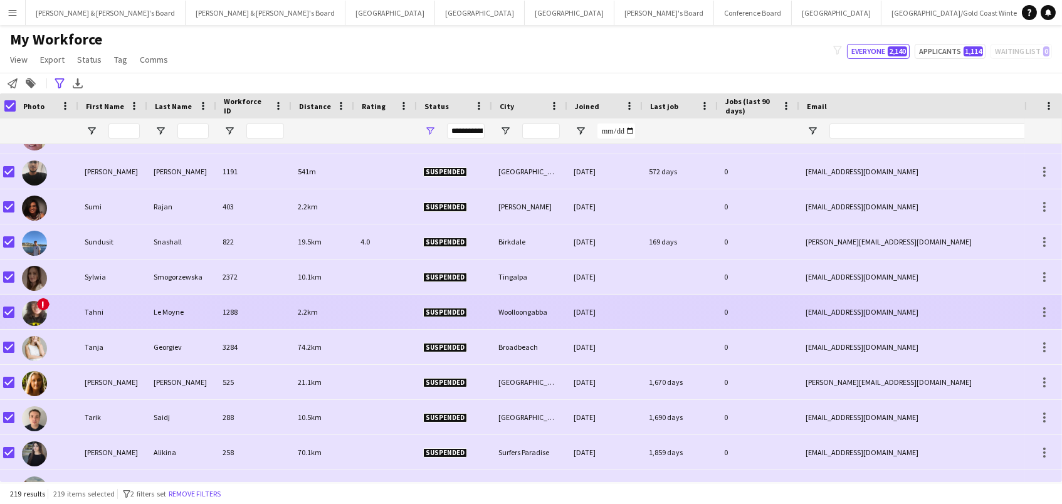
click at [225, 303] on div "1288" at bounding box center [252, 312] width 75 height 34
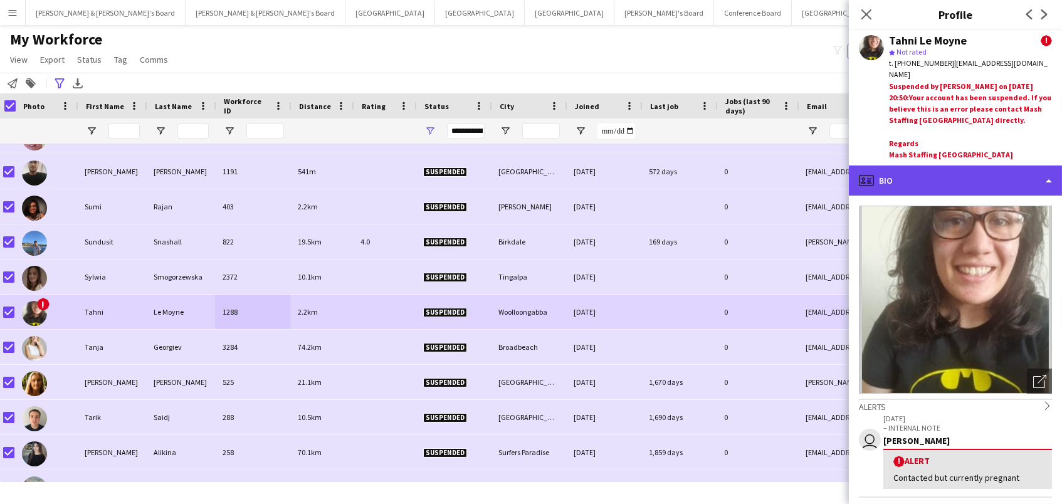
click at [929, 166] on div "profile Bio" at bounding box center [955, 181] width 213 height 30
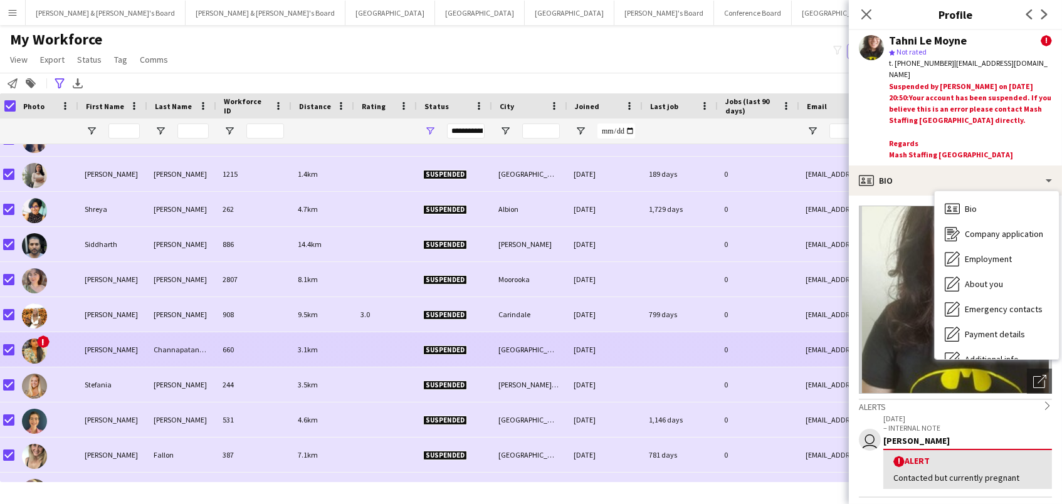
click at [140, 342] on div "Soukhya" at bounding box center [111, 349] width 69 height 34
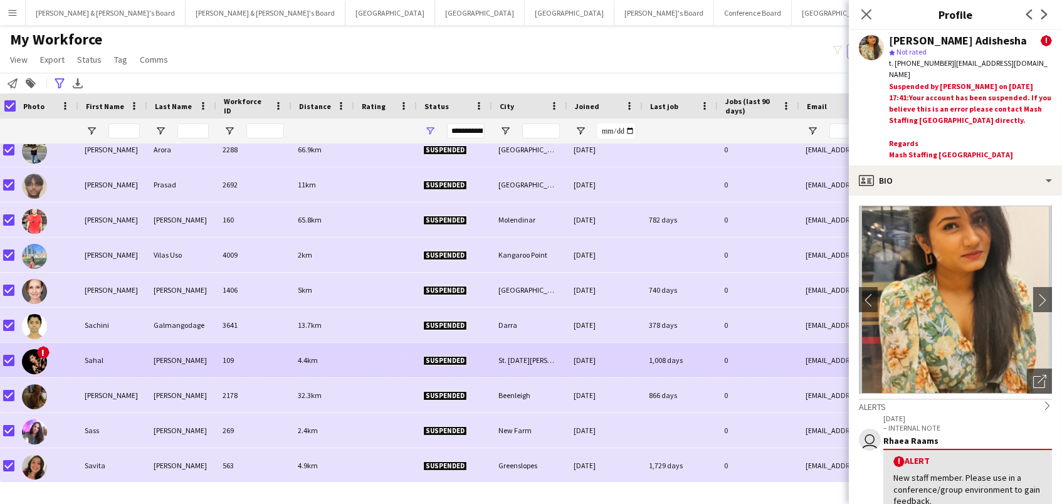
click at [135, 361] on div "Sahal" at bounding box center [111, 360] width 69 height 34
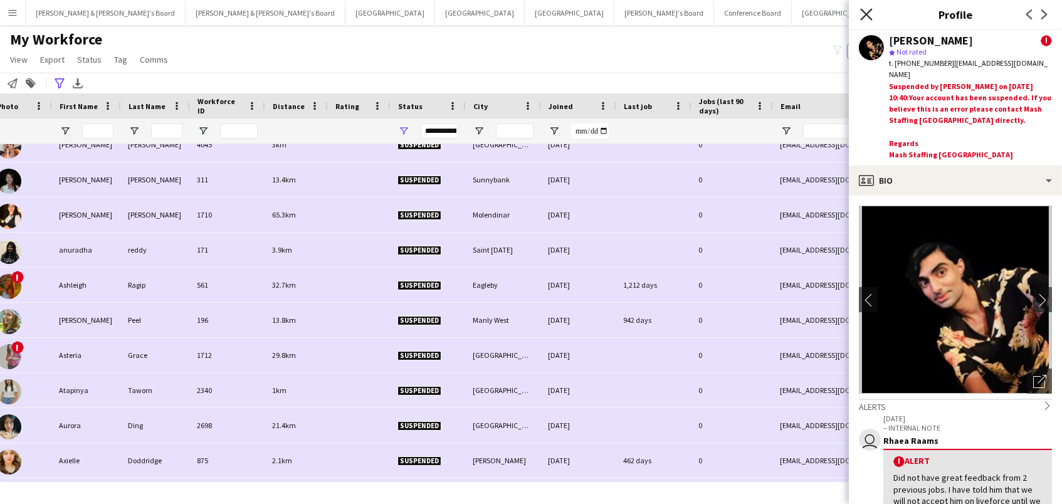
click at [865, 11] on icon "Close pop-in" at bounding box center [866, 14] width 12 height 12
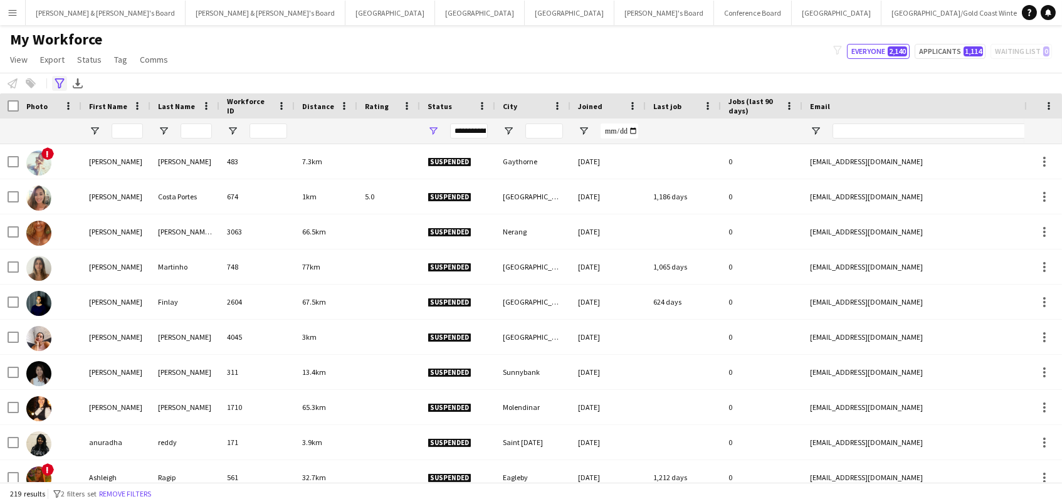
click at [61, 85] on icon "Advanced filters" at bounding box center [60, 83] width 10 height 10
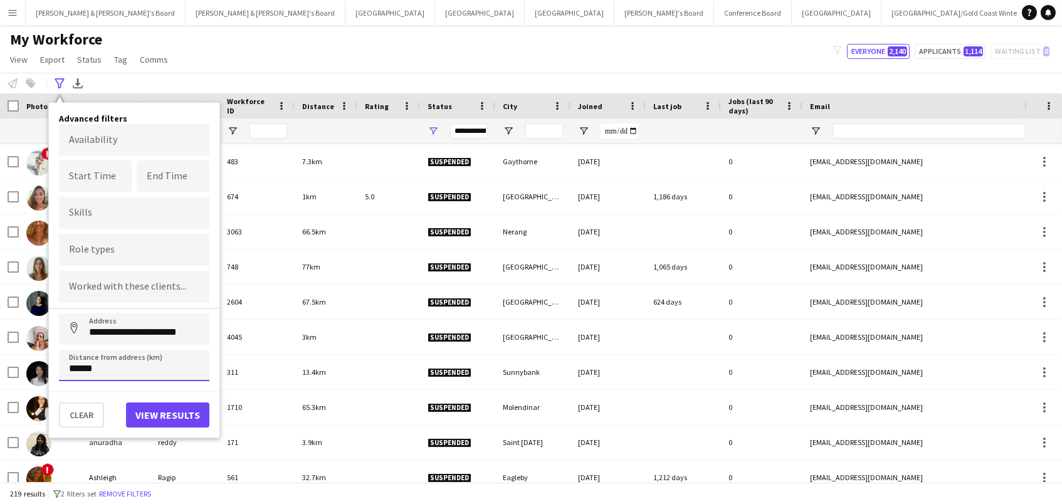
click at [78, 361] on input "******" at bounding box center [134, 365] width 150 height 31
click at [66, 411] on button "Clear" at bounding box center [81, 415] width 45 height 25
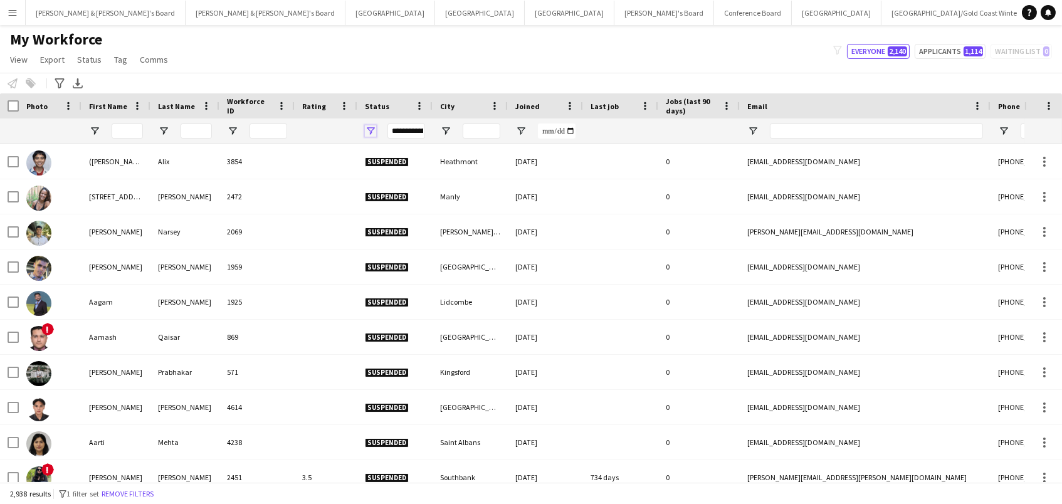
click at [371, 126] on span "Open Filter Menu" at bounding box center [370, 130] width 11 height 11
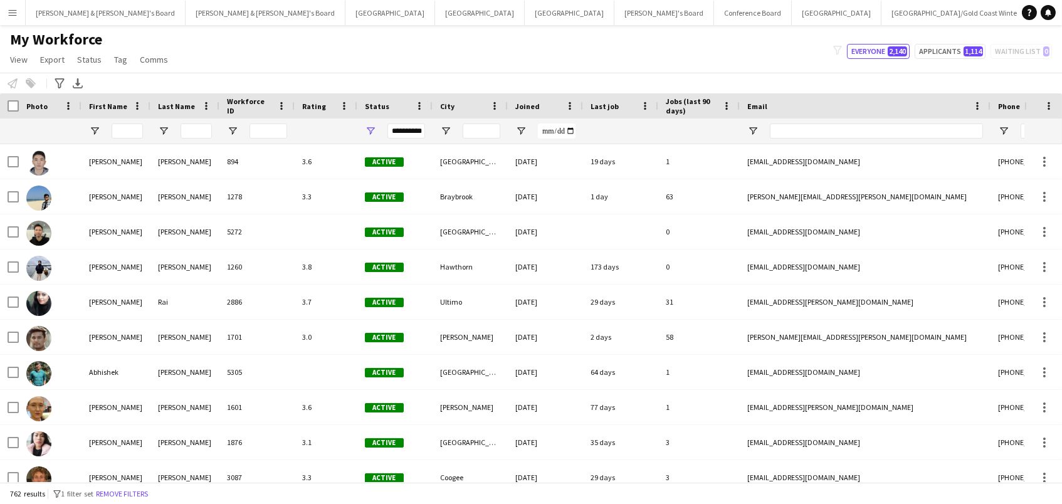
click at [468, 76] on div "Notify workforce Add to tag Select at least one crew to tag him or her. Advance…" at bounding box center [531, 83] width 1062 height 21
click at [371, 127] on span "Open Filter Menu" at bounding box center [370, 130] width 11 height 11
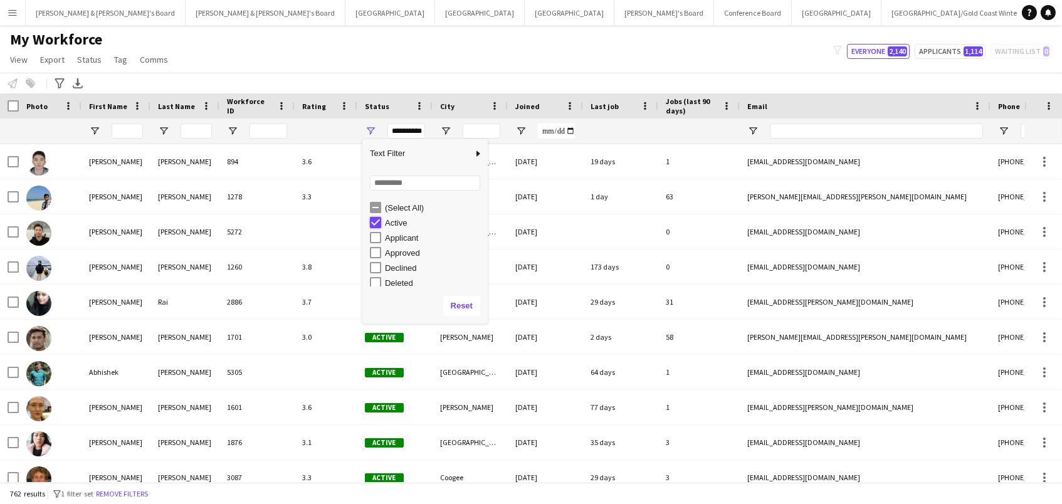
type input "***"
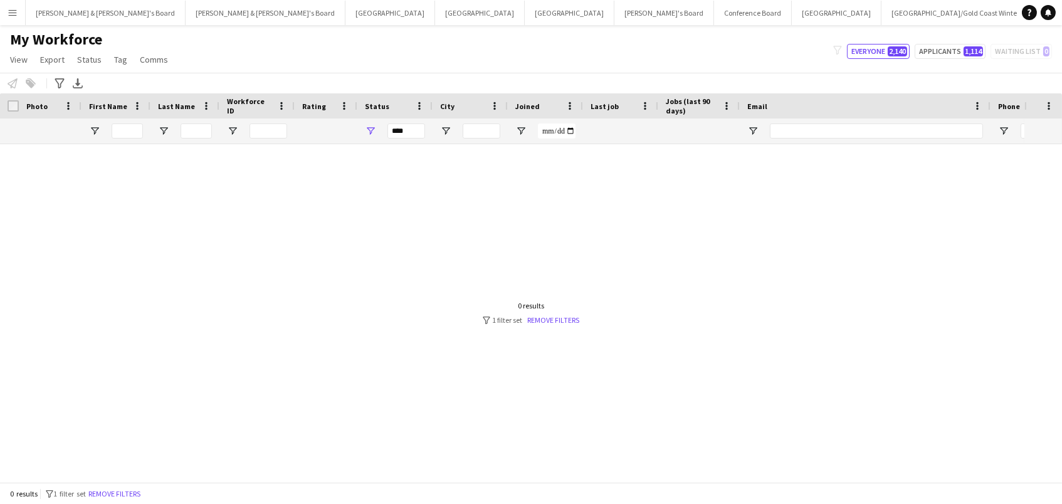
click at [361, 82] on div "Notify workforce Add to tag Select at least one crew to tag him or her. Advance…" at bounding box center [531, 83] width 1062 height 21
click at [123, 137] on input "First Name Filter Input" at bounding box center [127, 131] width 31 height 15
type input "***"
click at [370, 131] on span "Open Filter Menu" at bounding box center [370, 130] width 11 height 11
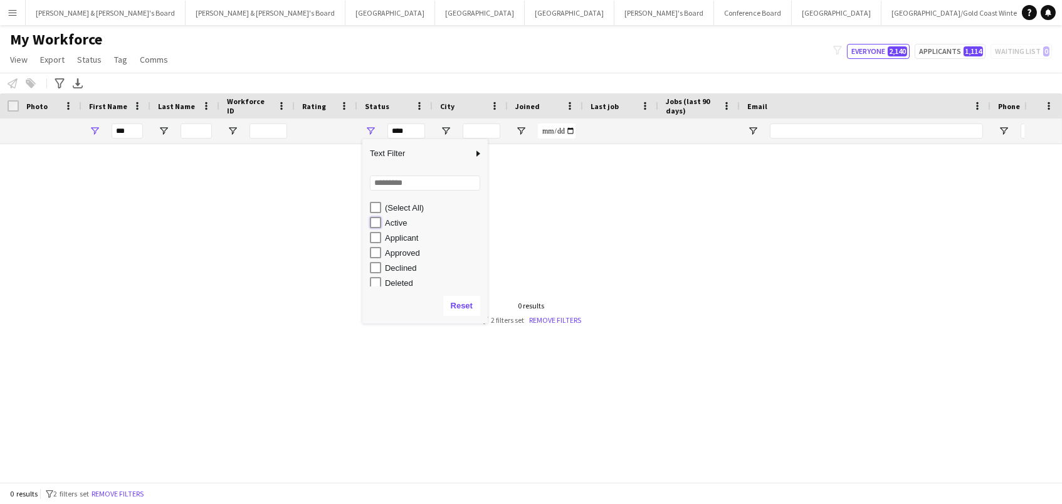
type input "**********"
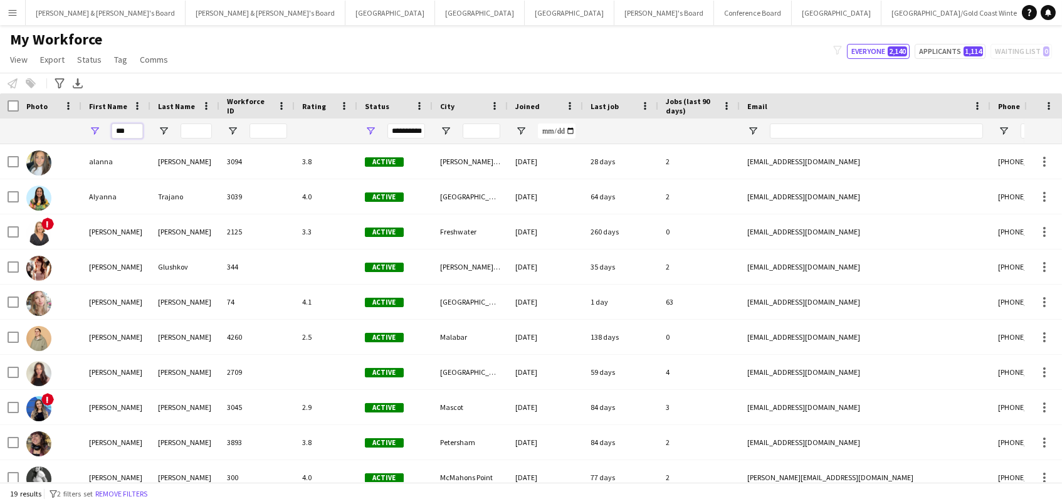
click at [131, 130] on input "***" at bounding box center [127, 131] width 31 height 15
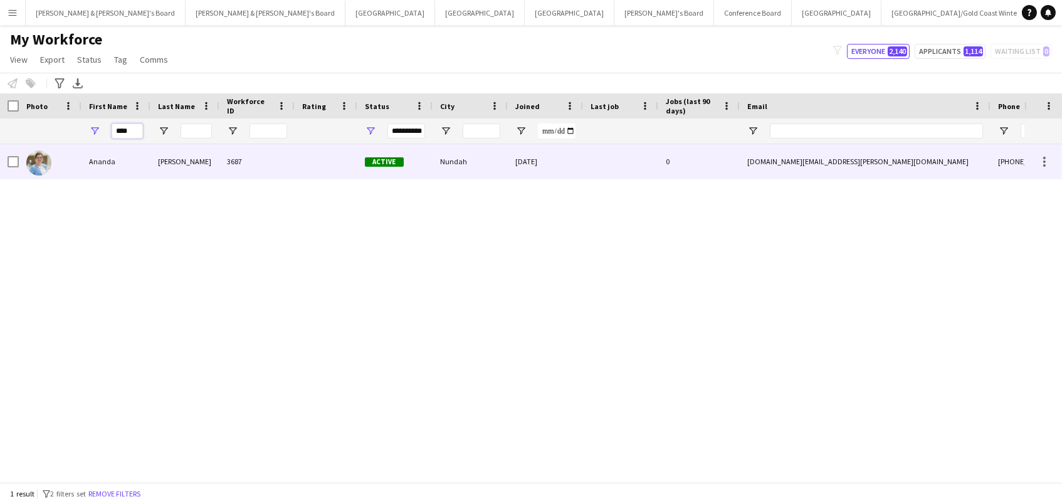
type input "****"
click at [156, 157] on div "Antunes" at bounding box center [184, 161] width 69 height 34
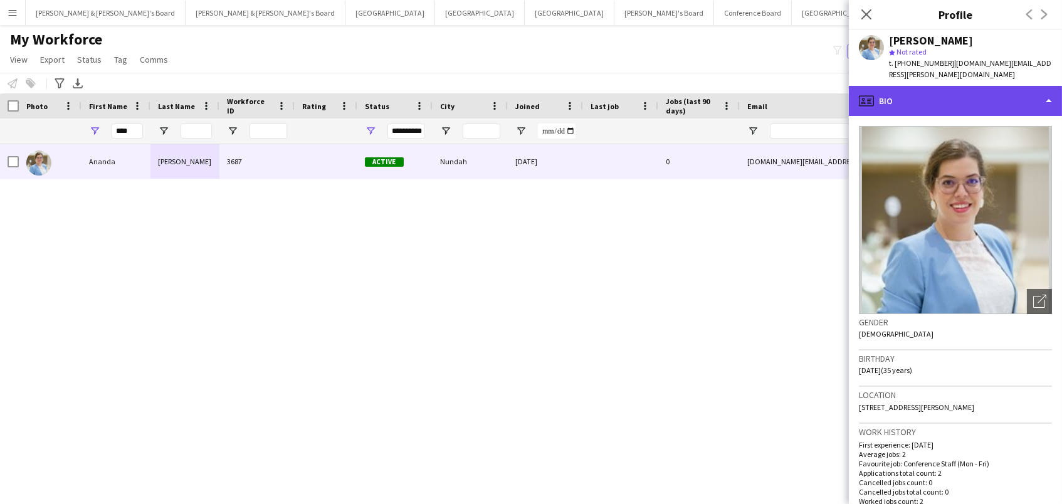
click at [958, 86] on div "profile Bio" at bounding box center [955, 101] width 213 height 30
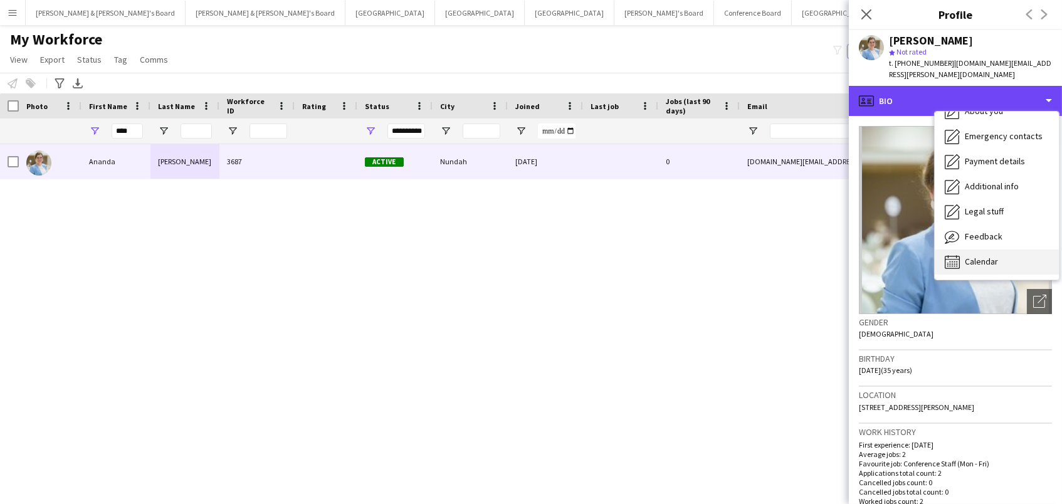
scroll to position [92, 0]
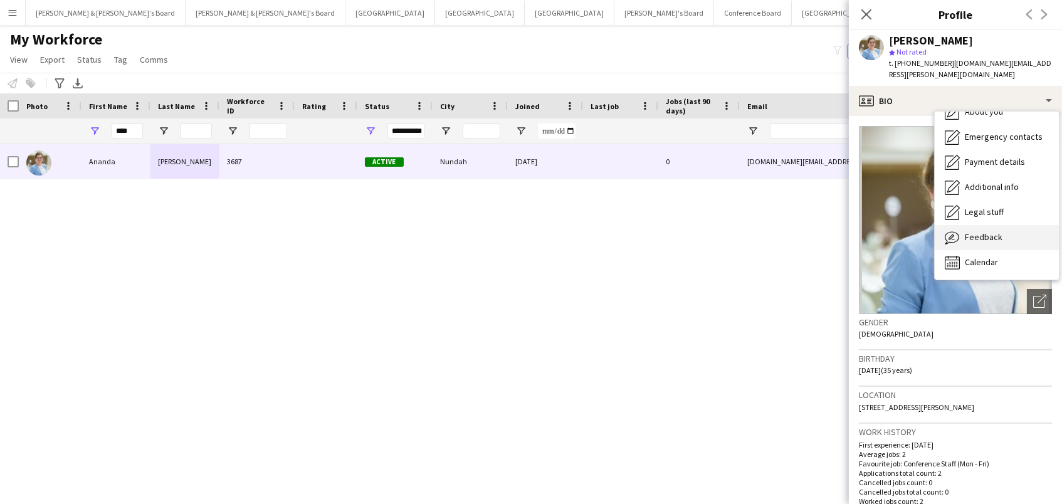
click at [996, 236] on div "Feedback Feedback" at bounding box center [997, 237] width 124 height 25
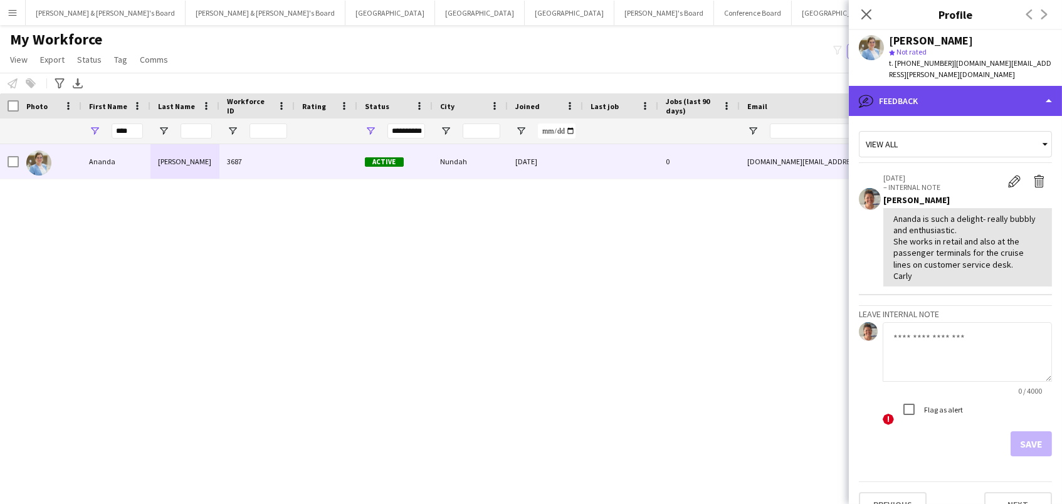
click at [893, 86] on div "bubble-pencil Feedback" at bounding box center [955, 101] width 213 height 30
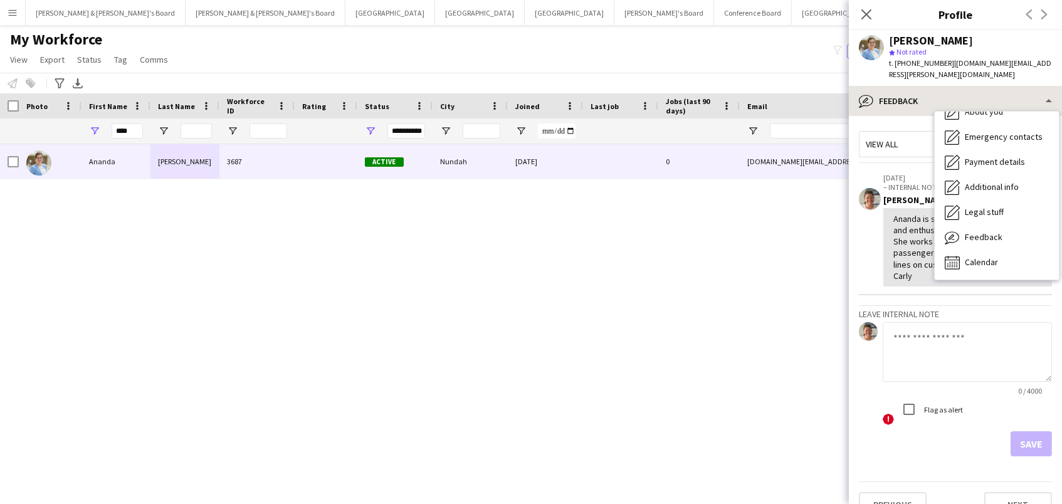
click at [949, 107] on icon at bounding box center [952, 112] width 14 height 14
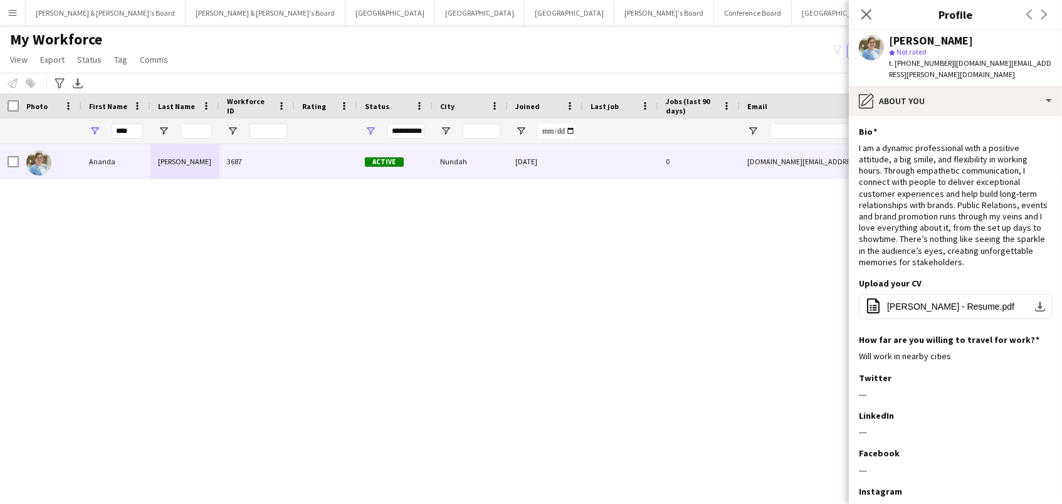
scroll to position [0, 0]
click at [912, 116] on app-section-data-types "Bio Edit this field I am a dynamic professional with a positive attitude, a big…" at bounding box center [955, 310] width 213 height 388
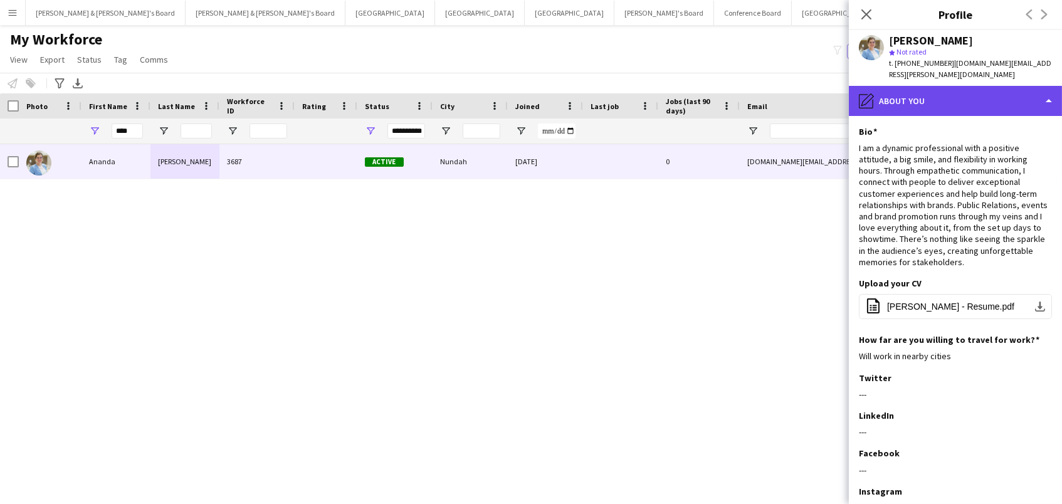
click at [912, 97] on div "pencil4 About you" at bounding box center [955, 101] width 213 height 30
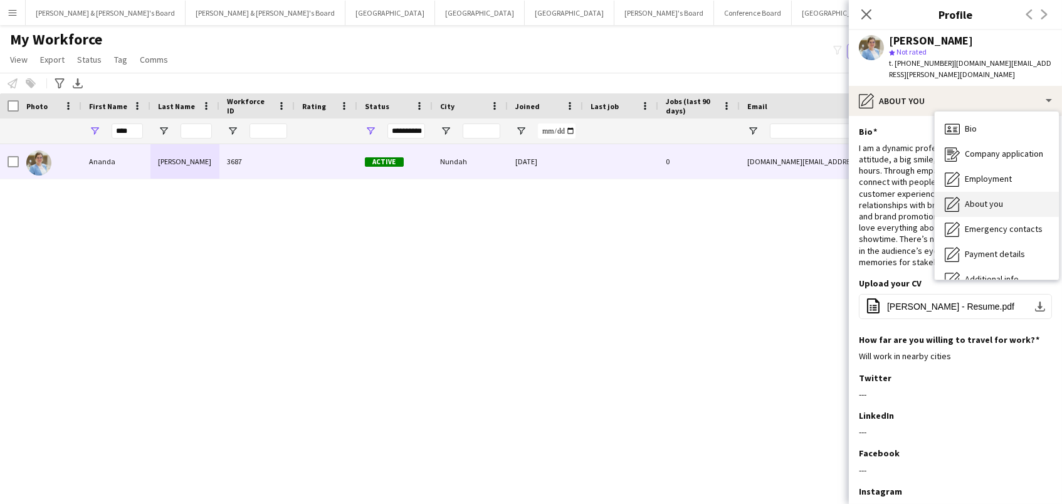
click at [975, 198] on span "About you" at bounding box center [984, 203] width 38 height 11
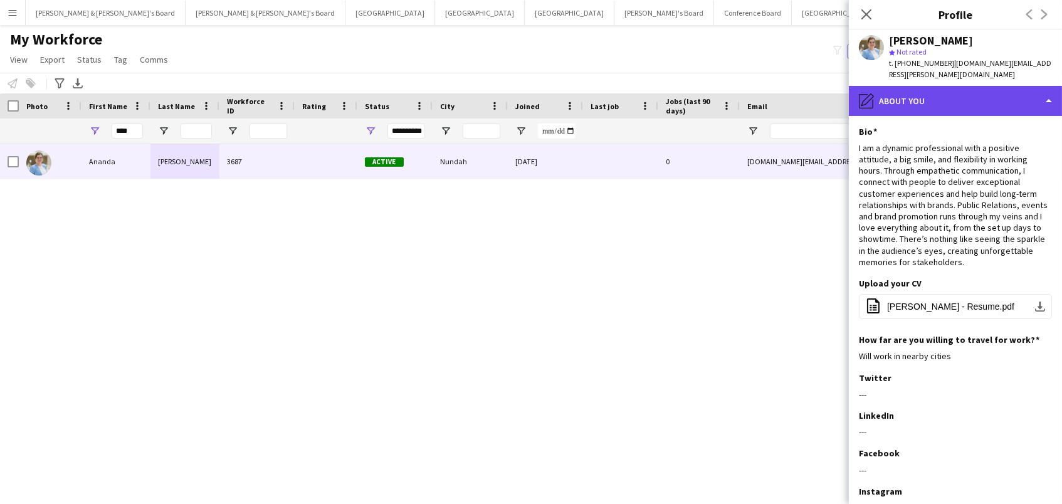
click at [950, 86] on div "pencil4 About you" at bounding box center [955, 101] width 213 height 30
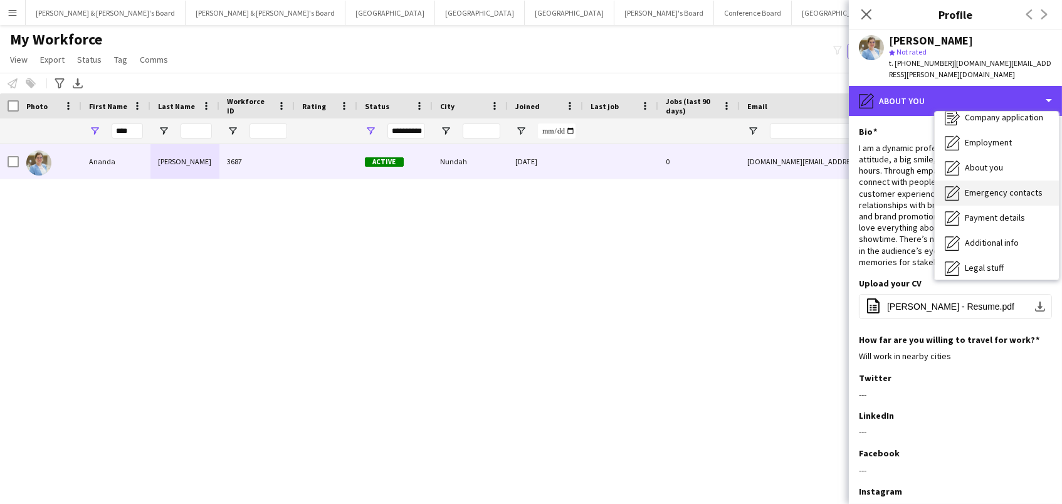
scroll to position [41, 0]
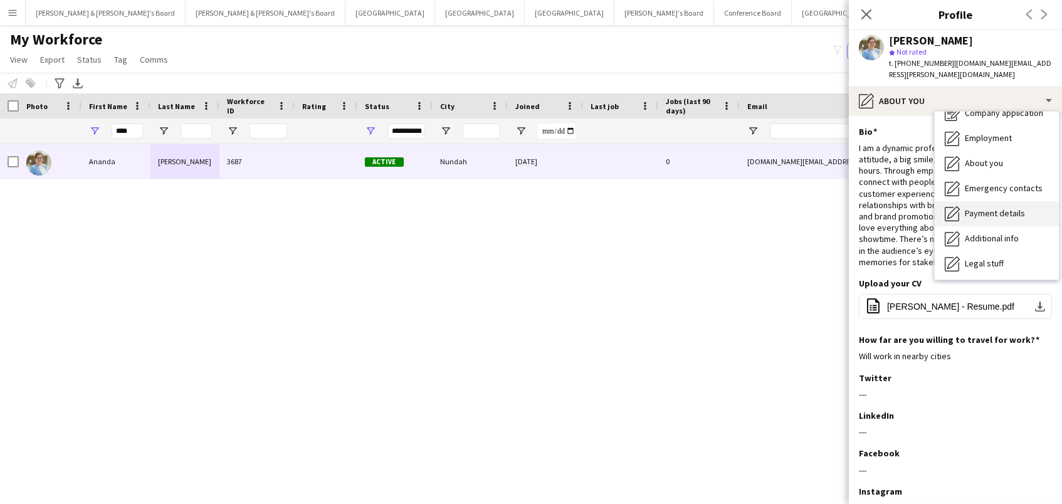
click at [994, 207] on div "Payment details Payment details" at bounding box center [997, 213] width 124 height 25
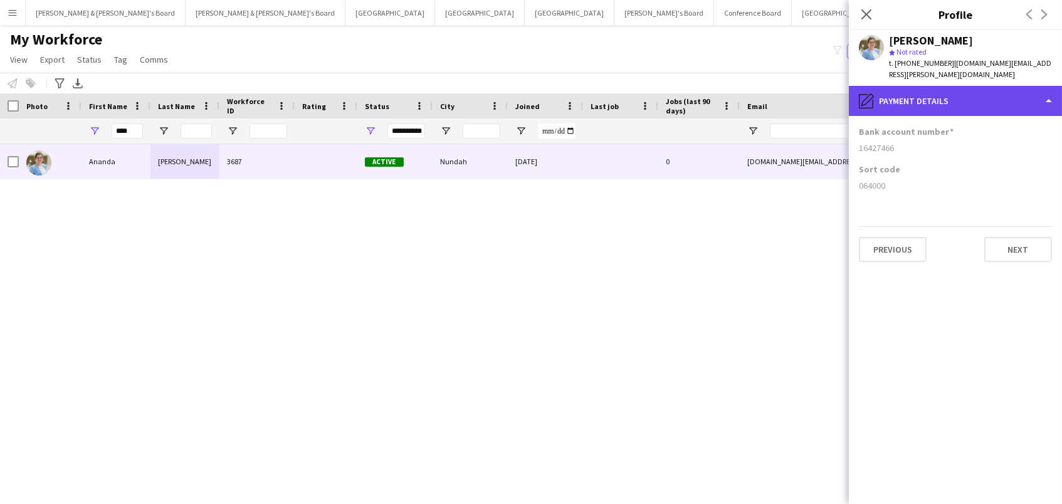
click at [942, 86] on div "pencil4 Payment details" at bounding box center [955, 101] width 213 height 30
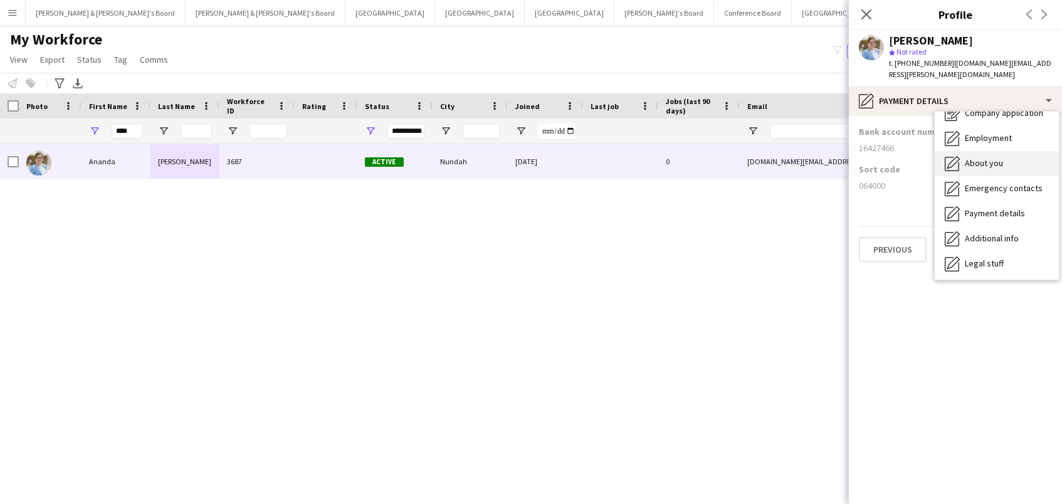
click at [987, 157] on span "About you" at bounding box center [984, 162] width 38 height 11
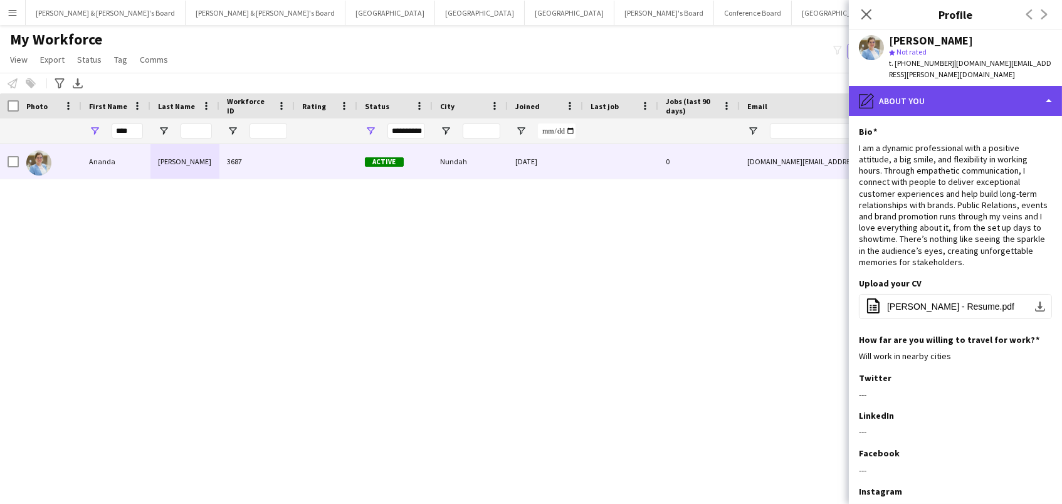
click at [949, 86] on div "pencil4 About you" at bounding box center [955, 101] width 213 height 30
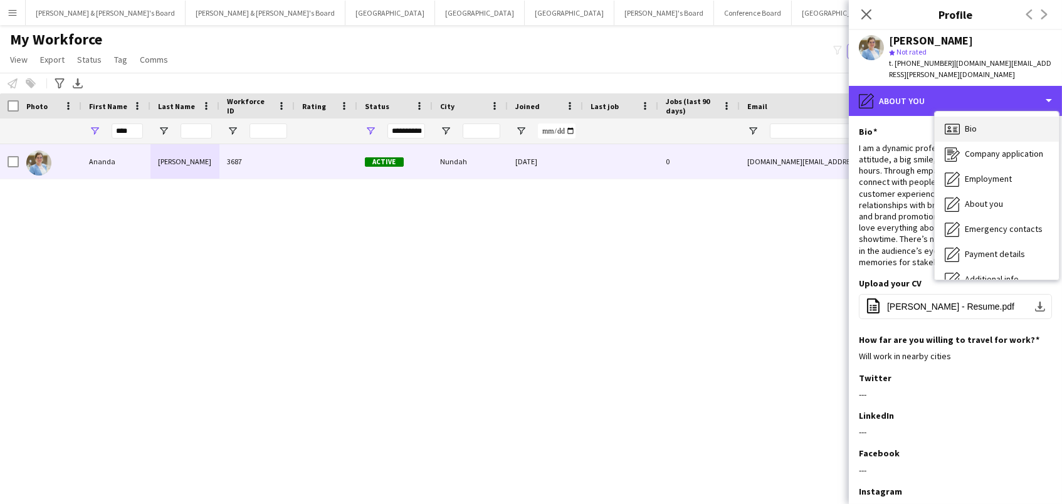
scroll to position [0, 0]
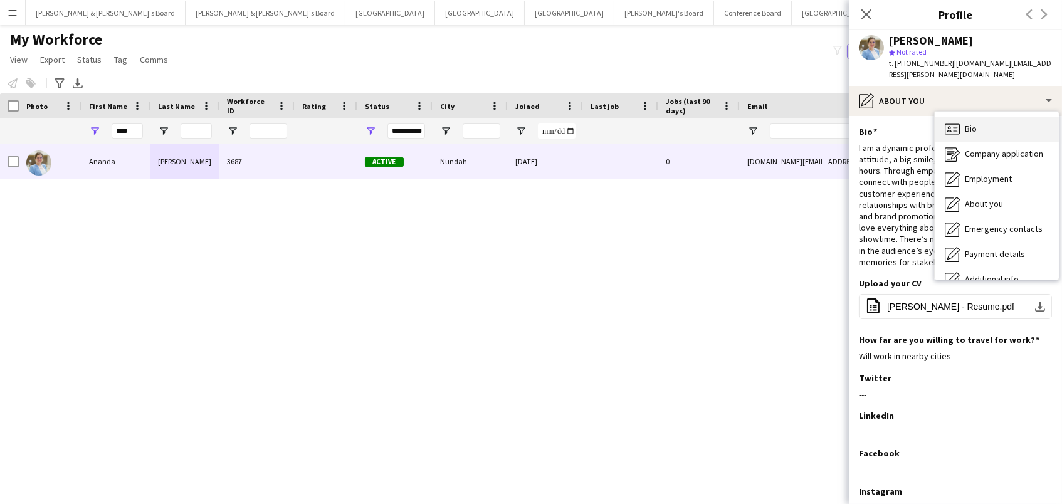
click at [981, 117] on div "Bio Bio" at bounding box center [997, 129] width 124 height 25
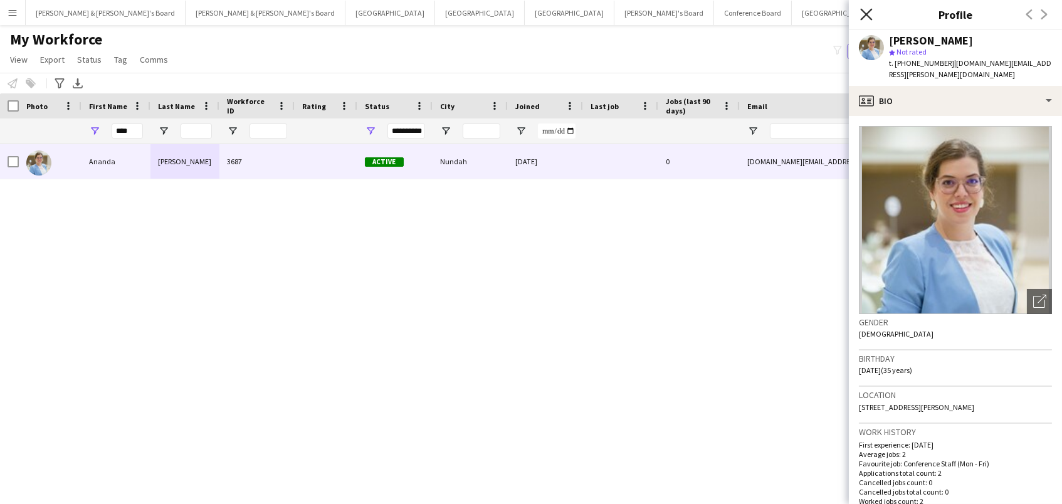
click at [866, 18] on icon "Close pop-in" at bounding box center [866, 14] width 12 height 12
